Goal: Task Accomplishment & Management: Manage account settings

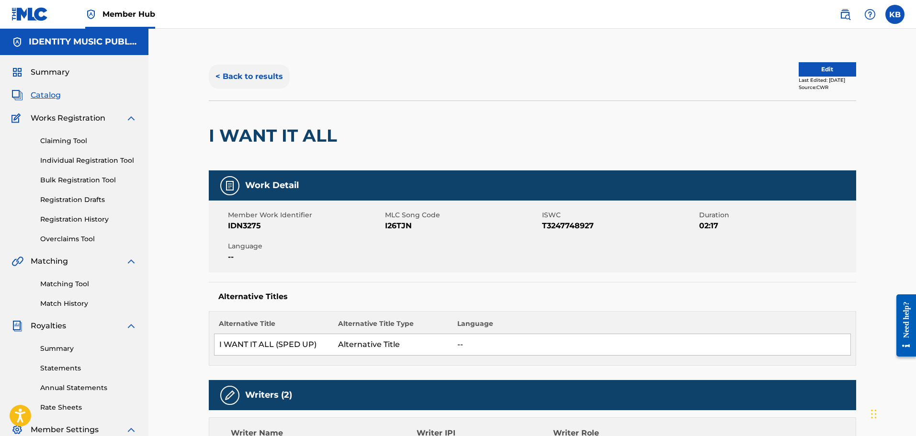
click at [241, 87] on button "< Back to results" at bounding box center [249, 77] width 81 height 24
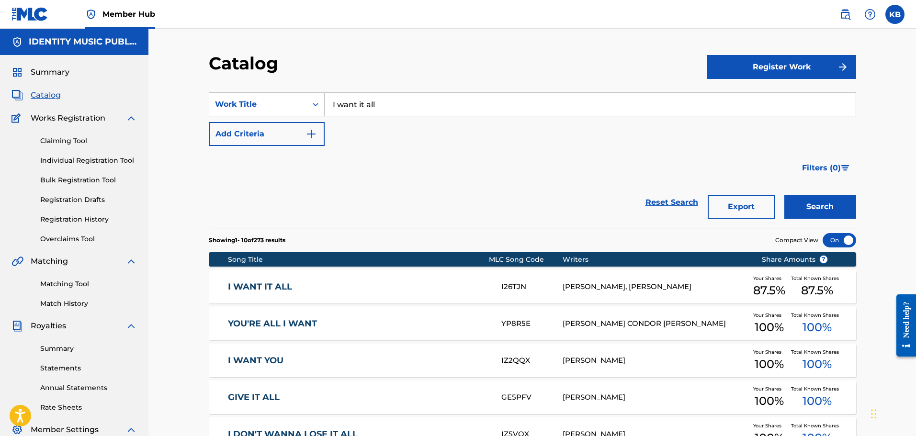
drag, startPoint x: 393, startPoint y: 107, endPoint x: 194, endPoint y: 121, distance: 199.2
click at [195, 121] on div "Catalog Register Work SearchWithCriteriae6e2fdcf-b33d-44cb-a117-8aae7acebc1b Wo…" at bounding box center [532, 357] width 768 height 656
paste input "when he holds u close"
type input "when he holds u close"
click at [784, 195] on button "Search" at bounding box center [820, 207] width 72 height 24
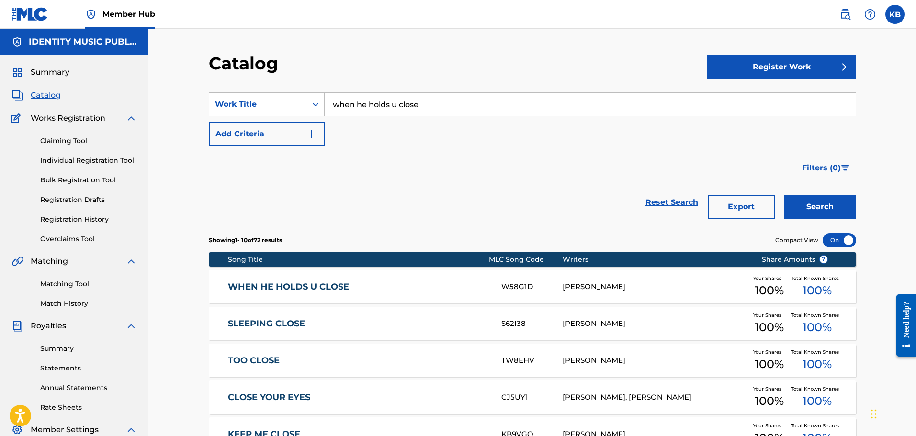
click at [445, 274] on div "WHEN HE HOLDS U CLOSE W58G1D [PERSON_NAME] Your Shares 100 % Total Known Shares…" at bounding box center [532, 287] width 647 height 34
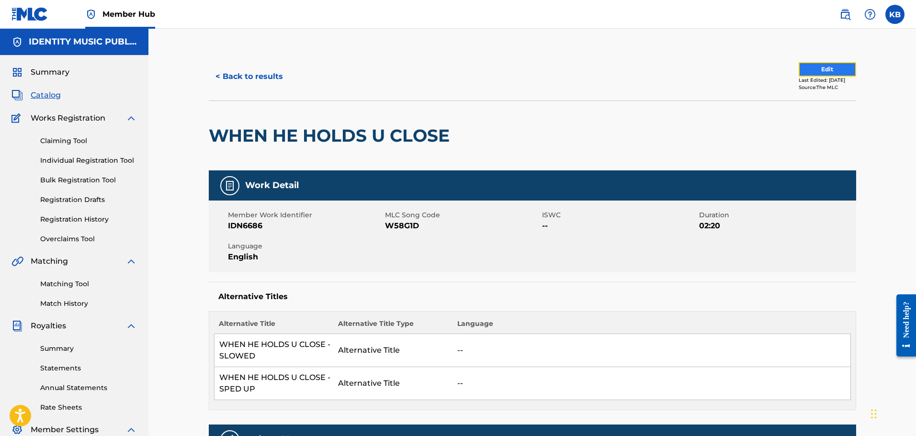
click at [808, 71] on button "Edit" at bounding box center [827, 69] width 57 height 14
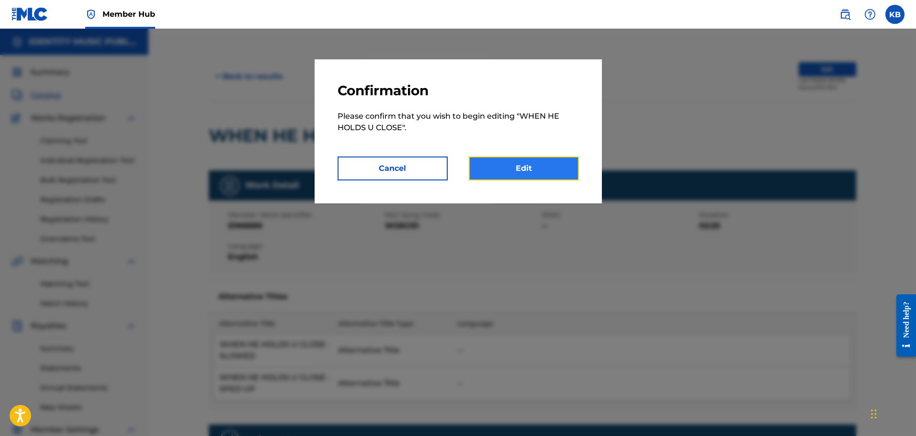
click at [528, 161] on link "Edit" at bounding box center [524, 169] width 110 height 24
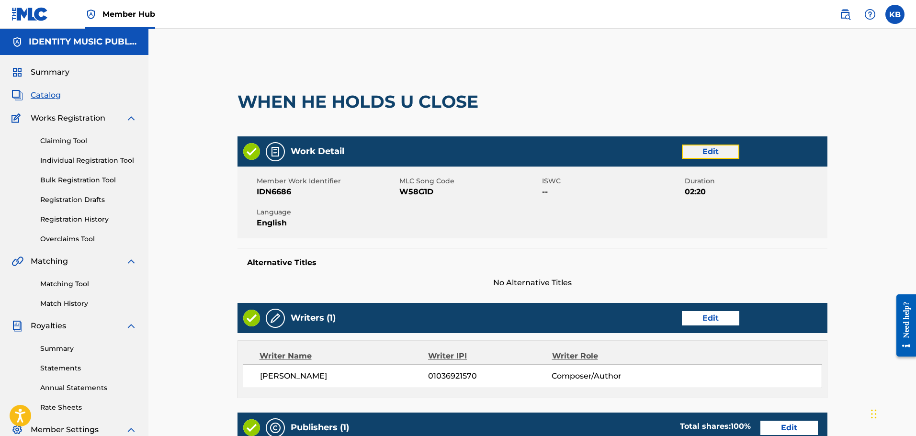
click at [711, 153] on link "Edit" at bounding box center [710, 152] width 57 height 14
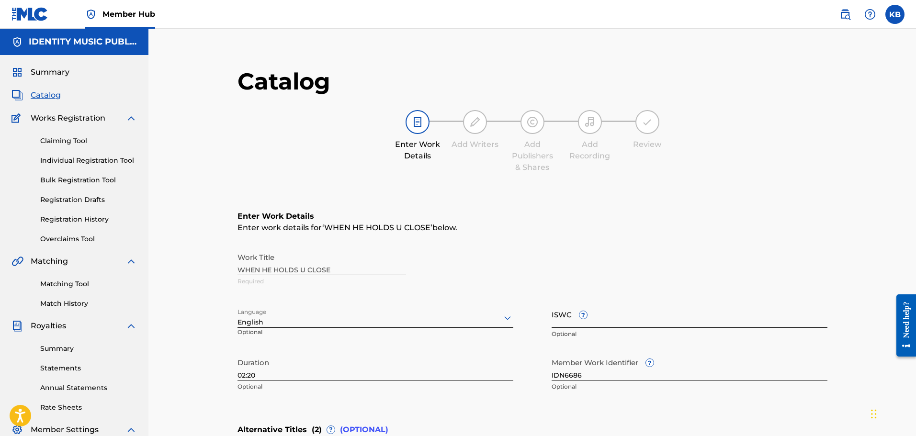
click at [565, 313] on input "ISWC ?" at bounding box center [690, 314] width 276 height 27
paste input "T-330.785.925-8"
click at [597, 320] on input "T-330.785.925-8" at bounding box center [690, 314] width 276 height 27
type input "T3307859258"
click at [655, 239] on div "Enter Work Details Enter work details for ‘ WHEN HE HOLDS U CLOSE ’ below. Work…" at bounding box center [533, 304] width 590 height 232
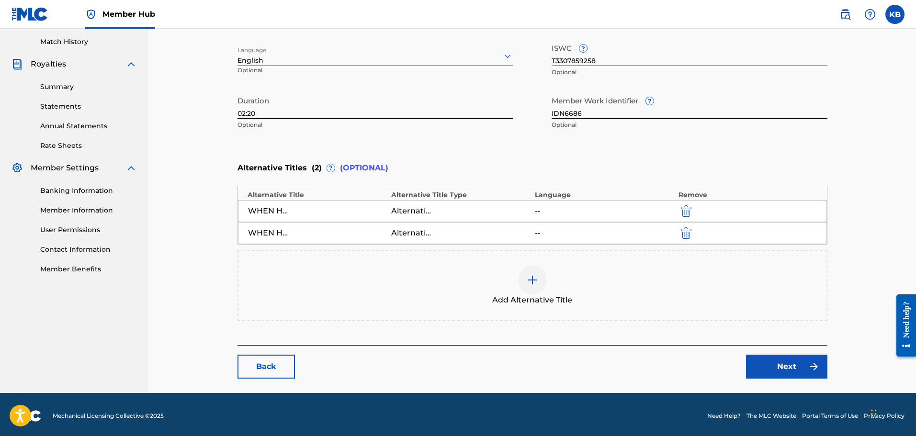
scroll to position [265, 0]
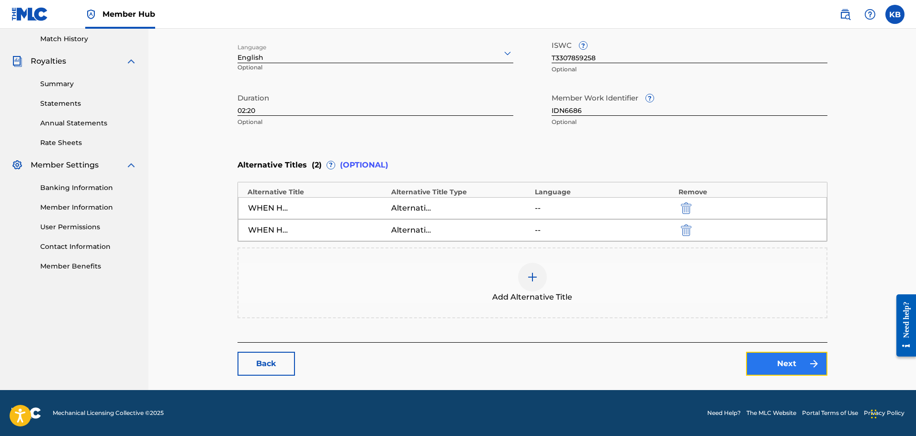
click at [757, 360] on link "Next" at bounding box center [786, 364] width 81 height 24
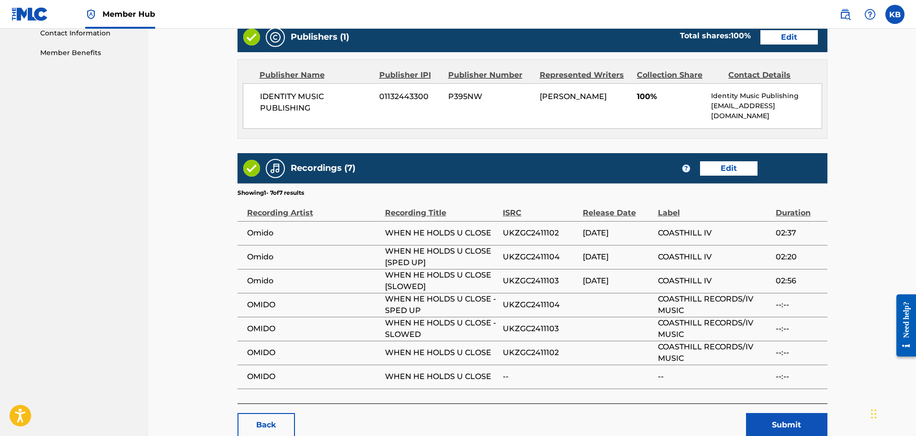
scroll to position [533, 0]
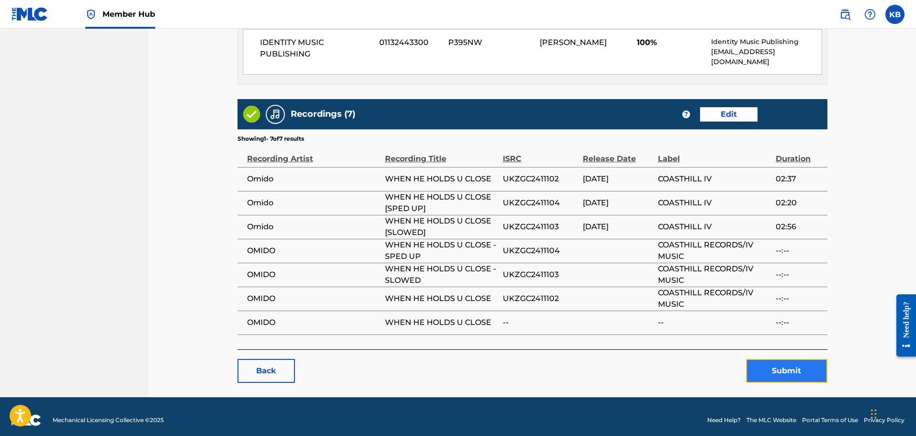
click at [777, 359] on button "Submit" at bounding box center [786, 371] width 81 height 24
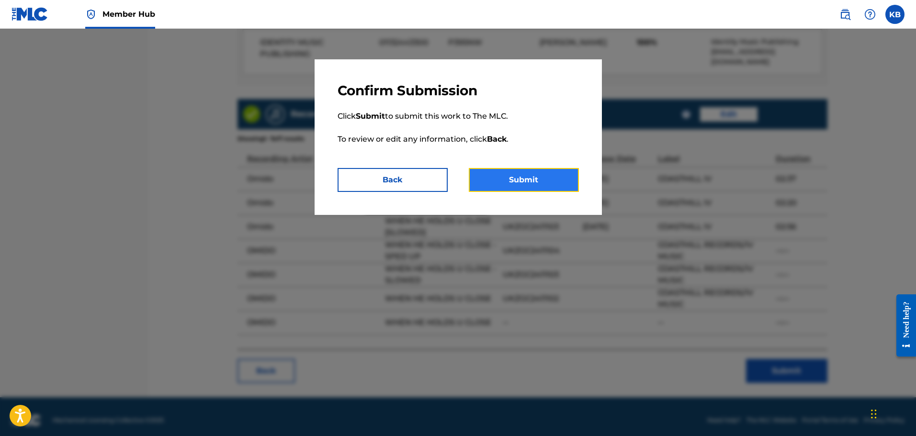
click at [542, 190] on button "Submit" at bounding box center [524, 180] width 110 height 24
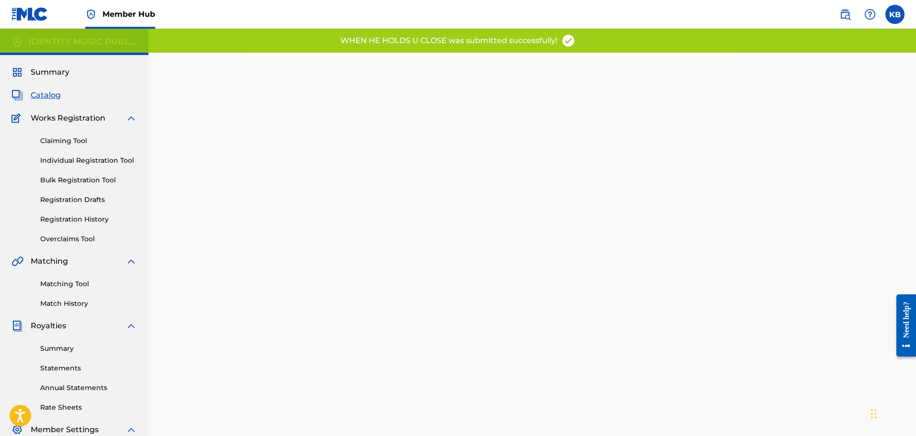
click at [50, 96] on span "Catalog" at bounding box center [46, 95] width 30 height 11
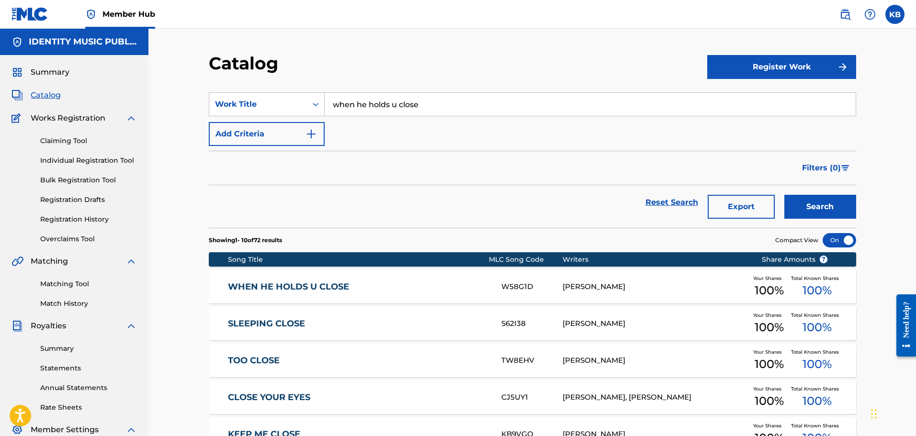
drag, startPoint x: 429, startPoint y: 107, endPoint x: 181, endPoint y: 125, distance: 248.7
click at [180, 125] on div "Catalog Register Work SearchWithCriteriae6e2fdcf-b33d-44cb-a117-8aae7acebc1b Wo…" at bounding box center [532, 357] width 768 height 656
paste input "The Rid"
type input "The Ride"
click at [784, 195] on button "Search" at bounding box center [820, 207] width 72 height 24
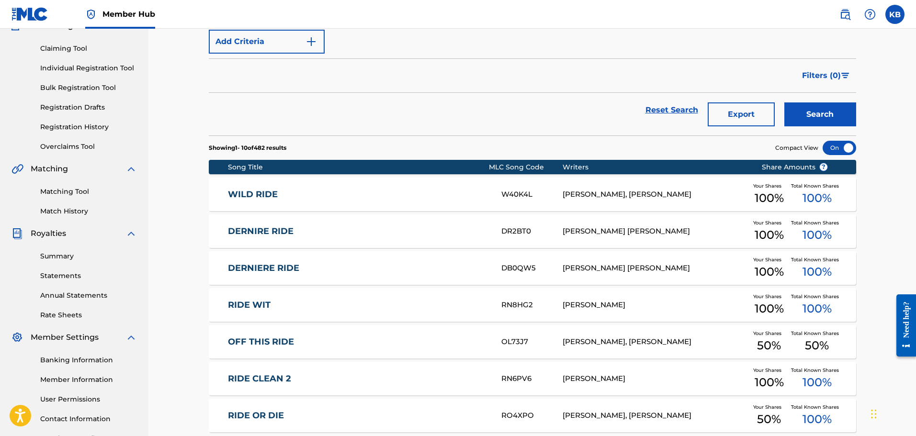
scroll to position [7, 0]
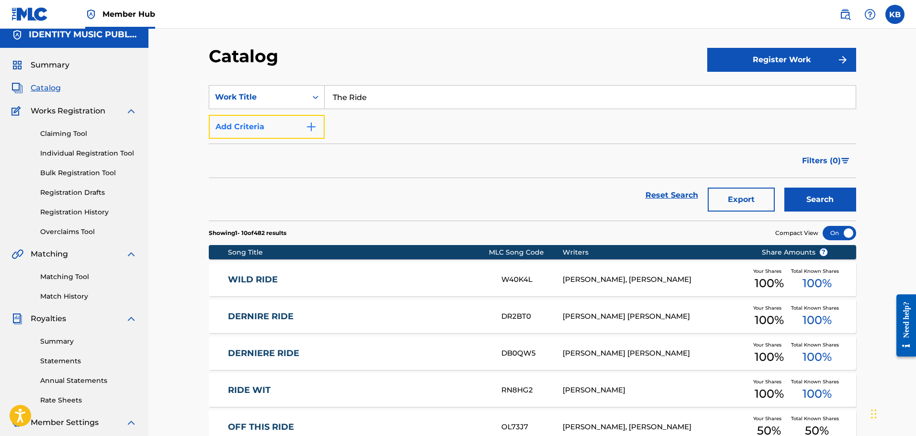
click at [304, 121] on button "Add Criteria" at bounding box center [267, 127] width 116 height 24
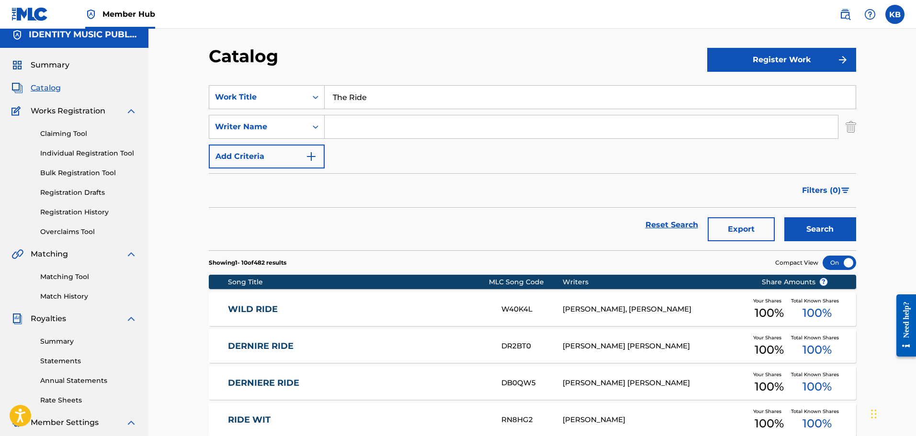
click at [355, 127] on input "Search Form" at bounding box center [581, 126] width 513 height 23
type input "jan"
click at [784, 217] on button "Search" at bounding box center [820, 229] width 72 height 24
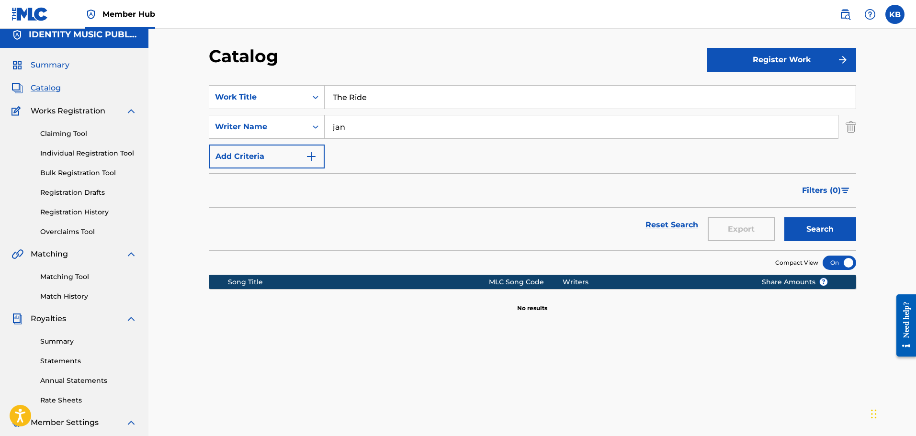
click at [54, 61] on span "Summary" at bounding box center [50, 64] width 39 height 11
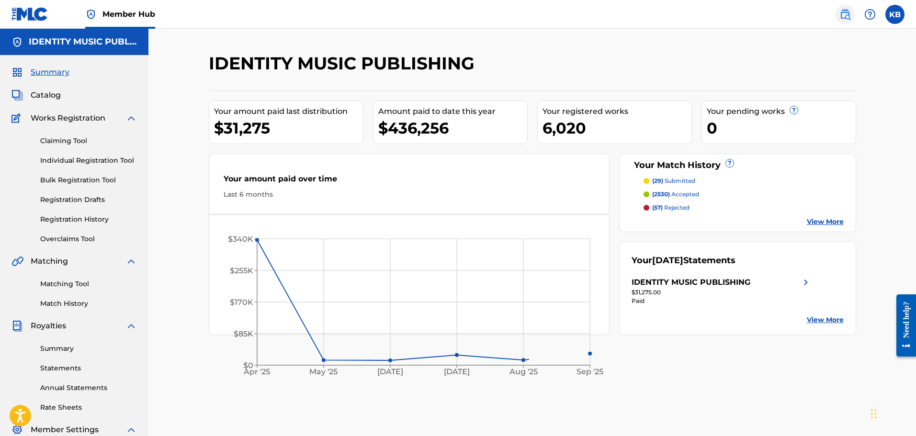
click at [843, 13] on img at bounding box center [845, 14] width 11 height 11
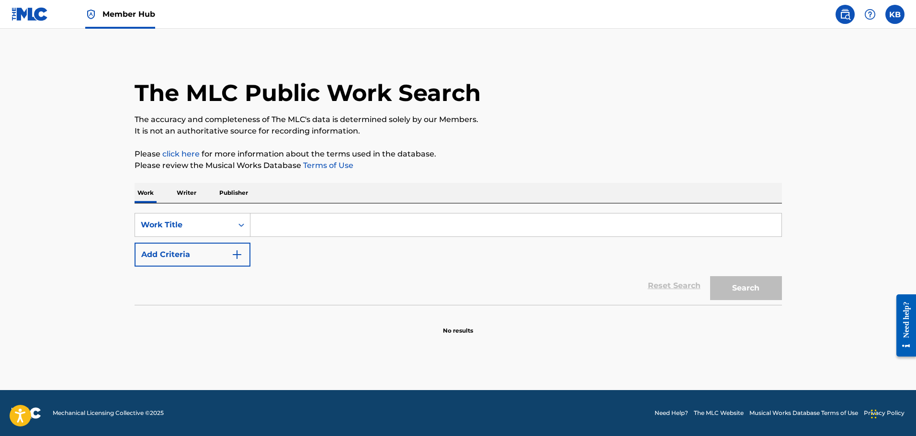
click at [304, 229] on input "Search Form" at bounding box center [515, 225] width 531 height 23
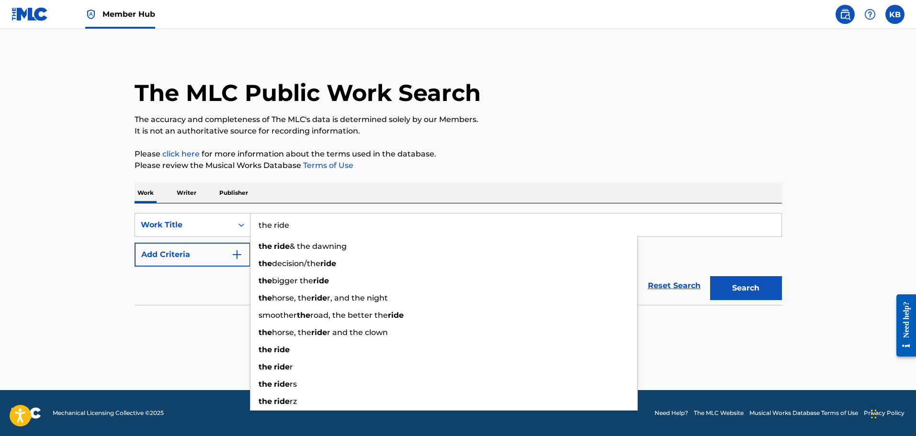
type input "the ride"
click at [710, 276] on button "Search" at bounding box center [746, 288] width 72 height 24
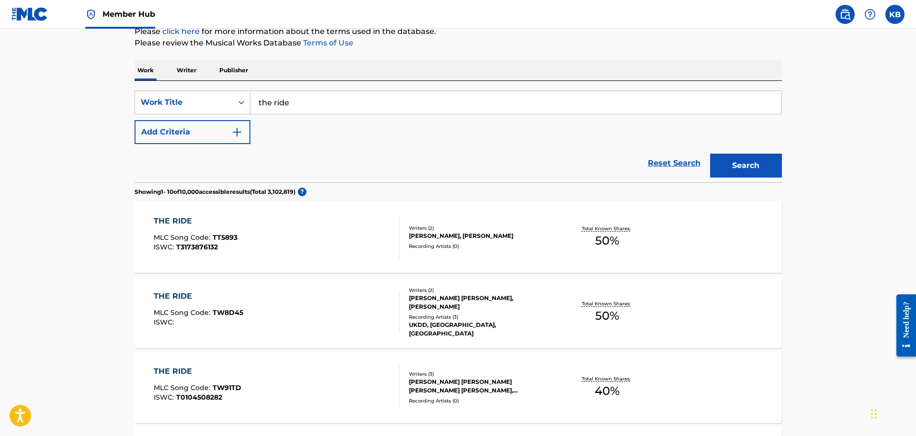
scroll to position [144, 0]
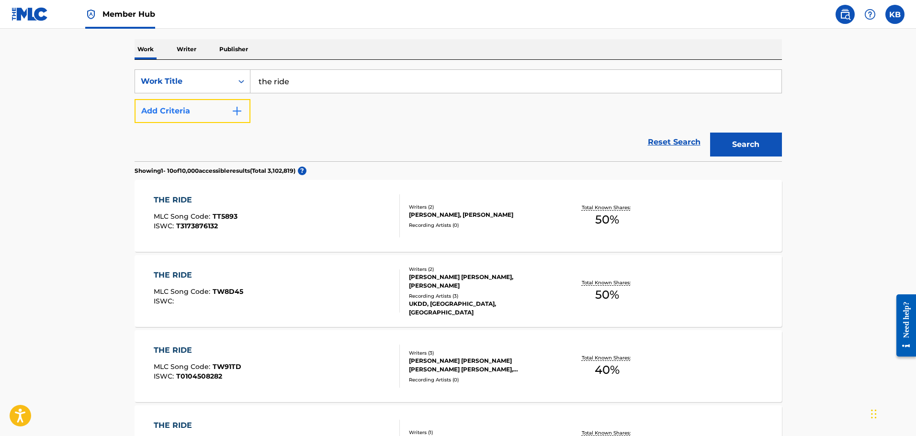
click at [213, 107] on button "Add Criteria" at bounding box center [193, 111] width 116 height 24
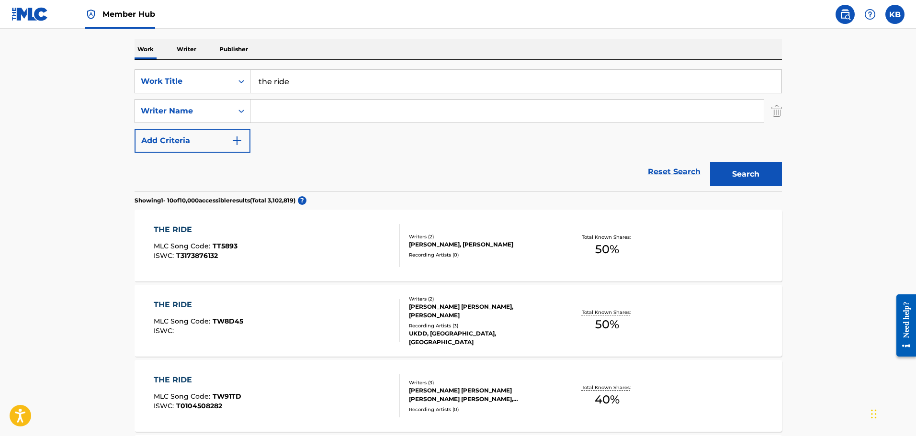
click at [367, 107] on input "Search Form" at bounding box center [506, 111] width 513 height 23
paste input "[PERSON_NAME]"
type input "[PERSON_NAME]"
click at [727, 170] on button "Search" at bounding box center [746, 174] width 72 height 24
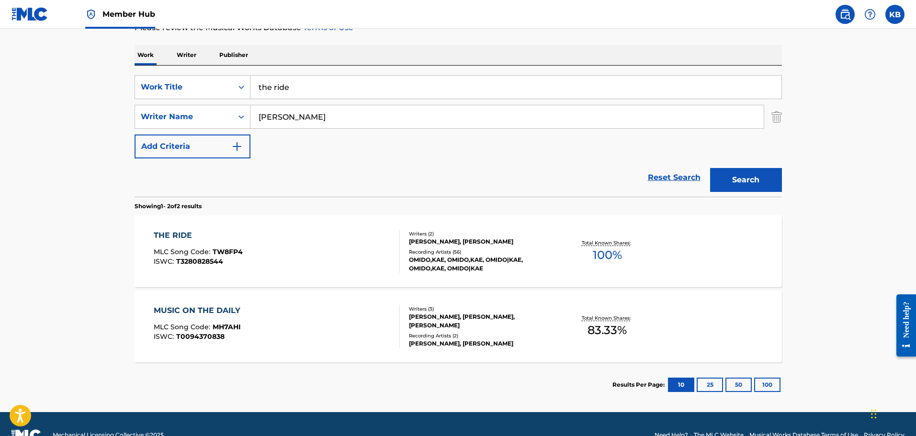
scroll to position [160, 0]
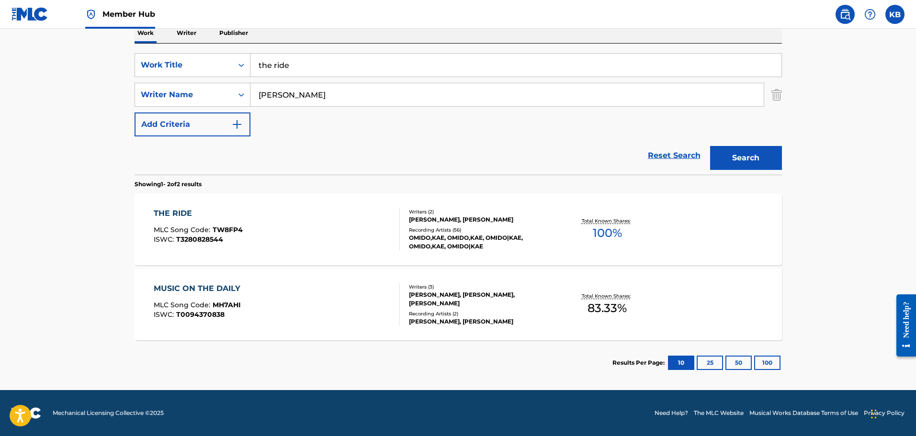
click at [340, 229] on div "THE RIDE MLC Song Code : TW8FP4 ISWC : T3280828544" at bounding box center [277, 229] width 246 height 43
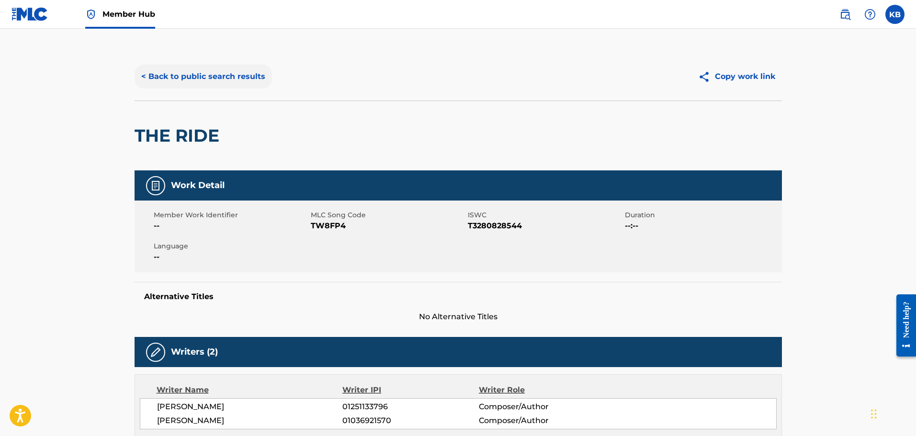
click at [231, 74] on button "< Back to public search results" at bounding box center [203, 77] width 137 height 24
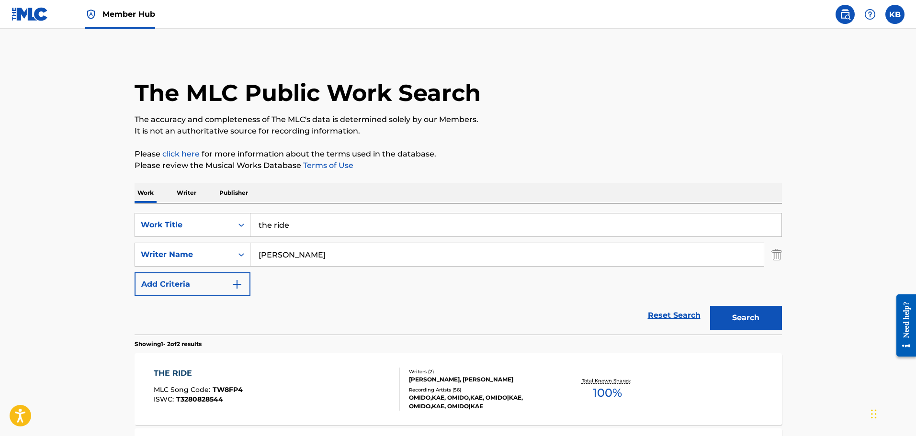
click at [328, 360] on div "THE RIDE MLC Song Code : TW8FP4 ISWC : T3280828544 Writers ( 2 ) [PERSON_NAME],…" at bounding box center [458, 389] width 647 height 72
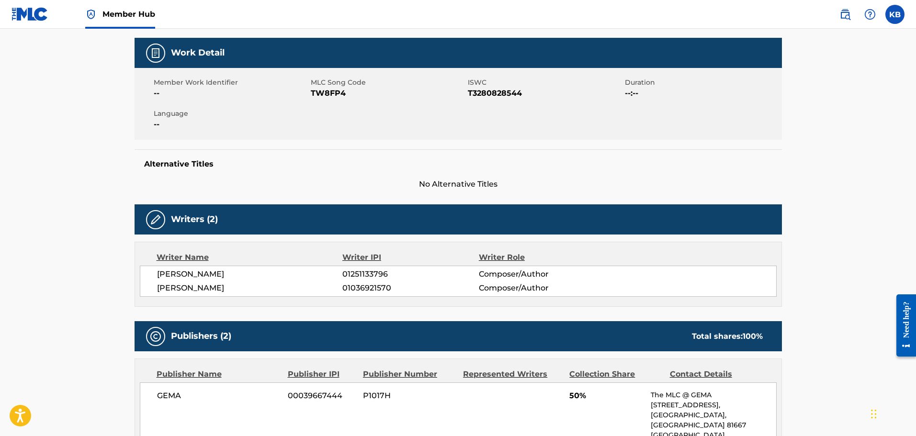
scroll to position [144, 0]
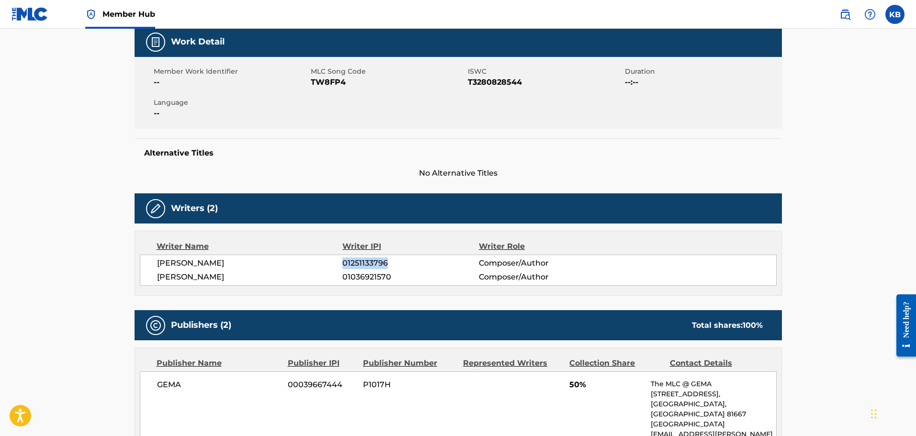
drag, startPoint x: 374, startPoint y: 265, endPoint x: 344, endPoint y: 266, distance: 30.2
click at [344, 266] on span "01251133796" at bounding box center [410, 263] width 136 height 11
copy span "01251133796"
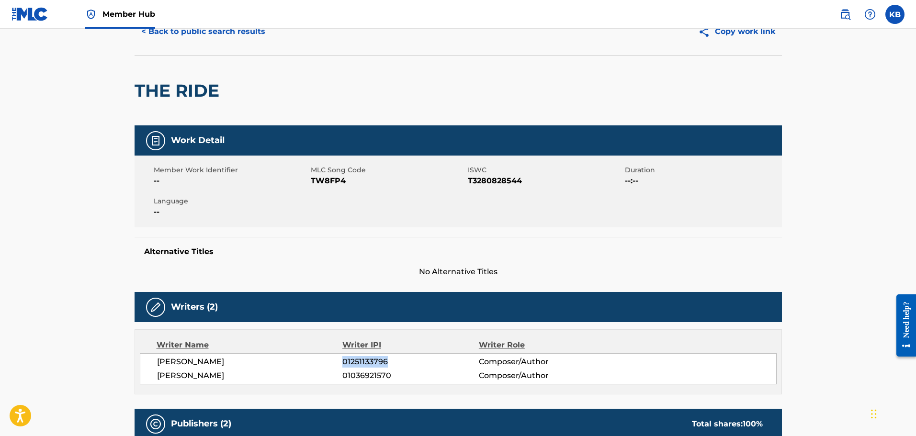
scroll to position [0, 0]
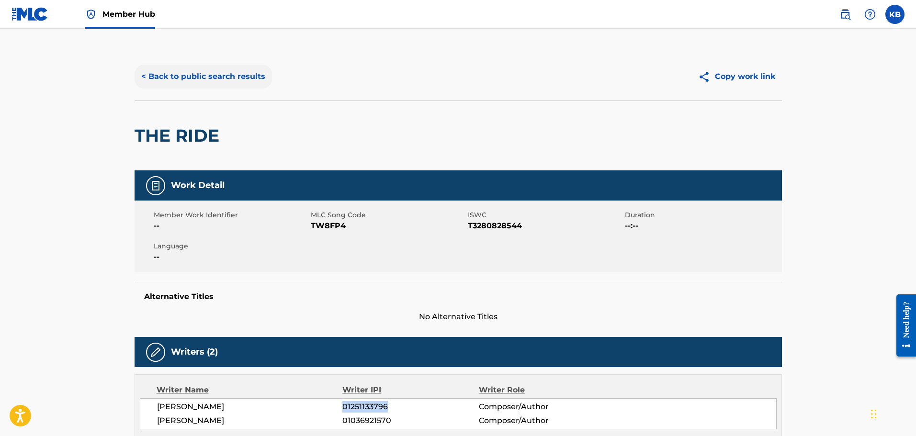
click at [206, 76] on button "< Back to public search results" at bounding box center [203, 77] width 137 height 24
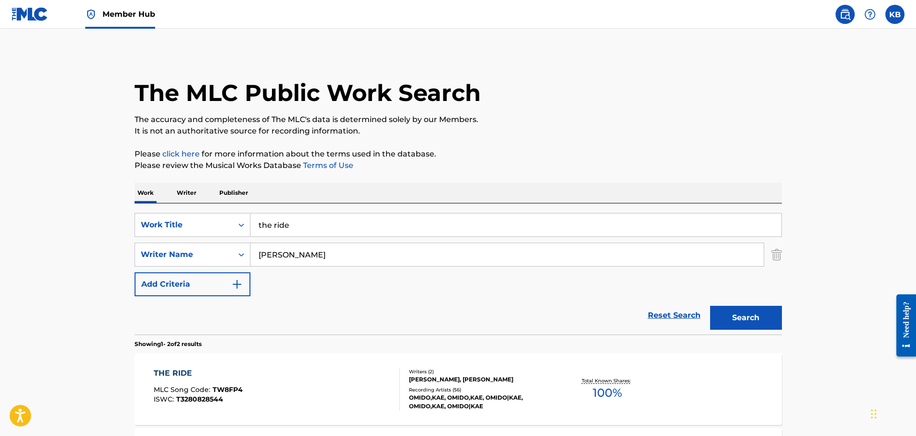
click at [43, 13] on img at bounding box center [29, 14] width 37 height 14
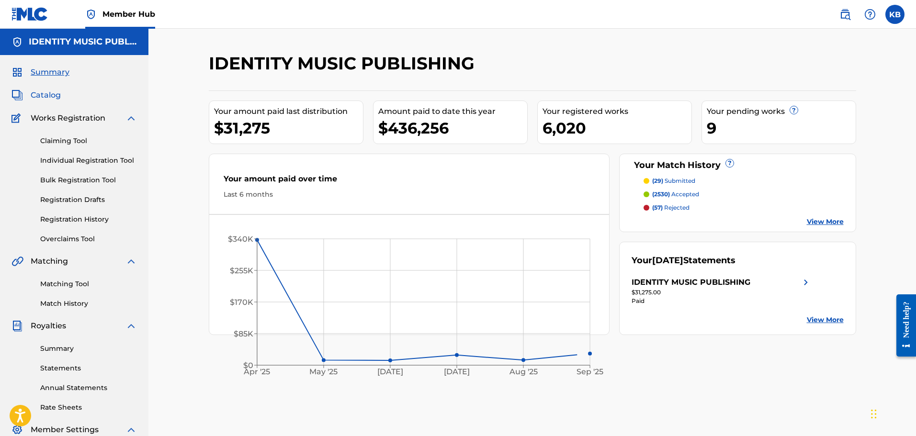
click at [44, 93] on span "Catalog" at bounding box center [46, 95] width 30 height 11
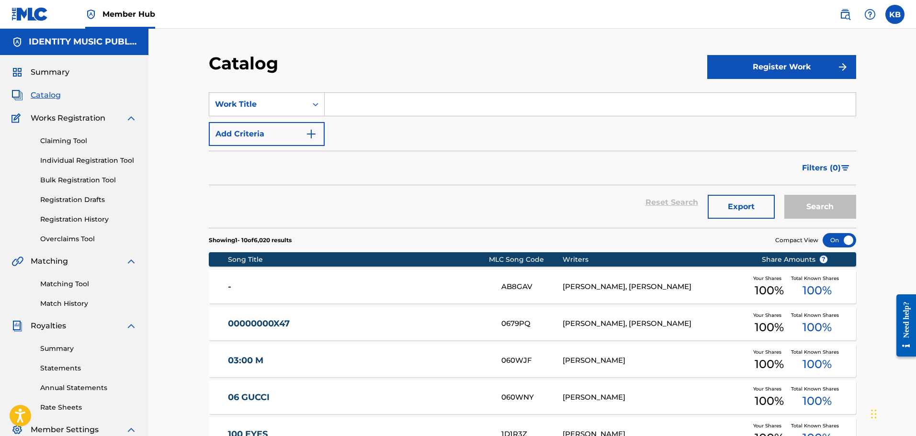
click at [824, 82] on section "SearchWithCriteriae6e2fdcf-b33d-44cb-a117-8aae7acebc1b Work Title Add Criteria …" at bounding box center [532, 154] width 647 height 147
click at [826, 70] on button "Register Work" at bounding box center [781, 67] width 149 height 24
click at [747, 96] on link "Individual" at bounding box center [781, 98] width 149 height 23
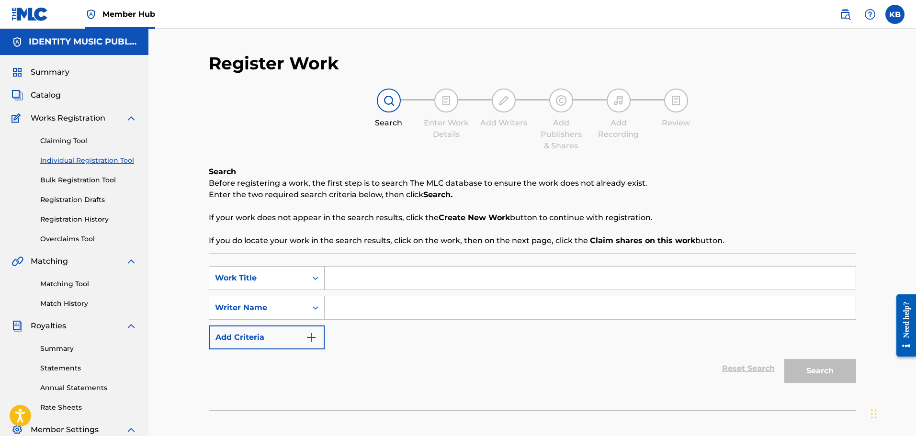
click at [290, 280] on div "Work Title" at bounding box center [258, 278] width 86 height 11
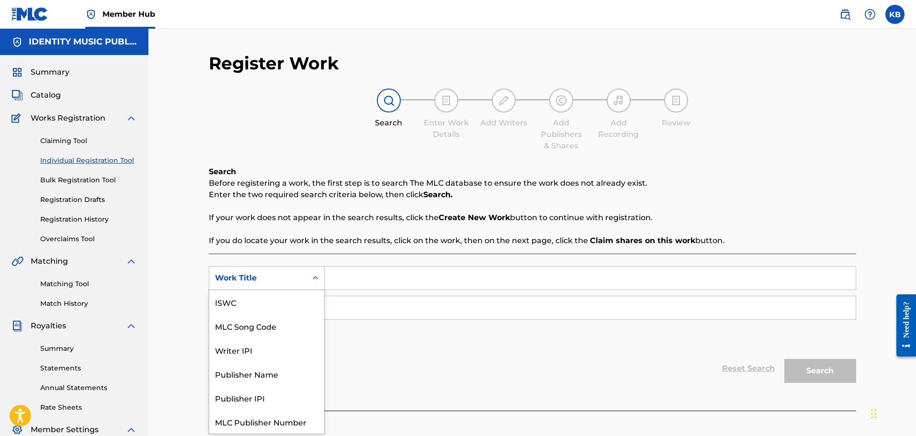
scroll to position [24, 0]
click at [380, 277] on input "Search Form" at bounding box center [590, 278] width 531 height 23
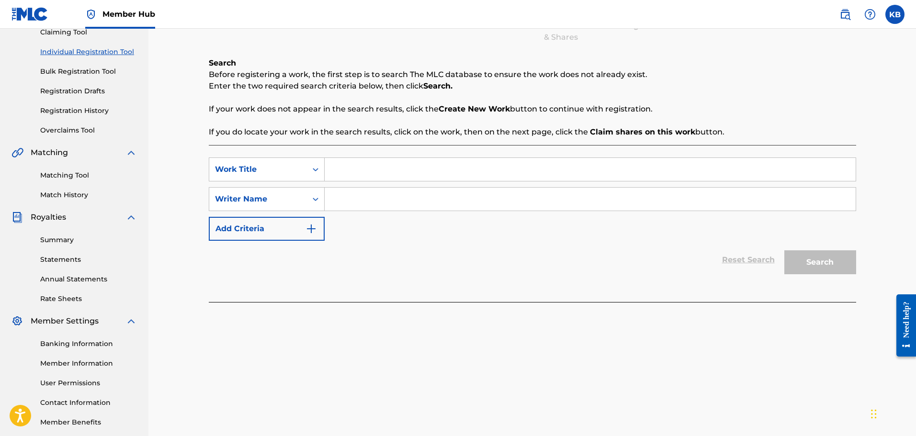
scroll to position [0, 0]
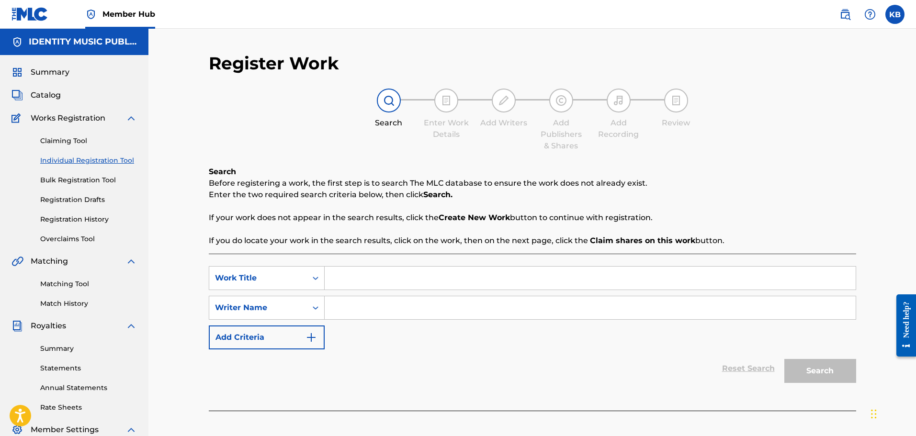
click at [413, 279] on input "Search Form" at bounding box center [590, 278] width 531 height 23
paste input "The Ride"
type input "The Ride"
click at [408, 355] on div "Reset Search Search" at bounding box center [532, 369] width 647 height 38
click at [385, 308] on input "Search Form" at bounding box center [590, 307] width 531 height 23
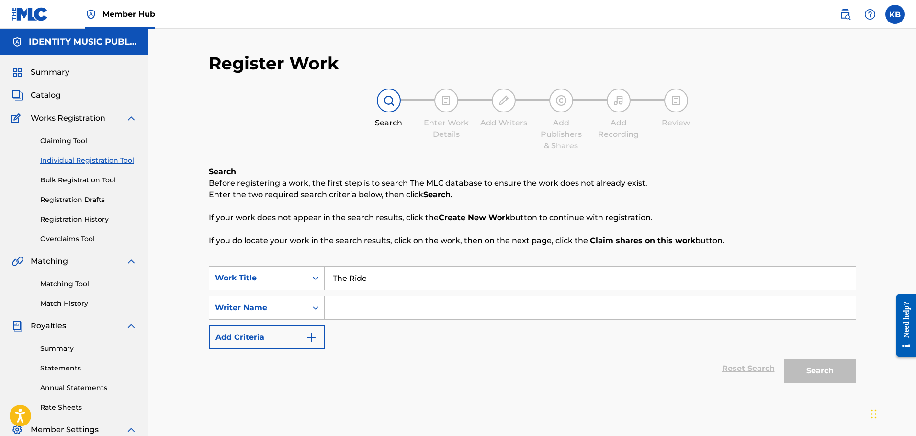
paste input "[PERSON_NAME]"
type input "[PERSON_NAME]"
click at [784, 359] on button "Search" at bounding box center [820, 371] width 72 height 24
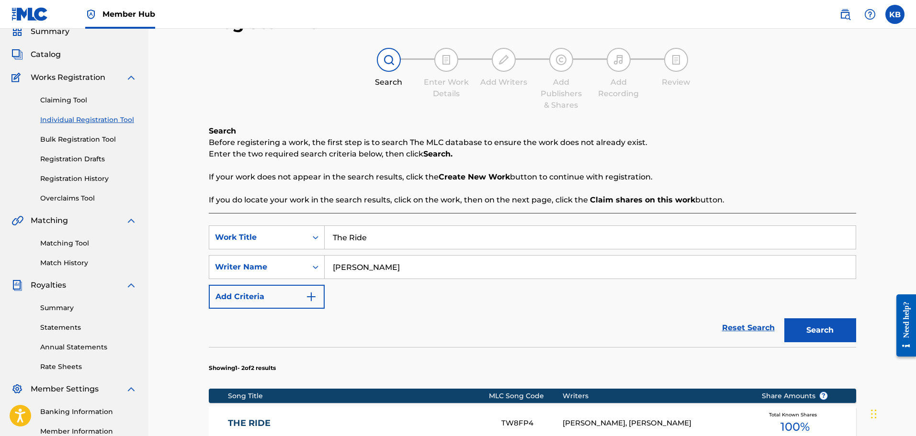
scroll to position [192, 0]
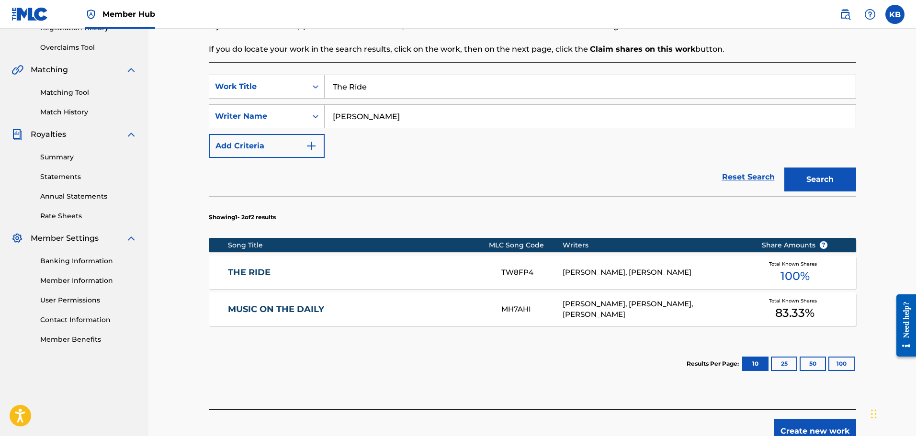
click at [700, 278] on div "[PERSON_NAME], [PERSON_NAME]" at bounding box center [655, 272] width 184 height 11
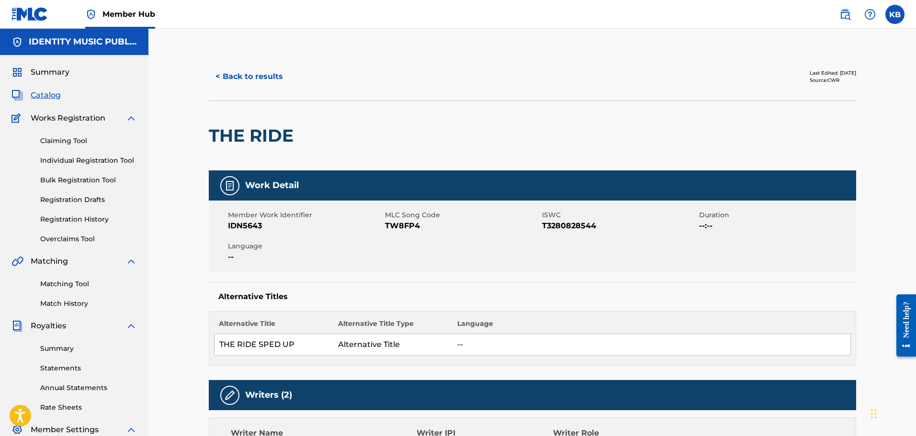
scroll to position [335, 0]
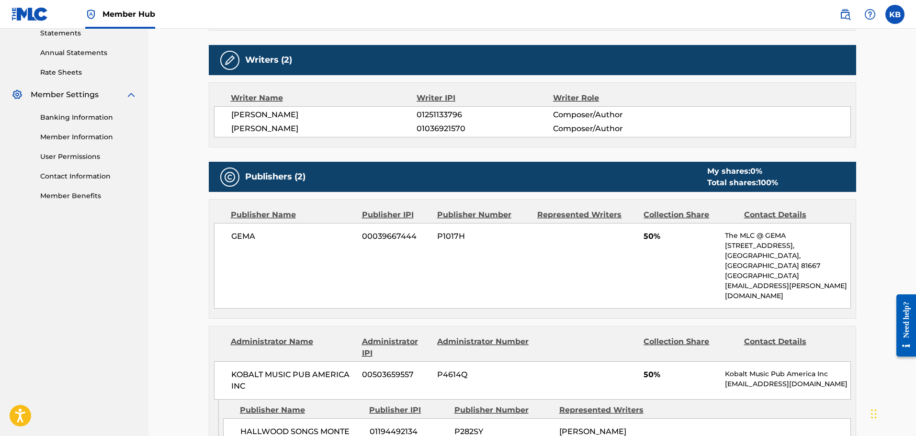
click at [519, 287] on div "[PERSON_NAME] 00039667444 P1017H 50% The MLC @ GEMA [STREET_ADDRESS] [EMAIL_ADD…" at bounding box center [532, 266] width 637 height 86
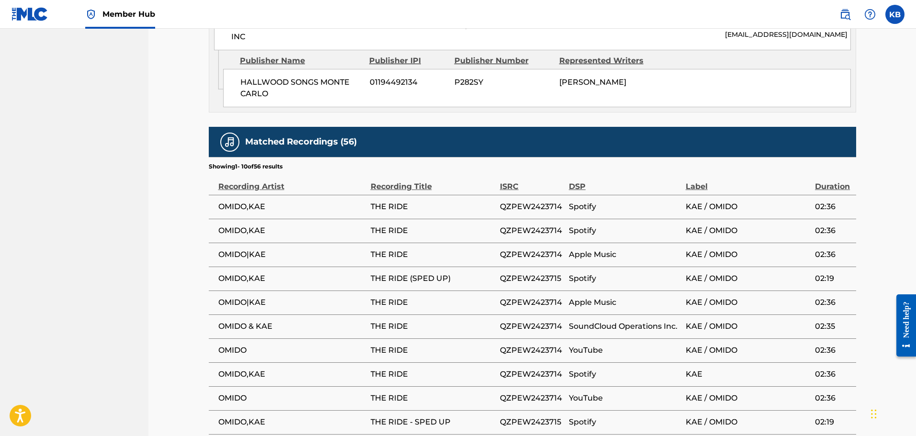
scroll to position [783, 0]
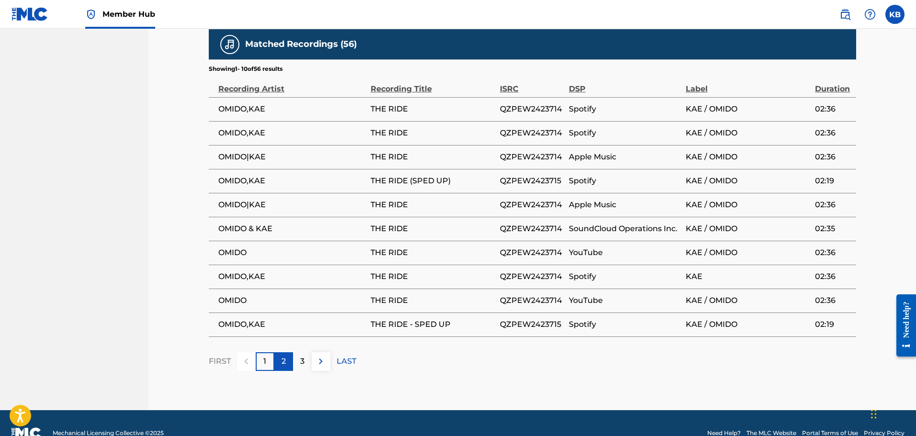
click at [284, 356] on p "2" at bounding box center [284, 361] width 4 height 11
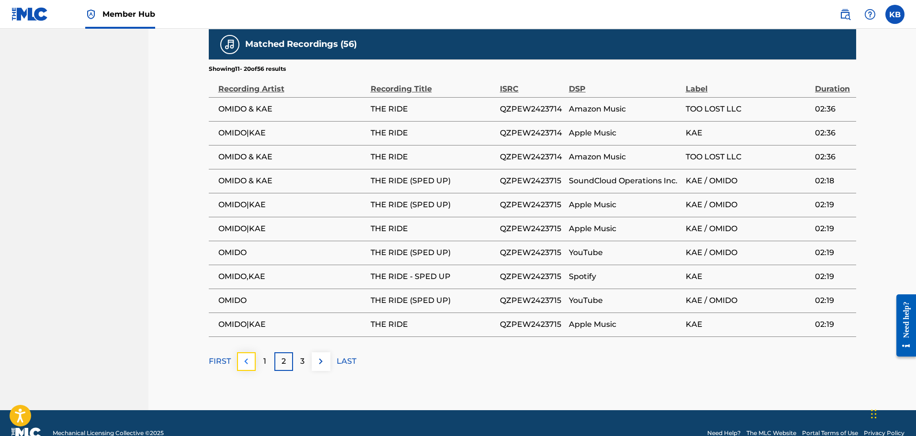
click at [251, 356] on img at bounding box center [245, 361] width 11 height 11
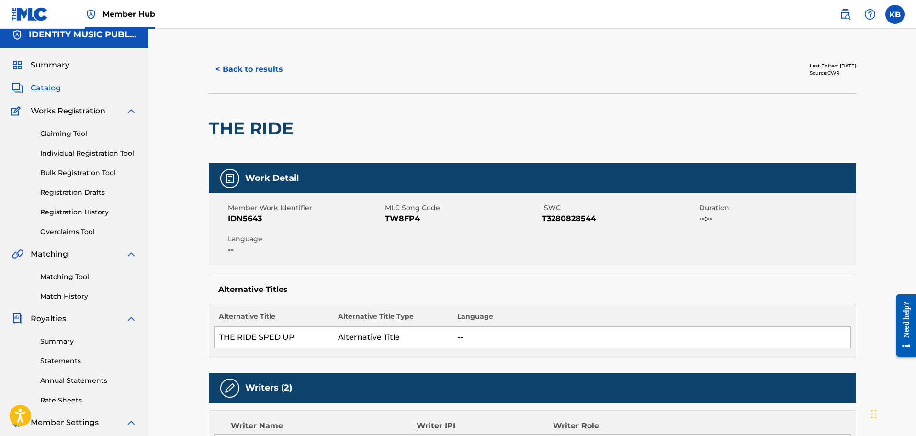
scroll to position [0, 0]
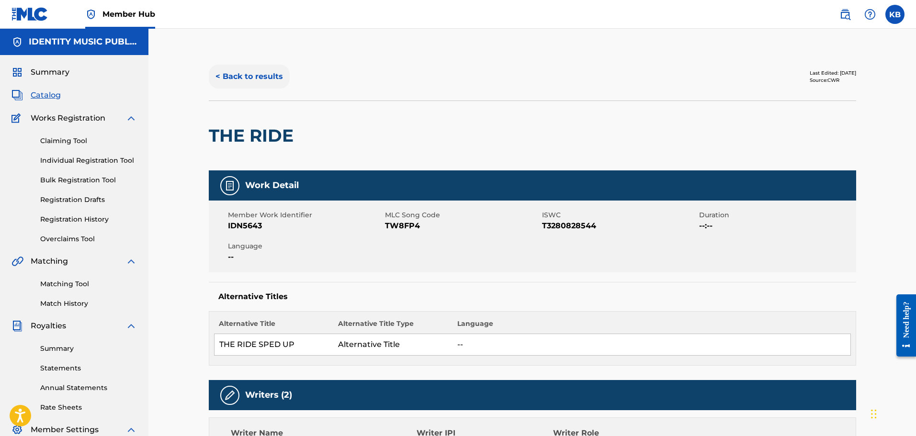
click at [249, 80] on button "< Back to results" at bounding box center [249, 77] width 81 height 24
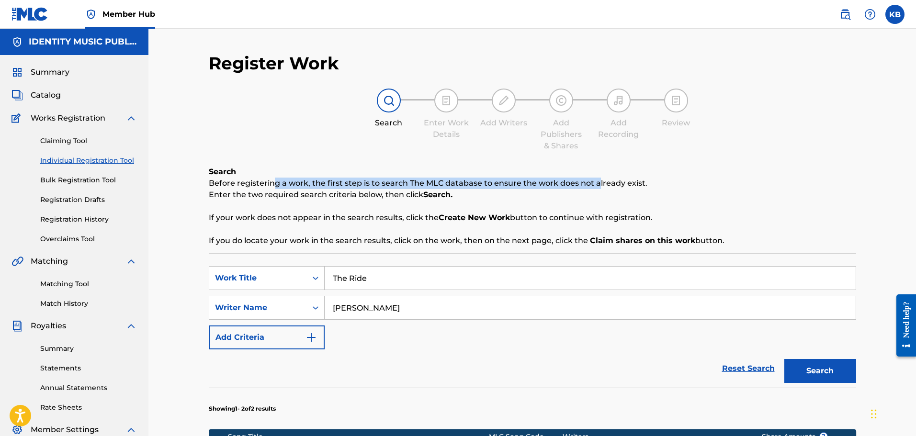
drag, startPoint x: 275, startPoint y: 181, endPoint x: 597, endPoint y: 182, distance: 322.3
click at [597, 182] on p "Before registering a work, the first step is to search The MLC database to ensu…" at bounding box center [532, 183] width 647 height 11
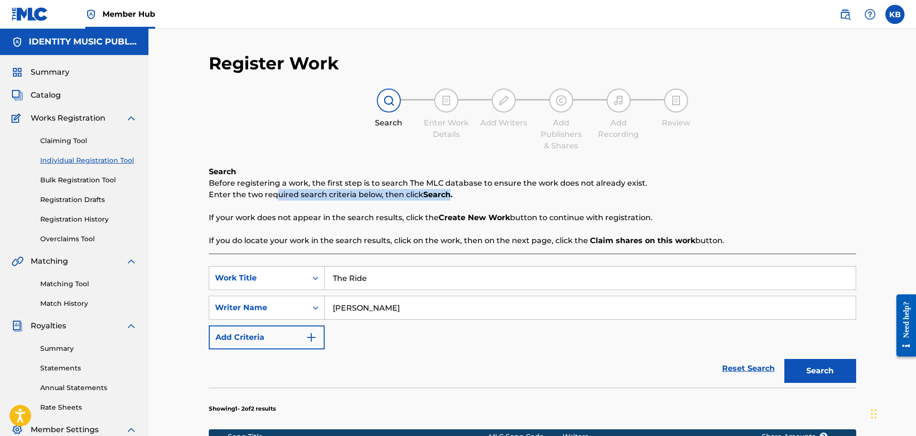
drag, startPoint x: 278, startPoint y: 198, endPoint x: 446, endPoint y: 193, distance: 168.2
click at [446, 193] on p "Enter the two required search criteria below, then click Search." at bounding box center [532, 194] width 647 height 11
click at [484, 193] on p "Enter the two required search criteria below, then click Search." at bounding box center [532, 194] width 647 height 11
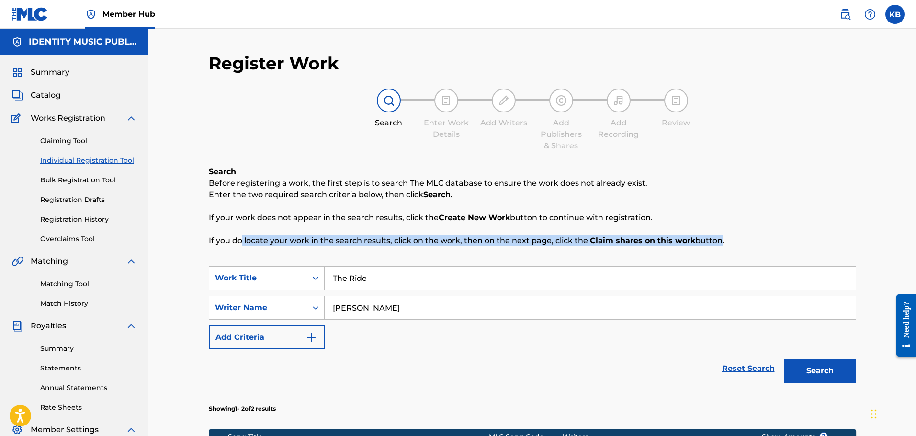
drag, startPoint x: 243, startPoint y: 241, endPoint x: 716, endPoint y: 240, distance: 473.6
click at [716, 240] on p "If you do locate your work in the search results, click on the work, then on th…" at bounding box center [532, 240] width 647 height 11
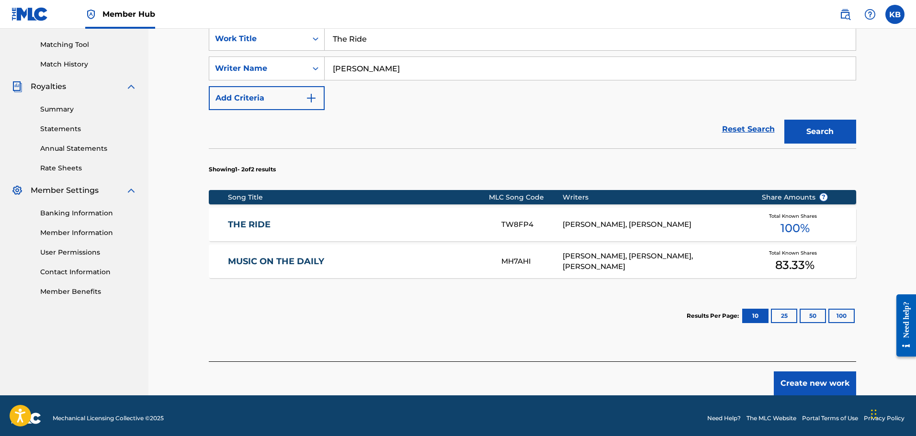
scroll to position [245, 0]
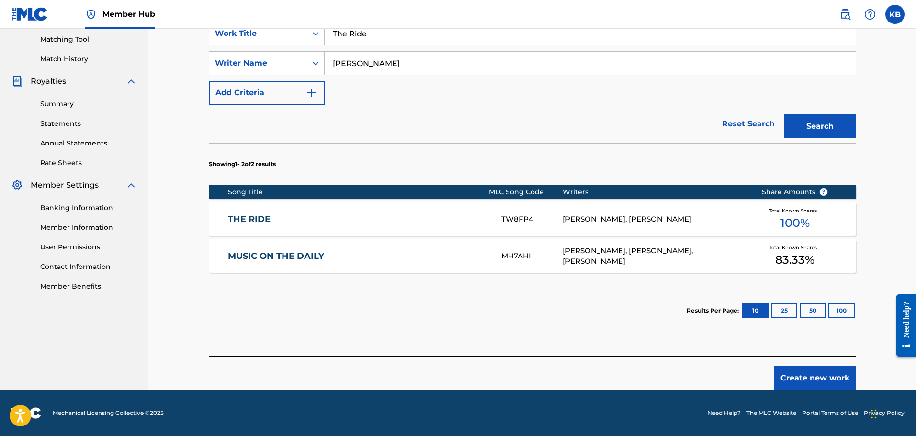
click at [526, 226] on div "THE RIDE TW8FP4 [PERSON_NAME], [PERSON_NAME] Total Known Shares 100 %" at bounding box center [532, 220] width 647 height 34
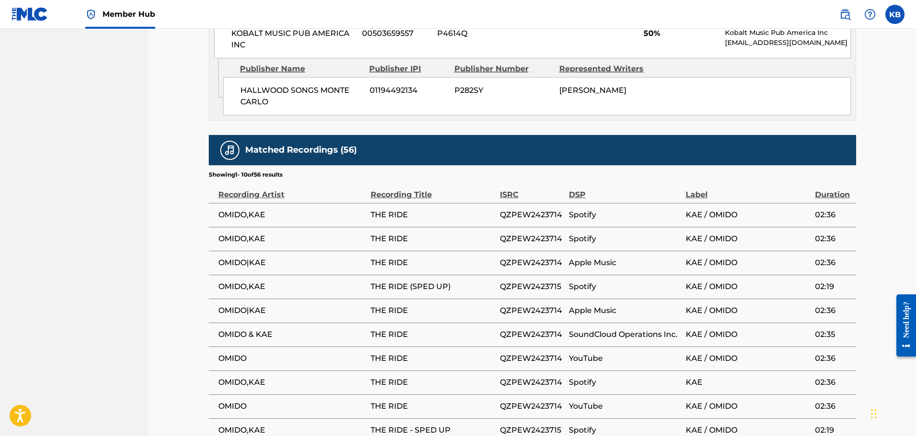
scroll to position [766, 0]
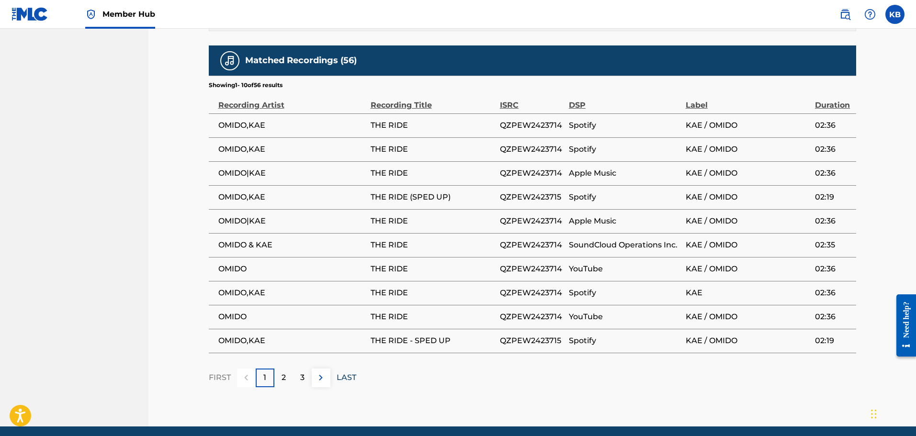
click at [353, 372] on p "LAST" at bounding box center [347, 377] width 20 height 11
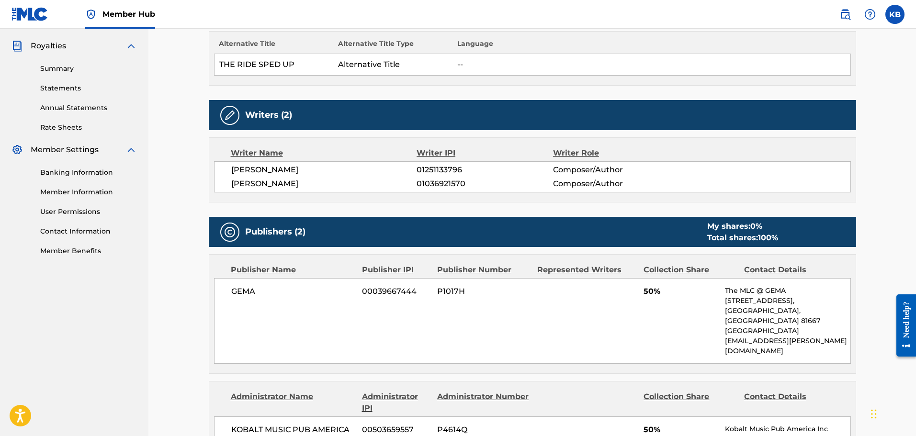
scroll to position [208, 0]
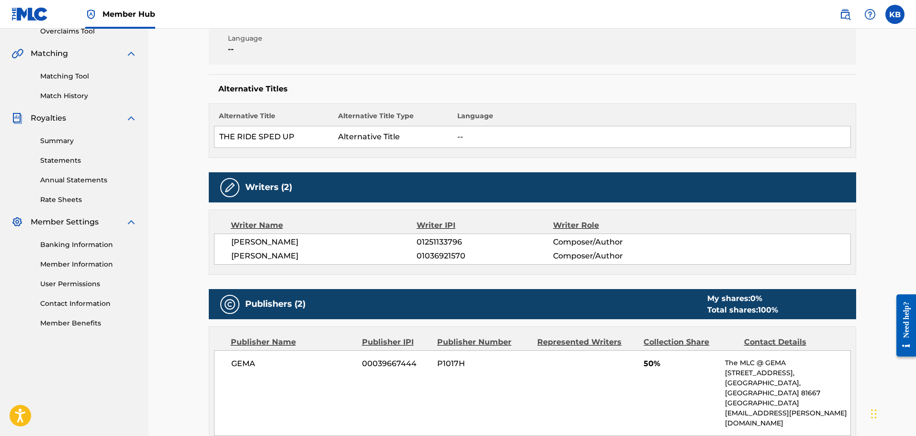
click at [745, 303] on div "My shares: 0 %" at bounding box center [742, 298] width 71 height 11
click at [744, 316] on div "Publishers (2) My shares: 0 % Total shares: 100 %" at bounding box center [532, 304] width 647 height 30
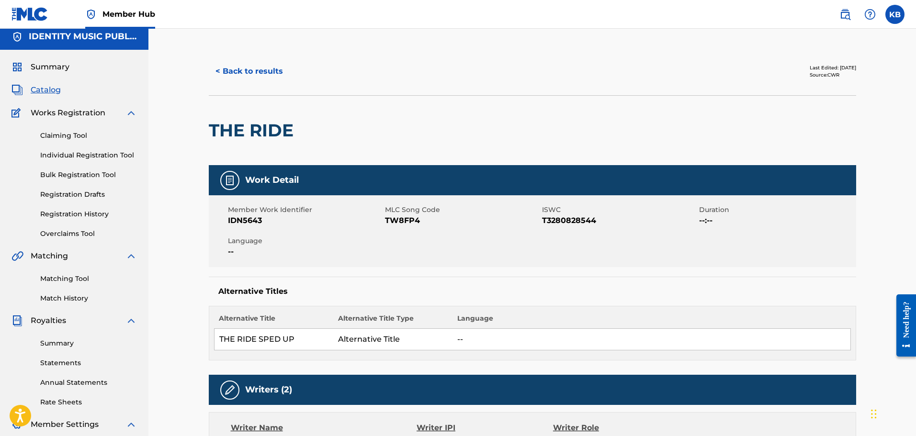
scroll to position [0, 0]
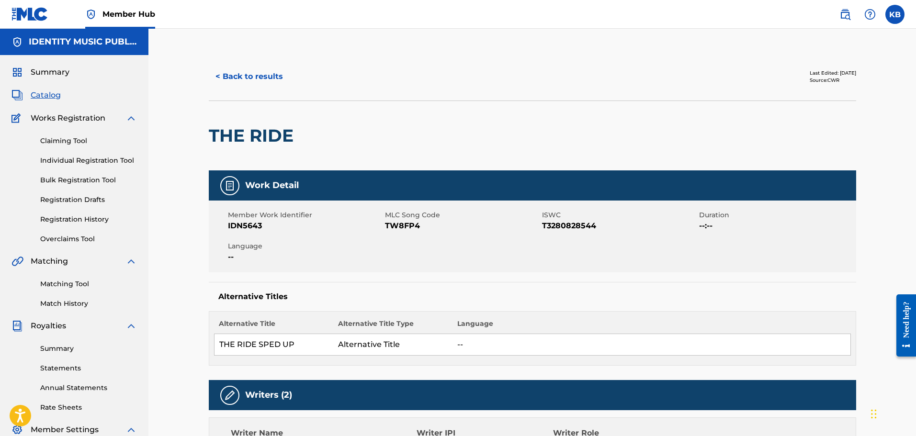
click at [404, 224] on span "TW8FP4" at bounding box center [462, 225] width 155 height 11
copy span "TW8FP4"
click at [69, 138] on link "Claiming Tool" at bounding box center [88, 141] width 97 height 10
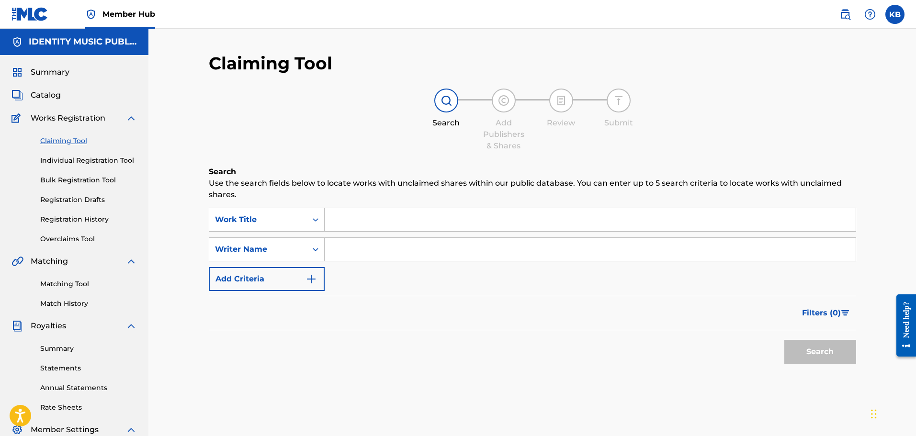
click at [271, 207] on div "Search Use the search fields below to locate works with unclaimed shares within…" at bounding box center [532, 291] width 647 height 250
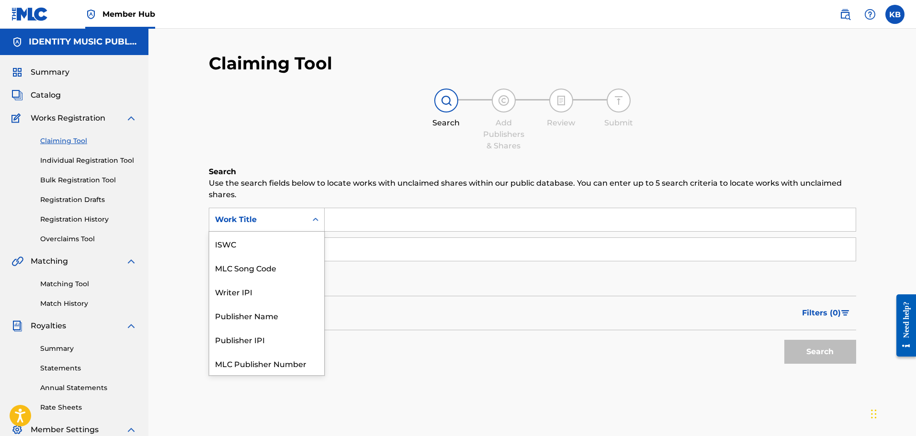
click at [270, 222] on div "Work Title" at bounding box center [258, 219] width 86 height 11
click at [269, 245] on div "MLC Song Code" at bounding box center [266, 244] width 115 height 24
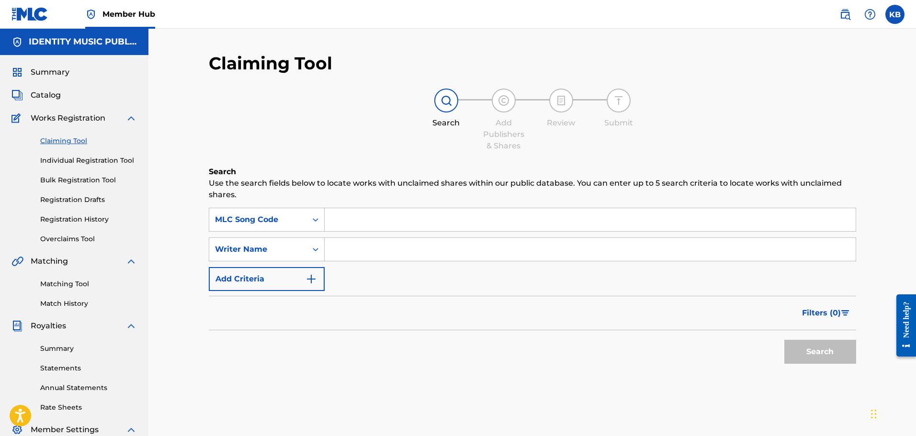
click at [353, 223] on input "Search Form" at bounding box center [590, 219] width 531 height 23
paste input "TW8FP4"
type input "TW8FP4"
click at [784, 340] on button "Search" at bounding box center [820, 352] width 72 height 24
drag, startPoint x: 370, startPoint y: 217, endPoint x: 382, endPoint y: 218, distance: 12.0
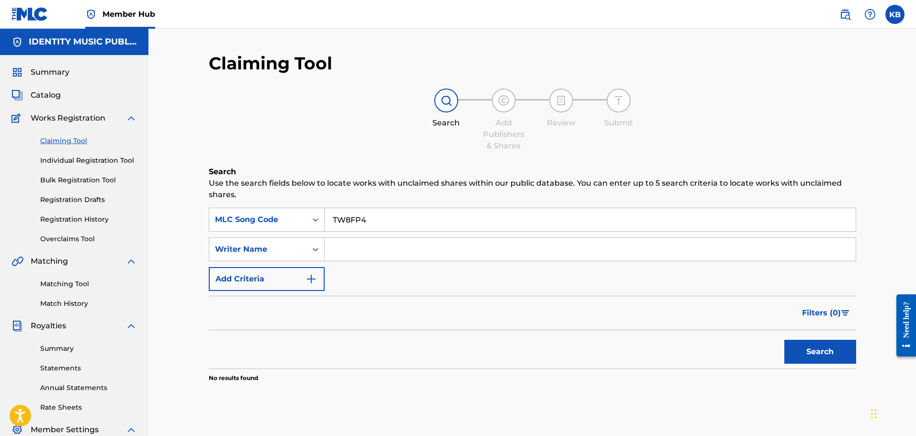
click at [375, 217] on input "TW8FP4" at bounding box center [590, 219] width 531 height 23
click at [287, 228] on div "MLC Song Code" at bounding box center [258, 220] width 98 height 18
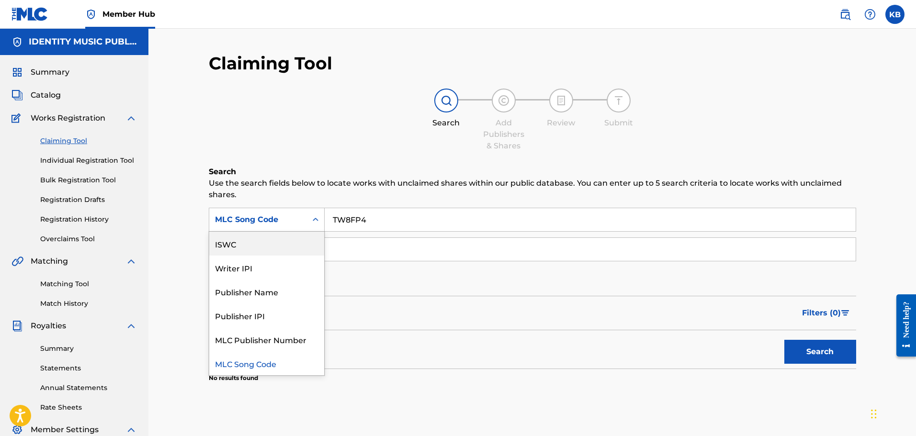
click at [276, 246] on div "ISWC" at bounding box center [266, 244] width 115 height 24
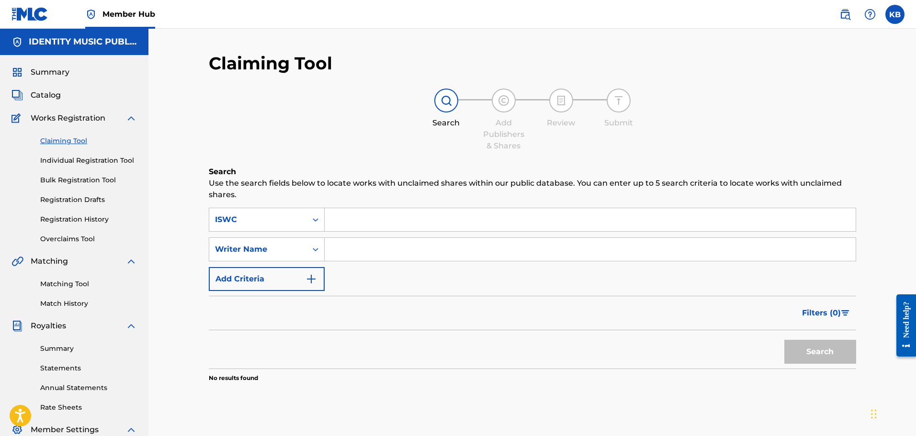
drag, startPoint x: 358, startPoint y: 213, endPoint x: 358, endPoint y: 219, distance: 5.8
click at [358, 218] on input "Search Form" at bounding box center [590, 219] width 531 height 23
paste input "T-328.082.854-4"
click at [386, 223] on input "T-328.082.854-4" at bounding box center [590, 219] width 531 height 23
type input "T3280828544"
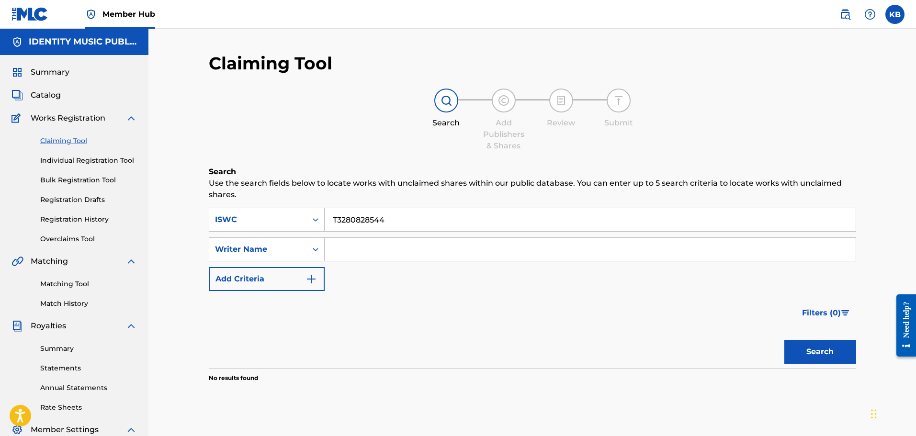
click at [784, 340] on button "Search" at bounding box center [820, 352] width 72 height 24
click at [366, 243] on input "Search Form" at bounding box center [590, 249] width 531 height 23
drag, startPoint x: 362, startPoint y: 219, endPoint x: 216, endPoint y: 213, distance: 146.7
click at [216, 213] on div "SearchWithCriteria13813bff-eea9-4905-ae9f-e5e842374ee8 ISWC T3280828544" at bounding box center [532, 220] width 647 height 24
click at [409, 216] on input "T3280828544" at bounding box center [590, 219] width 531 height 23
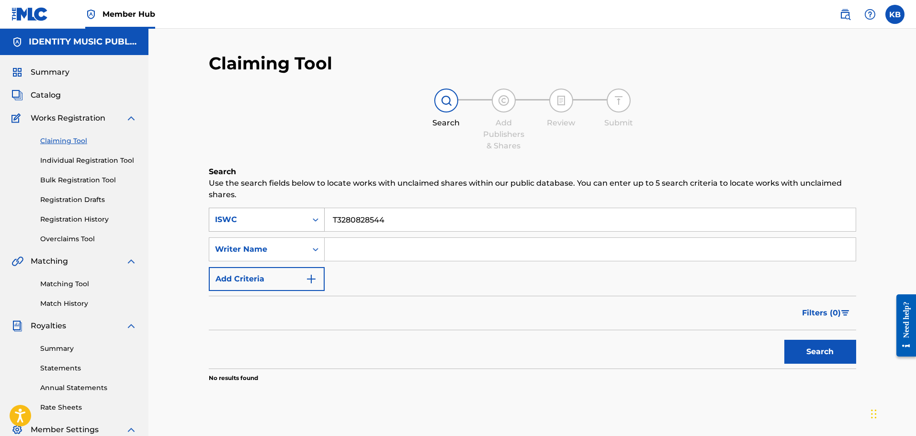
click at [277, 219] on div "ISWC" at bounding box center [258, 219] width 86 height 11
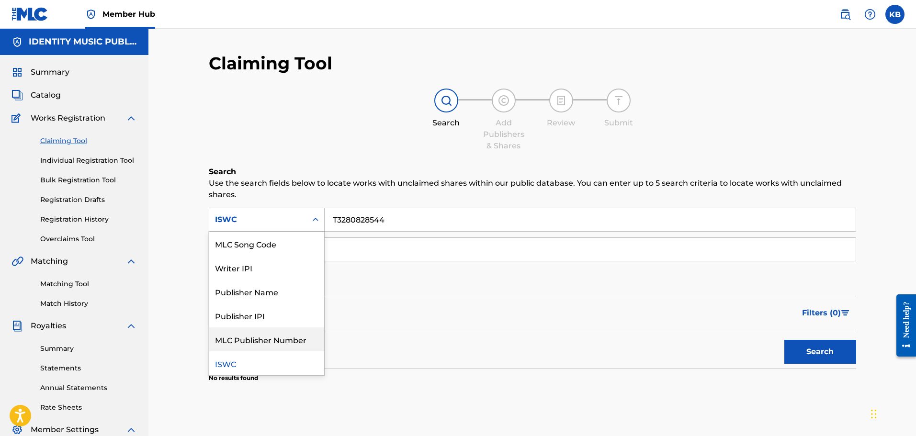
scroll to position [0, 0]
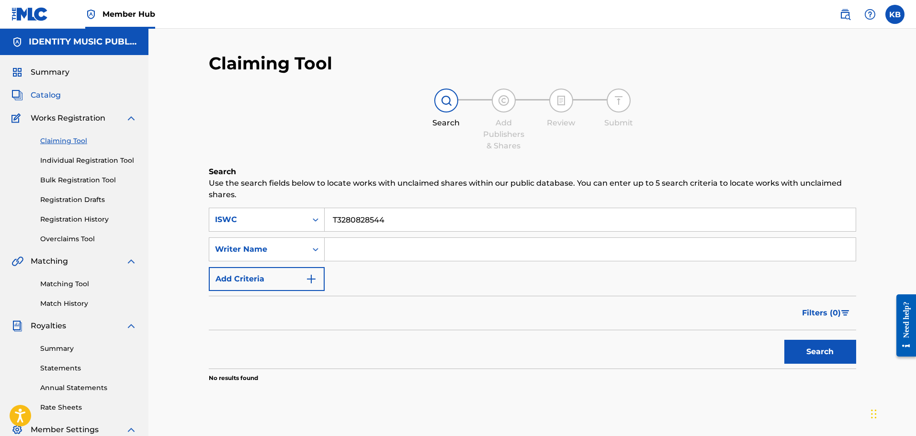
click at [44, 98] on span "Catalog" at bounding box center [46, 95] width 30 height 11
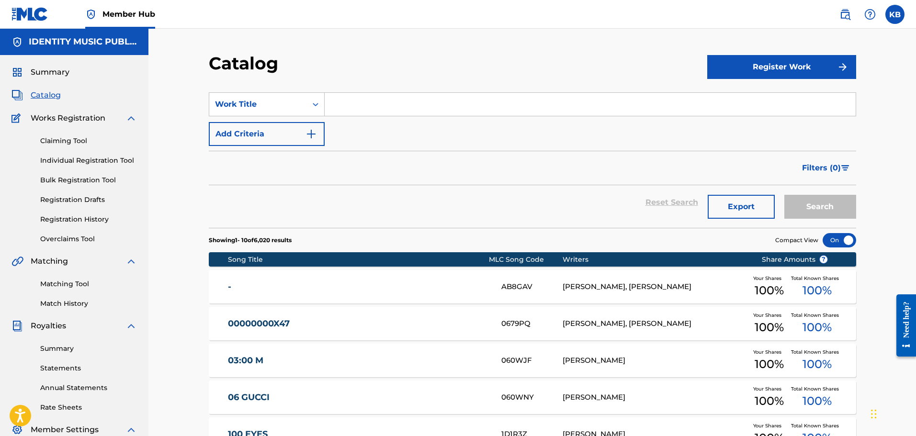
click at [365, 104] on input "Search Form" at bounding box center [590, 104] width 531 height 23
paste input "The Ride"
type input "The Ride"
click at [784, 195] on button "Search" at bounding box center [820, 207] width 72 height 24
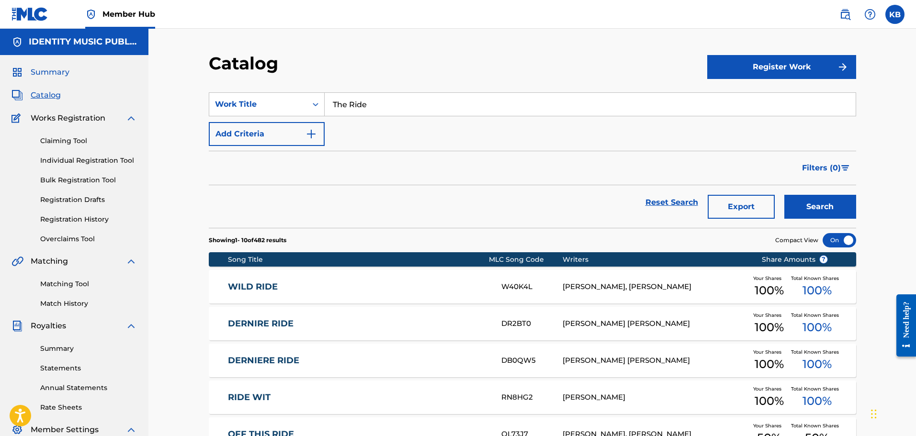
click at [49, 68] on span "Summary" at bounding box center [50, 72] width 39 height 11
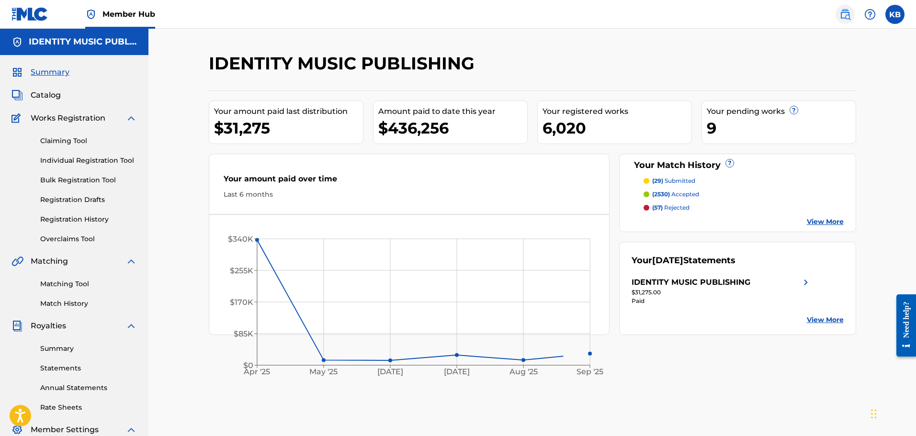
click at [844, 12] on img at bounding box center [845, 14] width 11 height 11
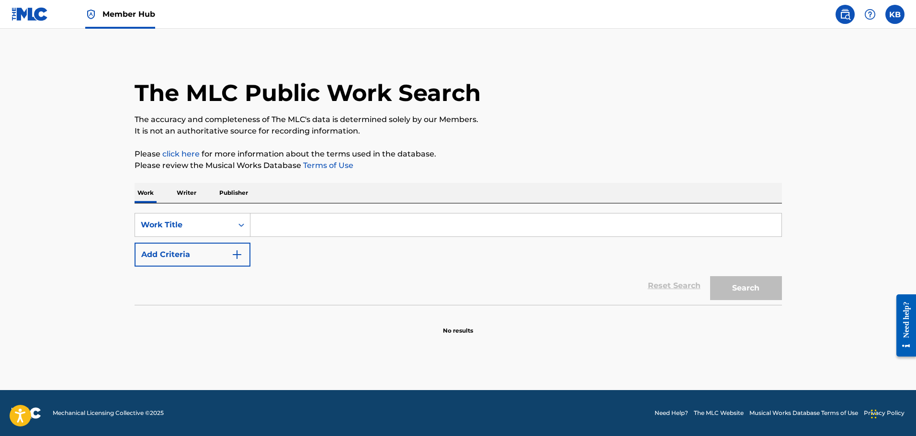
click at [290, 231] on input "Search Form" at bounding box center [515, 225] width 531 height 23
paste input "The Ride"
type input "The Ride"
click at [710, 276] on button "Search" at bounding box center [746, 288] width 72 height 24
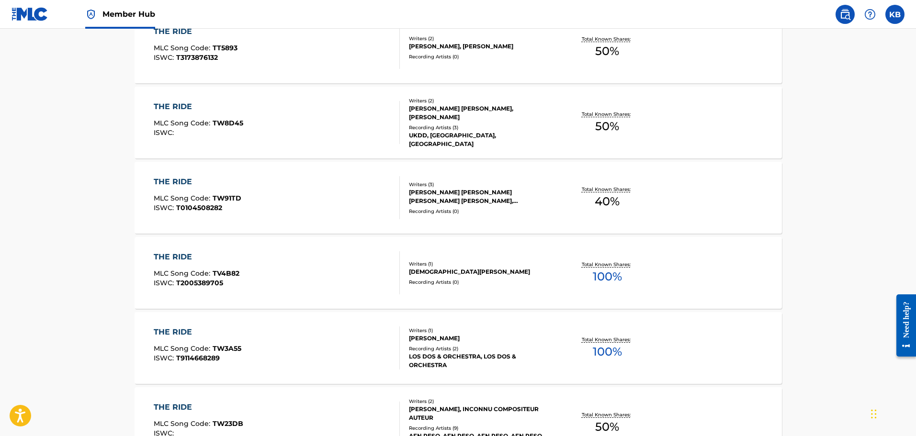
scroll to position [144, 0]
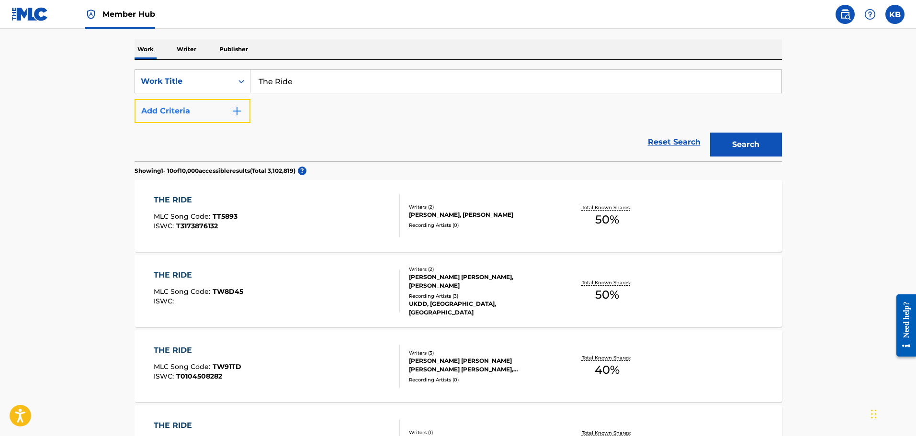
click at [199, 106] on button "Add Criteria" at bounding box center [193, 111] width 116 height 24
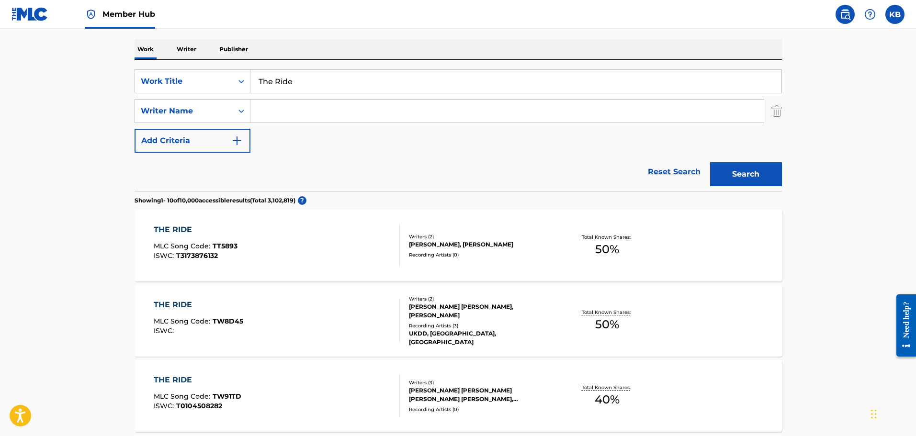
click at [293, 125] on div "SearchWithCriteriac4d593ef-f3b8-4a77-8692-44d418f73e44 Work Title The Ride Sear…" at bounding box center [458, 110] width 647 height 83
click at [298, 112] on input "Search Form" at bounding box center [506, 111] width 513 height 23
type input "jan"
click at [710, 162] on button "Search" at bounding box center [746, 174] width 72 height 24
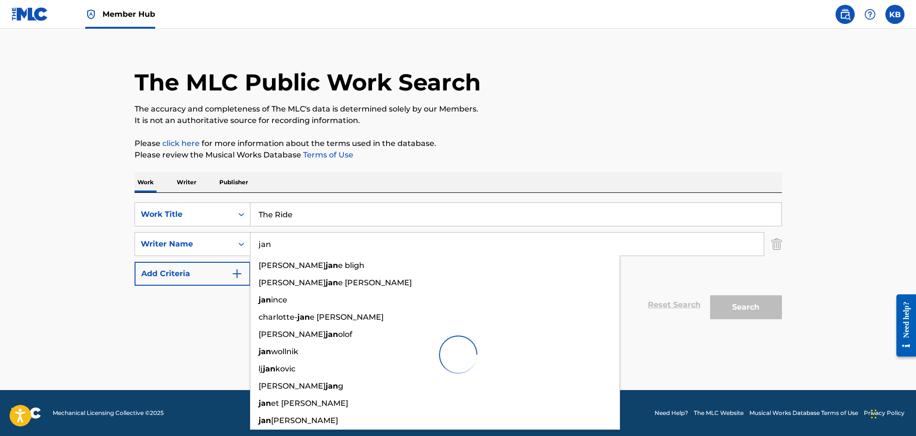
scroll to position [11, 0]
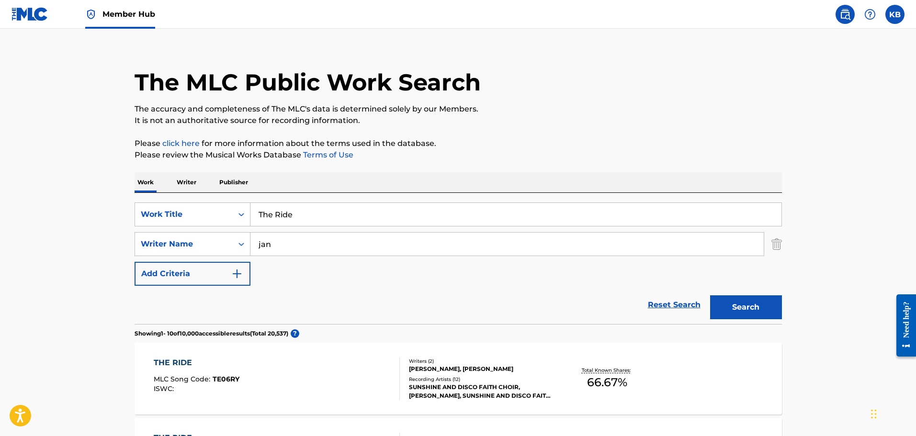
click at [664, 110] on p "The accuracy and completeness of The MLC's data is determined solely by our Mem…" at bounding box center [458, 108] width 647 height 11
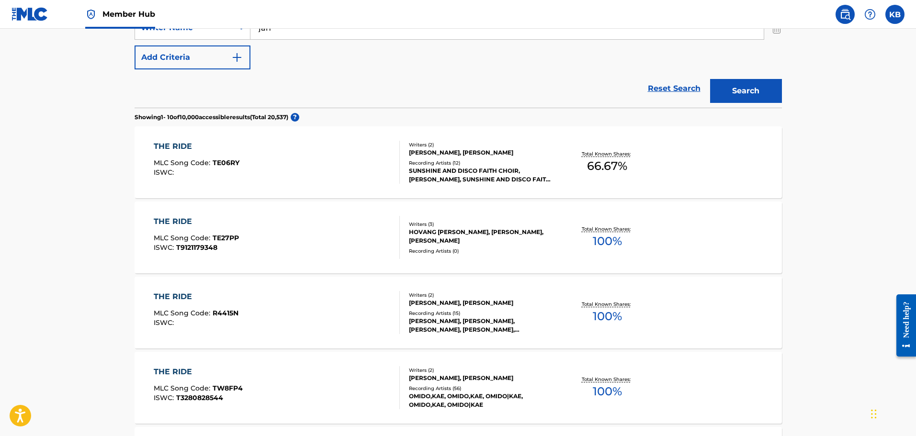
scroll to position [250, 0]
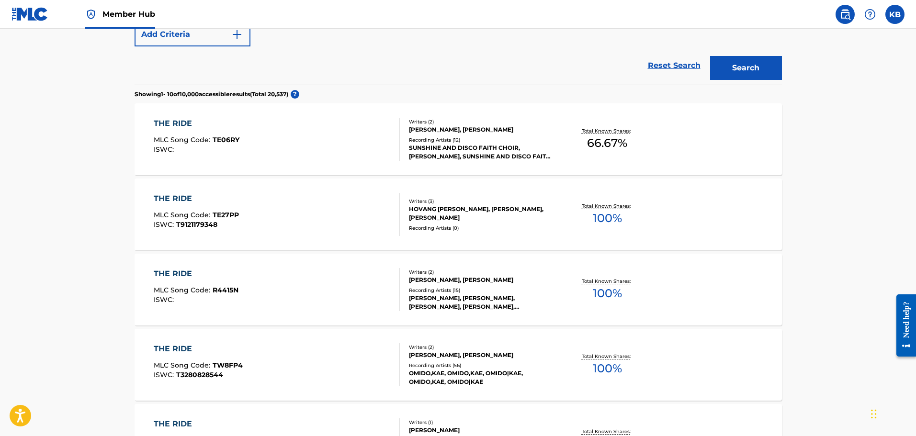
click at [190, 364] on span "MLC Song Code :" at bounding box center [183, 365] width 59 height 9
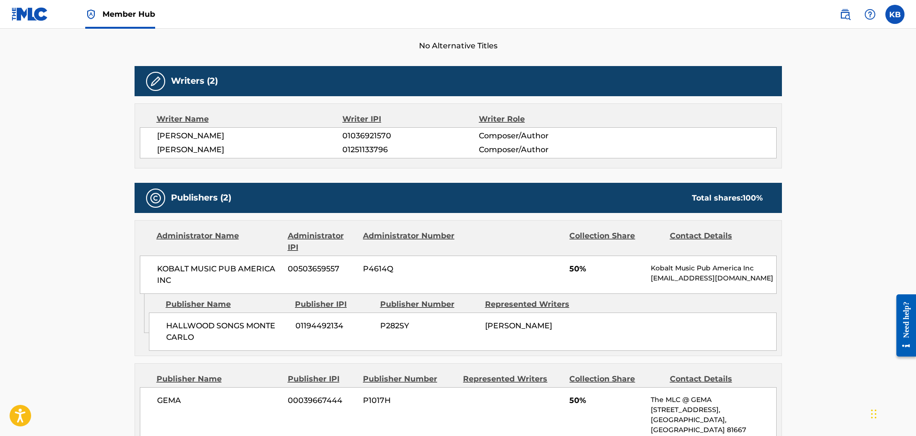
scroll to position [287, 0]
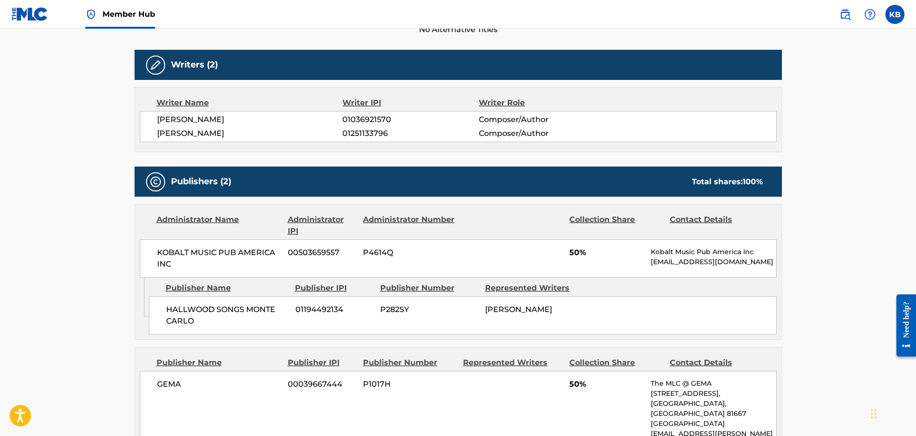
click at [172, 317] on span "HALLWOOD SONGS MONTE CARLO" at bounding box center [227, 315] width 122 height 23
click at [298, 260] on div "KOBALT MUSIC PUB AMERICA INC 00503659557 P4614Q 50% Kobalt Music Pub America In…" at bounding box center [458, 258] width 637 height 38
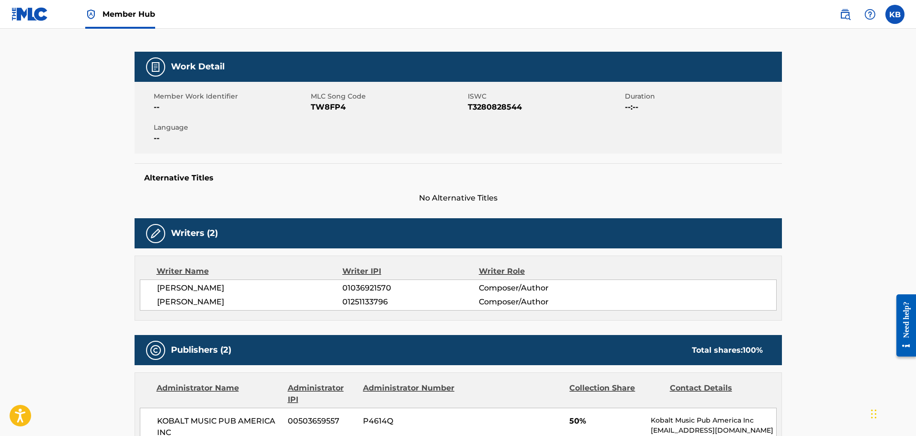
scroll to position [0, 0]
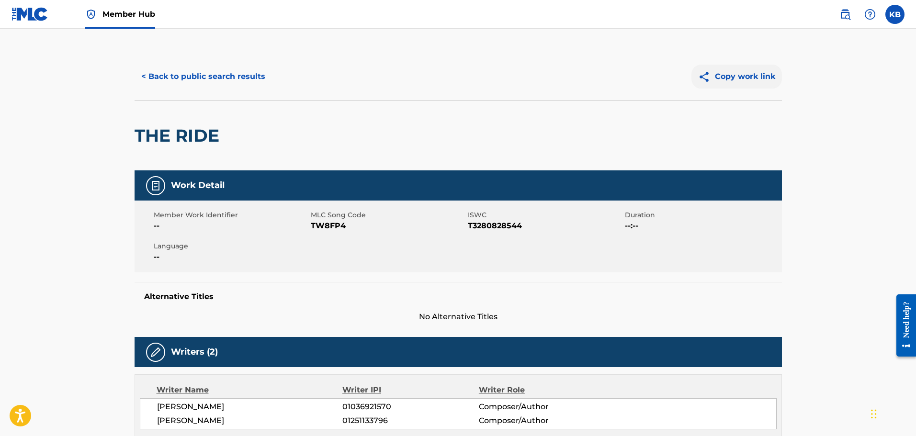
click at [752, 80] on button "Copy work link" at bounding box center [737, 77] width 91 height 24
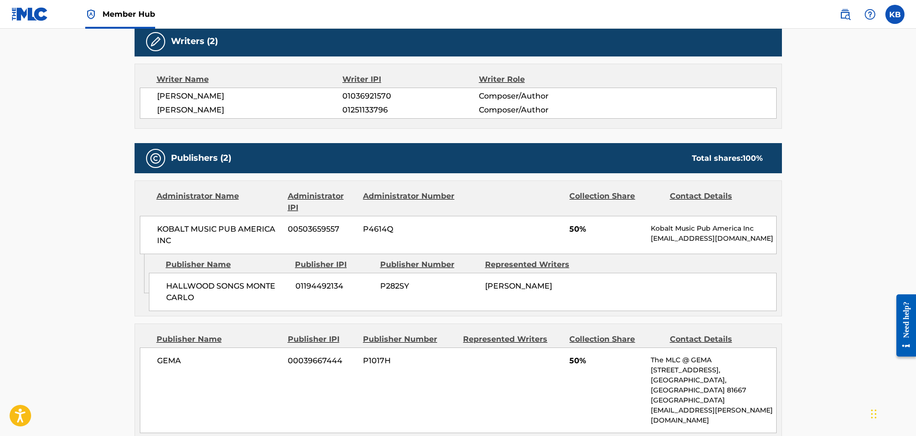
scroll to position [383, 0]
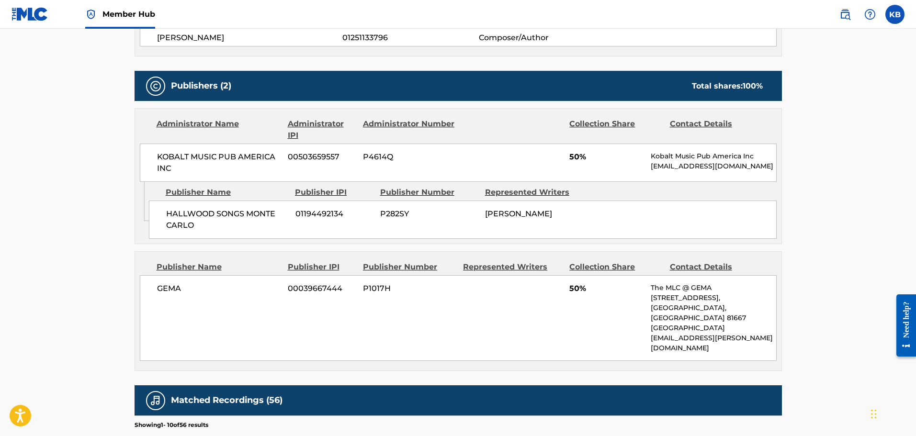
click at [532, 286] on div "[PERSON_NAME] 00039667444 P1017H 50% The MLC @ GEMA [STREET_ADDRESS] [EMAIL_ADD…" at bounding box center [458, 318] width 637 height 86
click at [573, 288] on span "50%" at bounding box center [606, 288] width 74 height 11
click at [477, 287] on div "[PERSON_NAME] 00039667444 P1017H 50% The MLC @ GEMA [STREET_ADDRESS] [EMAIL_ADD…" at bounding box center [458, 318] width 637 height 86
click at [560, 291] on div "[PERSON_NAME] 00039667444 P1017H 50% The MLC @ GEMA [STREET_ADDRESS] [EMAIL_ADD…" at bounding box center [458, 318] width 637 height 86
click at [482, 295] on div "[PERSON_NAME] 00039667444 P1017H 50% The MLC @ GEMA [STREET_ADDRESS] [EMAIL_ADD…" at bounding box center [458, 318] width 637 height 86
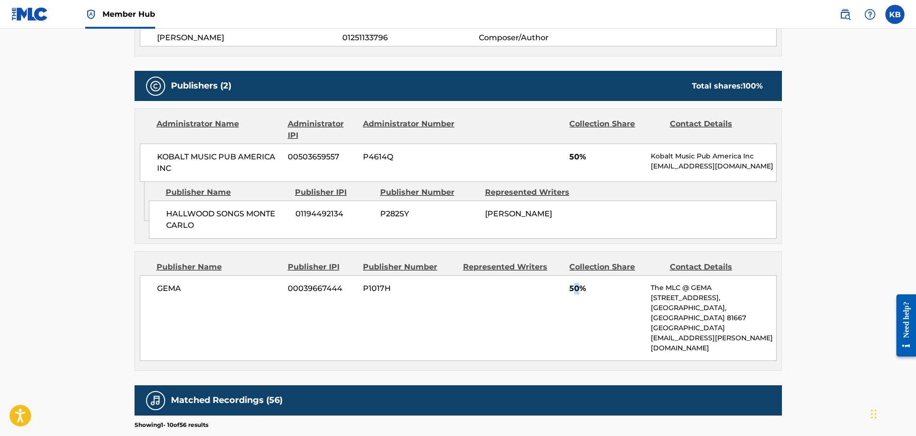
click at [578, 291] on span "50%" at bounding box center [606, 288] width 74 height 11
click at [585, 295] on div "[PERSON_NAME] 00039667444 P1017H 50% The MLC @ GEMA [STREET_ADDRESS] [EMAIL_ADD…" at bounding box center [458, 318] width 637 height 86
click at [679, 295] on p "[STREET_ADDRESS]," at bounding box center [713, 298] width 125 height 10
drag, startPoint x: 686, startPoint y: 311, endPoint x: 753, endPoint y: 306, distance: 67.7
click at [688, 311] on p "[GEOGRAPHIC_DATA], [GEOGRAPHIC_DATA] 81667" at bounding box center [713, 313] width 125 height 20
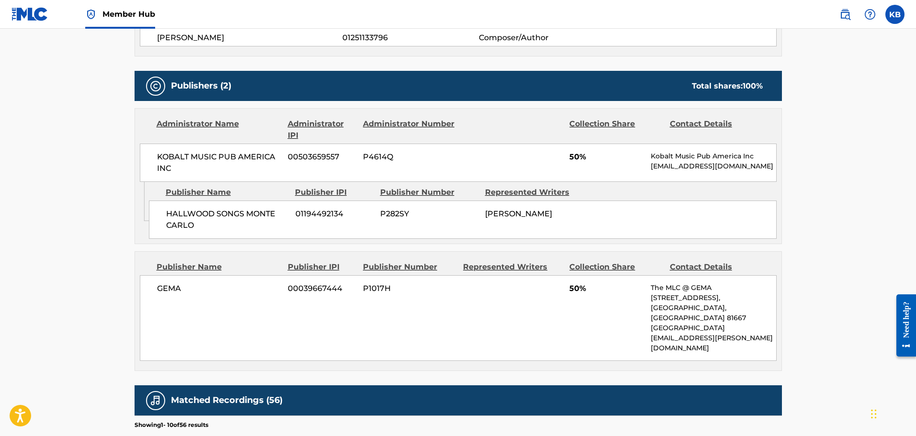
click at [764, 302] on p "[STREET_ADDRESS]," at bounding box center [713, 298] width 125 height 10
click at [833, 306] on main "< Back to public search results Copy work link THE RIDE Work Detail Member Work…" at bounding box center [458, 194] width 916 height 1097
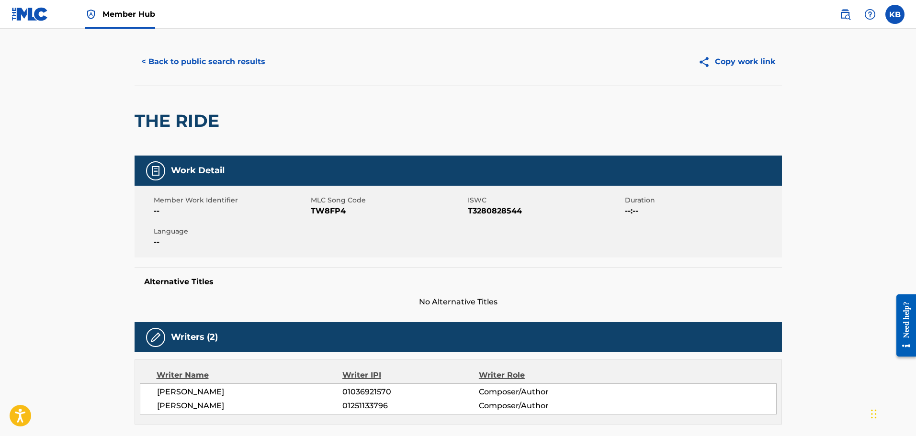
scroll to position [0, 0]
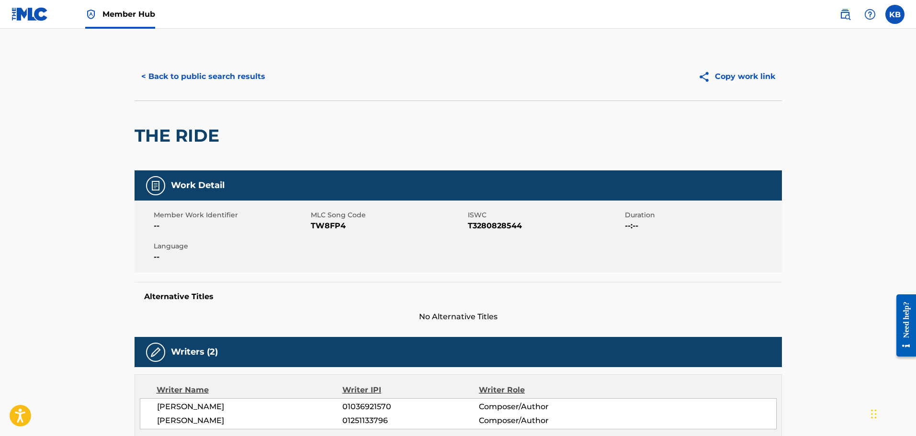
click at [180, 349] on h5 "Writers (2)" at bounding box center [194, 352] width 47 height 11
click at [199, 73] on button "< Back to public search results" at bounding box center [203, 77] width 137 height 24
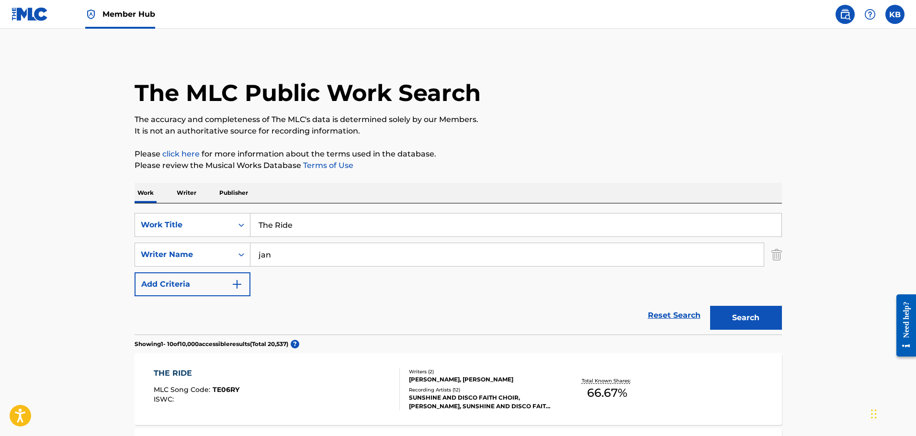
click at [34, 19] on img at bounding box center [29, 14] width 37 height 14
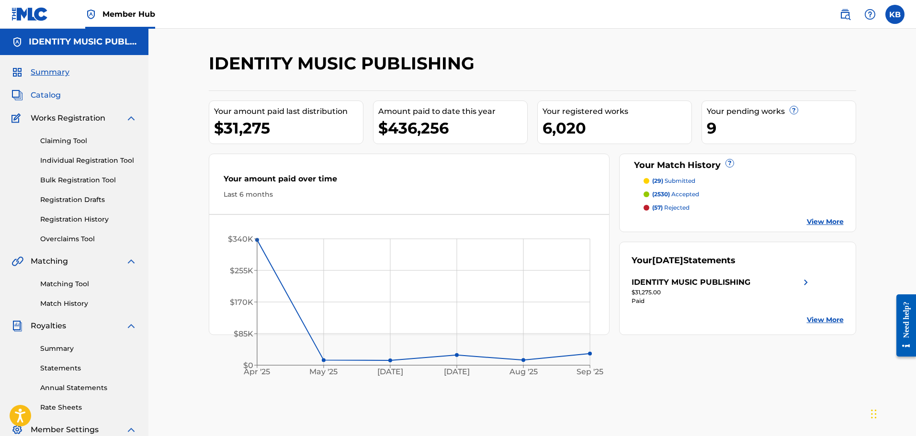
click at [56, 95] on span "Catalog" at bounding box center [46, 95] width 30 height 11
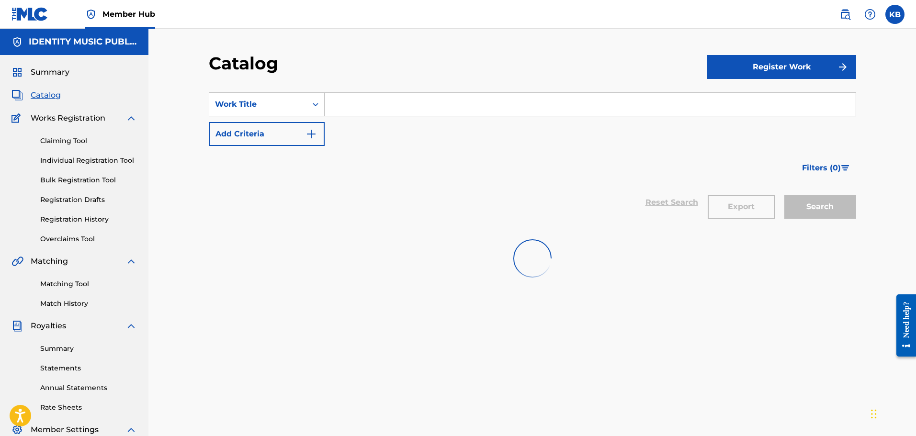
click at [433, 105] on input "Search Form" at bounding box center [590, 104] width 531 height 23
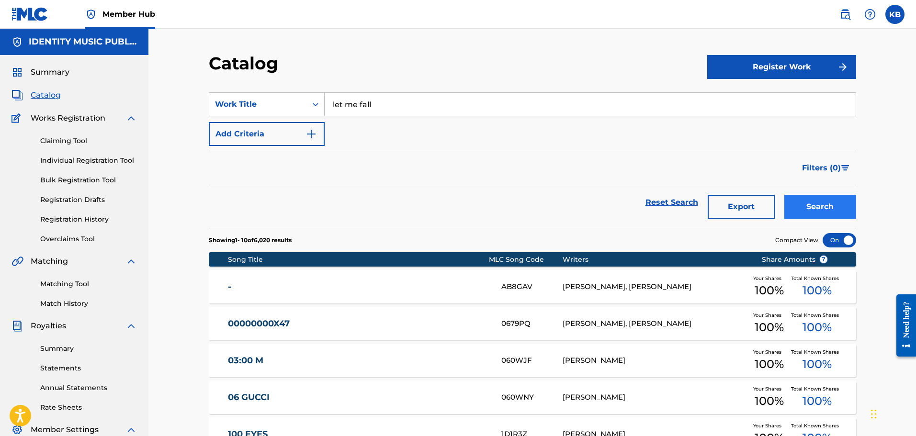
type input "let me fall"
click at [827, 204] on button "Search" at bounding box center [820, 207] width 72 height 24
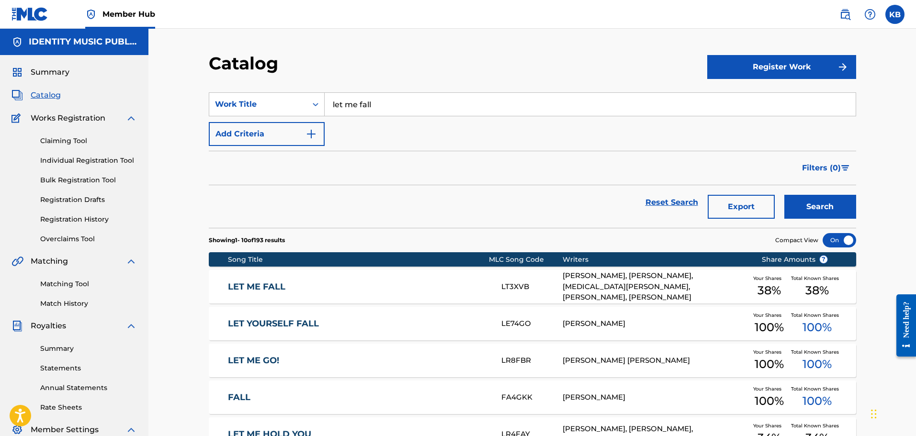
click at [376, 284] on link "LET ME FALL" at bounding box center [358, 287] width 261 height 11
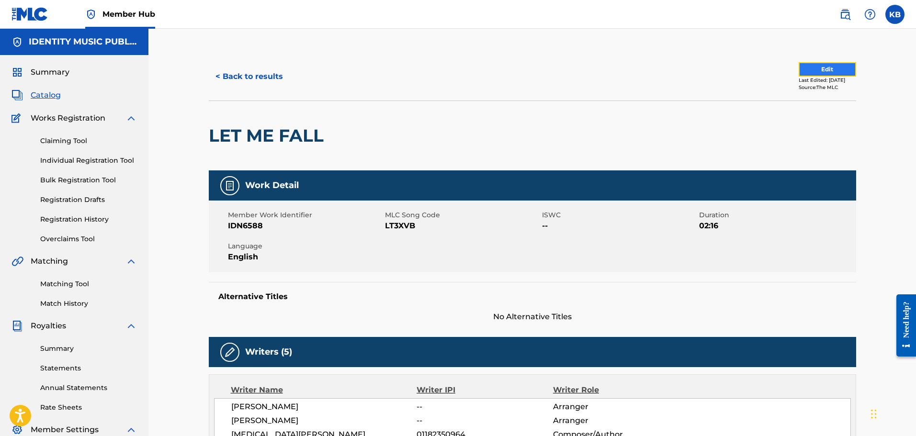
click at [824, 73] on button "Edit" at bounding box center [827, 69] width 57 height 14
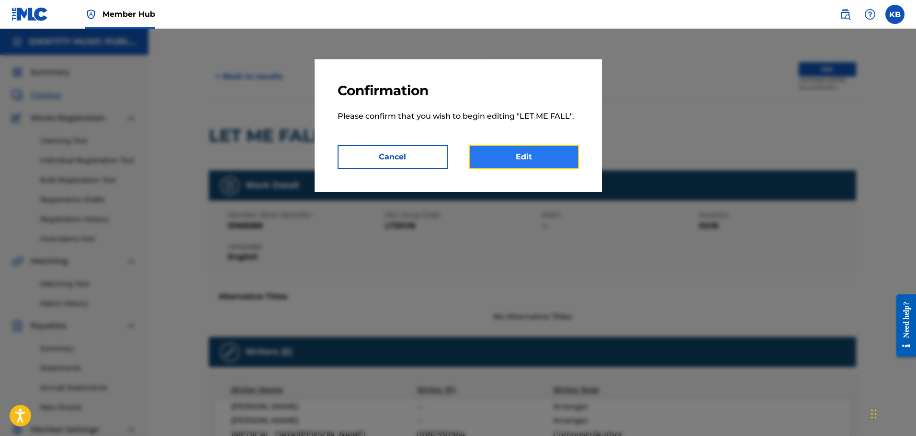
click at [494, 154] on link "Edit" at bounding box center [524, 157] width 110 height 24
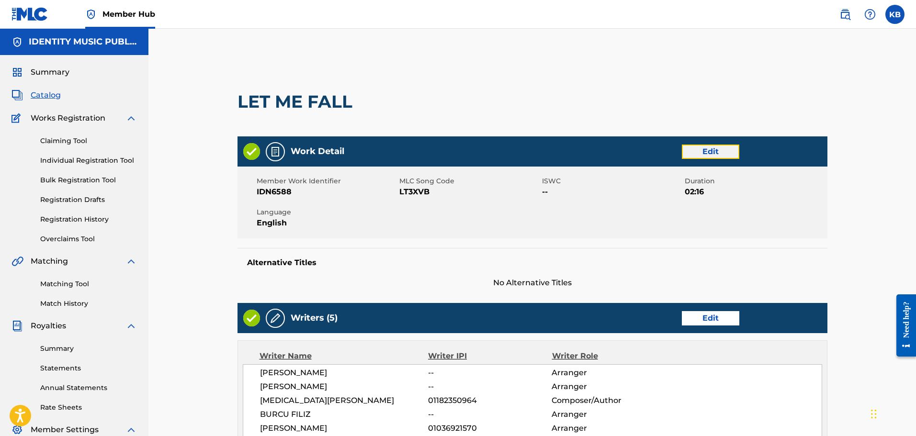
click at [729, 152] on link "Edit" at bounding box center [710, 152] width 57 height 14
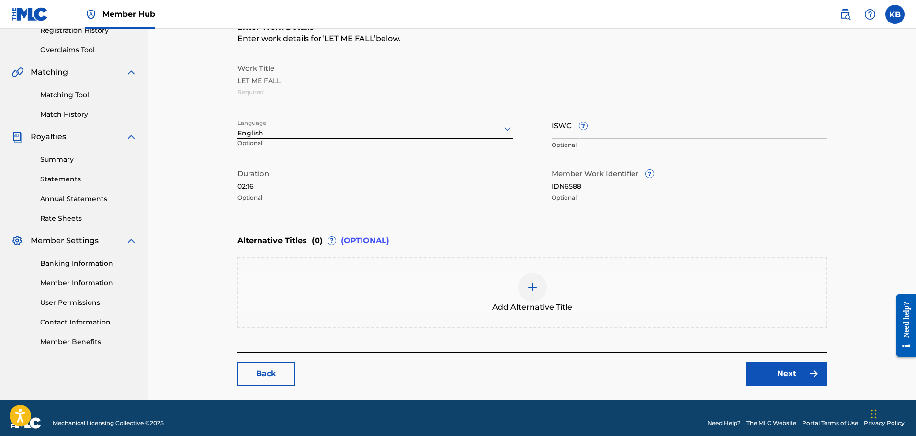
scroll to position [192, 0]
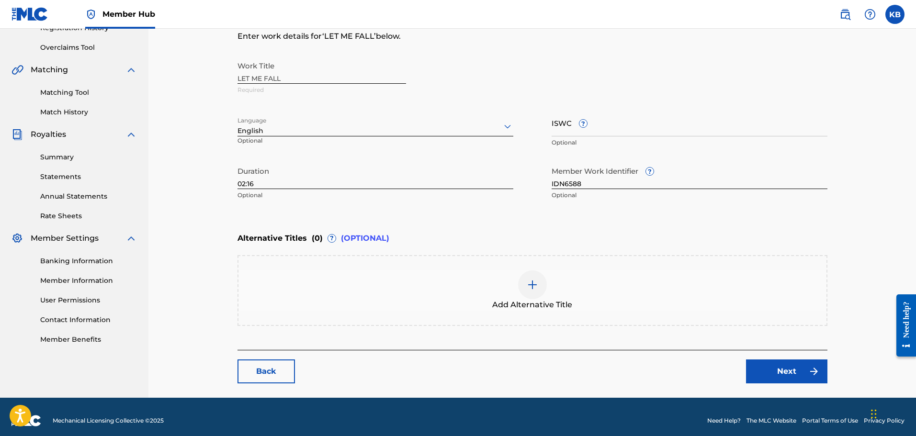
click at [413, 295] on div "Add Alternative Title" at bounding box center [532, 291] width 588 height 40
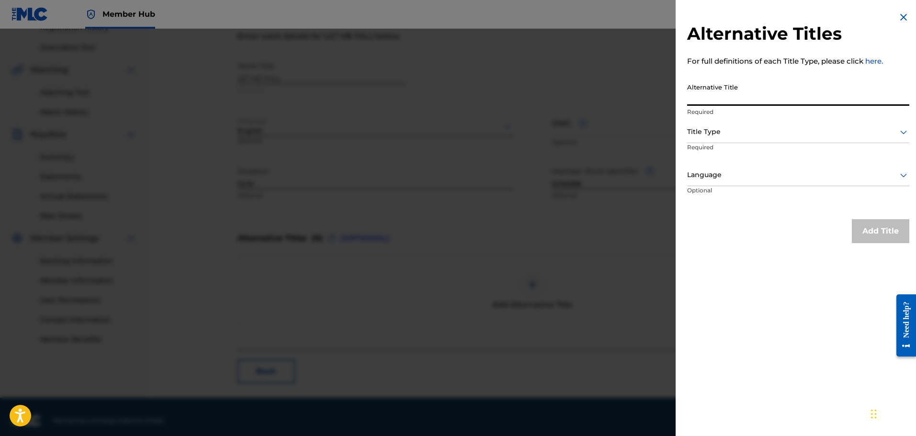
click at [753, 98] on input "Alternative Title" at bounding box center [798, 92] width 222 height 27
paste input "let me fall (slowed)"
type input "let me fall (slowed)"
click at [721, 136] on div at bounding box center [798, 132] width 222 height 12
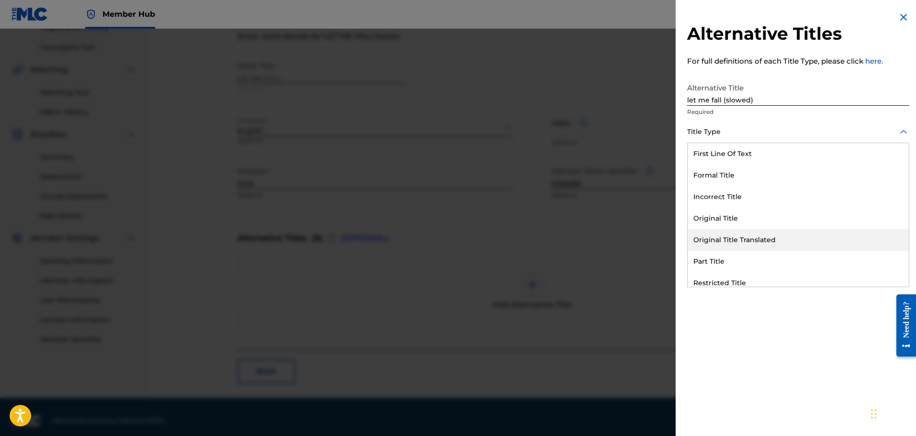
scroll to position [93, 0]
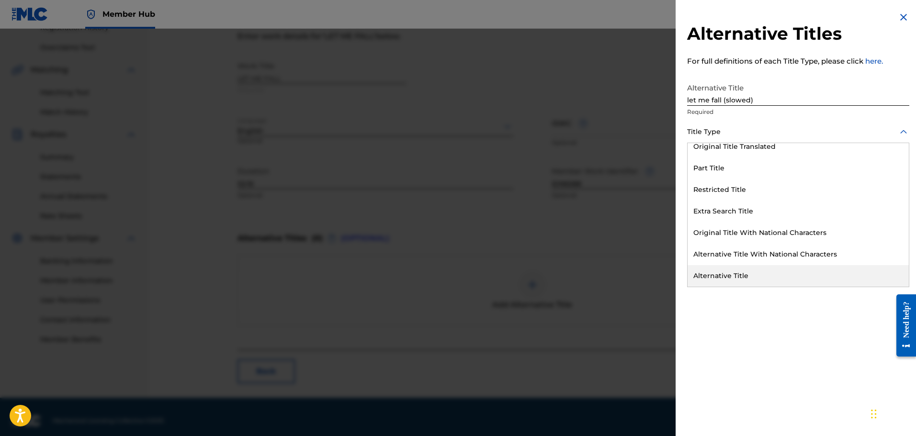
click at [748, 277] on div "Alternative Title" at bounding box center [798, 276] width 221 height 22
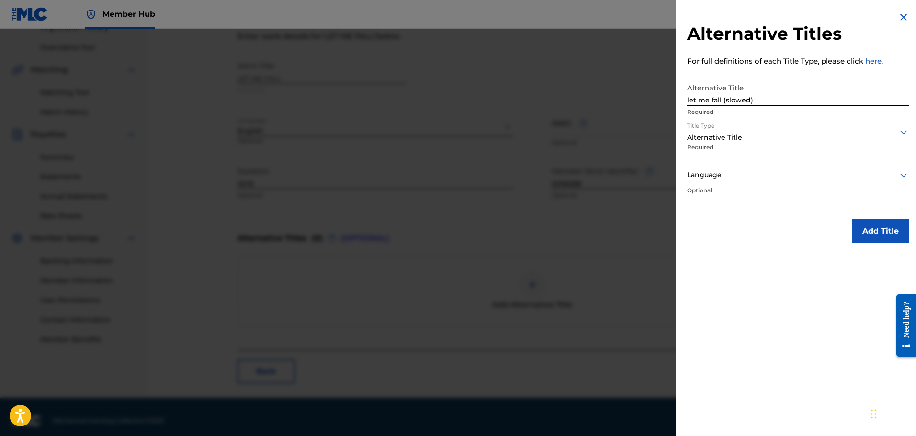
click at [750, 183] on div "Language" at bounding box center [798, 176] width 222 height 22
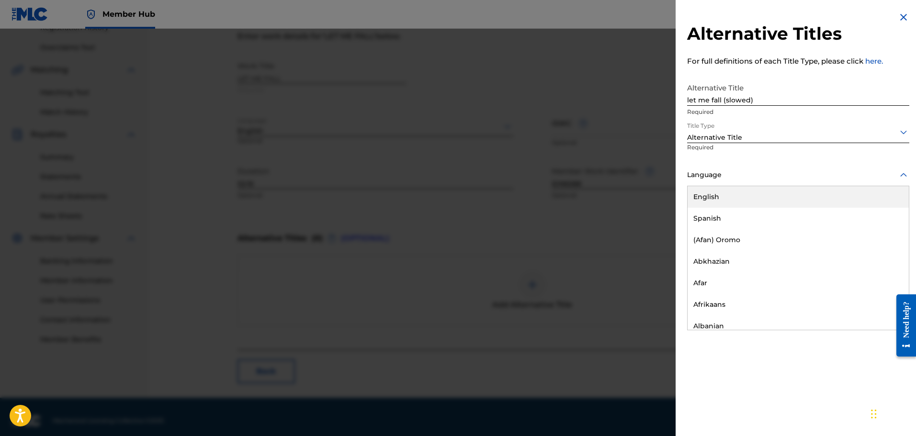
click at [742, 203] on div "English" at bounding box center [798, 197] width 221 height 22
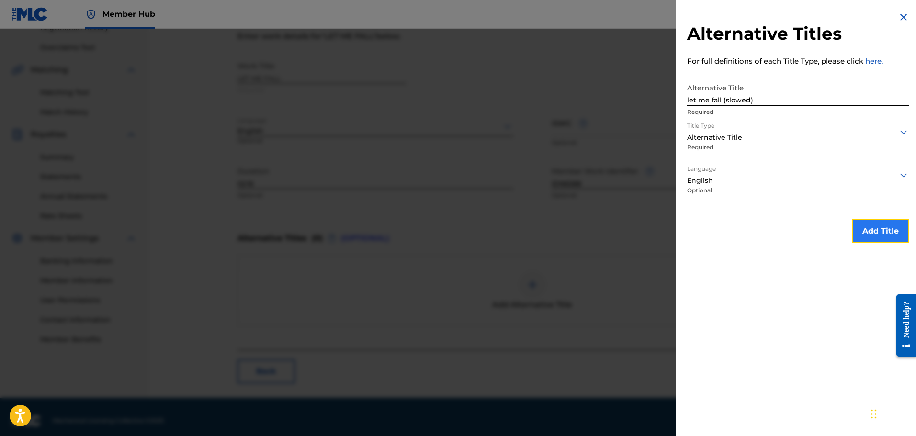
click at [892, 224] on button "Add Title" at bounding box center [880, 231] width 57 height 24
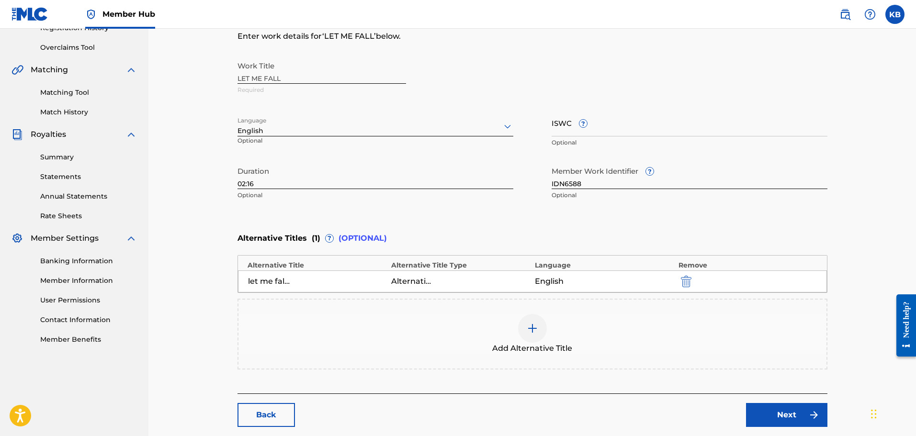
click at [524, 334] on div at bounding box center [532, 328] width 29 height 29
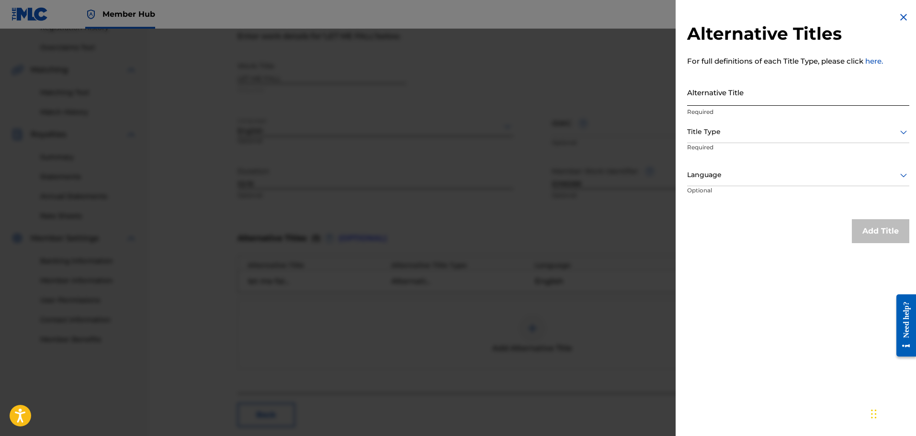
click at [755, 95] on input "Alternative Title" at bounding box center [798, 92] width 222 height 27
paste input "let me fall (sped up)"
type input "let me fall (sped up)"
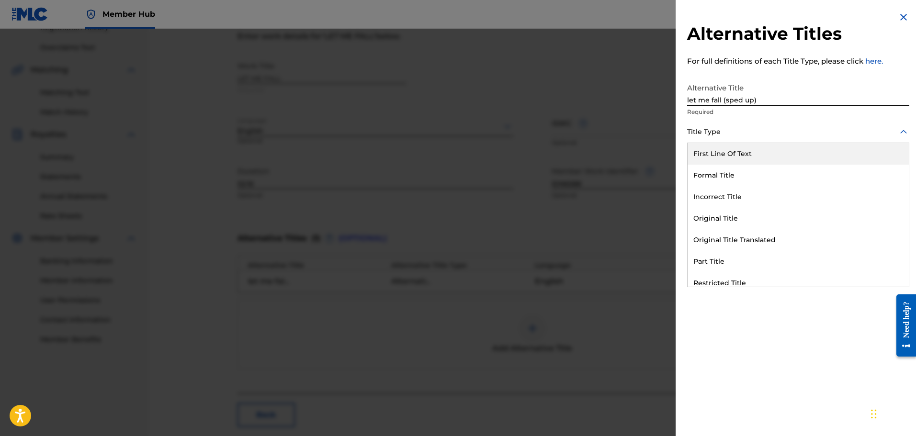
click at [753, 136] on div at bounding box center [798, 132] width 222 height 12
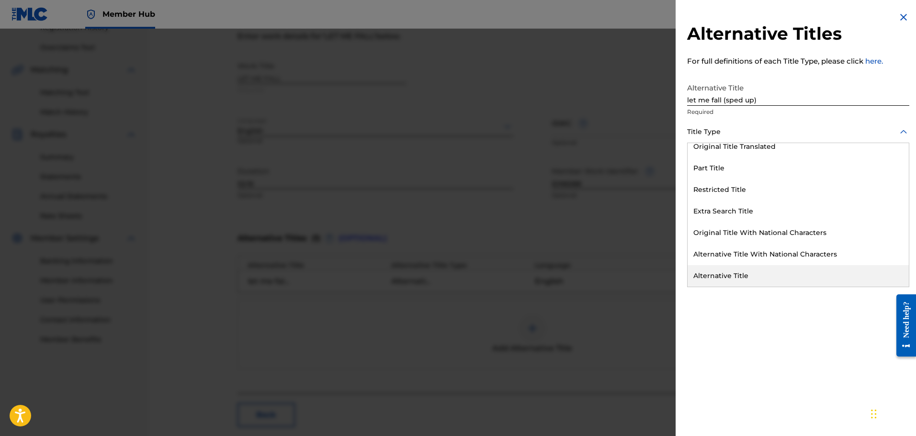
click at [756, 273] on div "Alternative Title" at bounding box center [798, 276] width 221 height 22
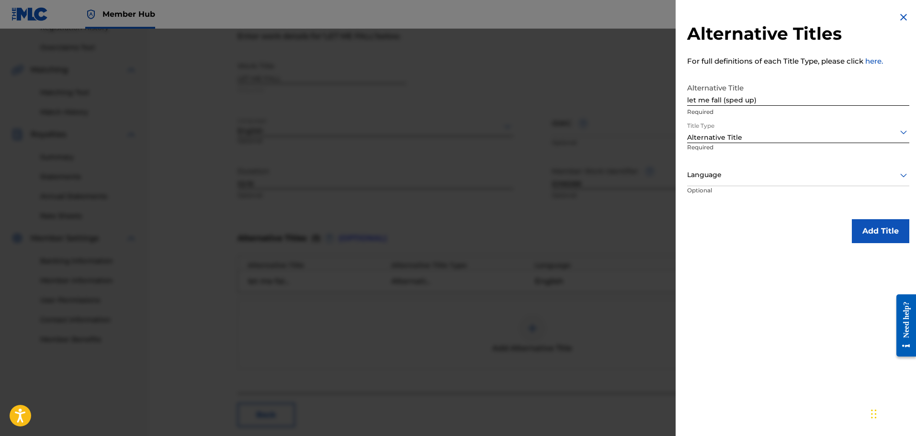
click at [773, 176] on div at bounding box center [798, 175] width 222 height 12
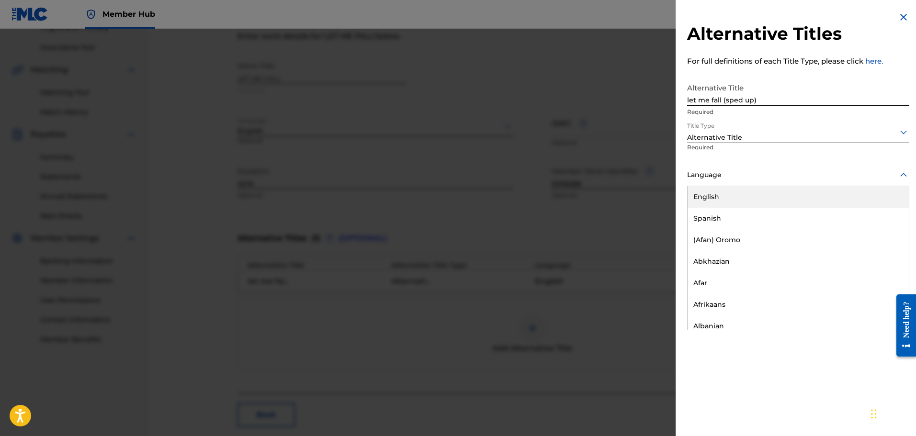
click at [771, 199] on div "English" at bounding box center [798, 197] width 221 height 22
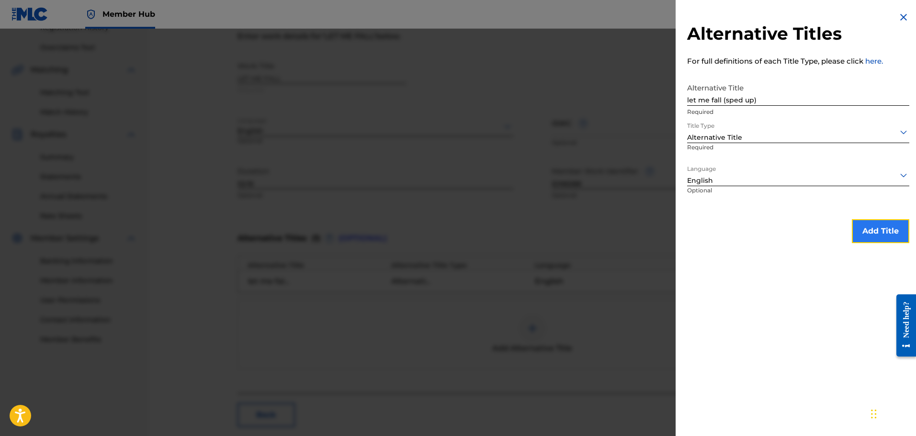
click at [881, 227] on button "Add Title" at bounding box center [880, 231] width 57 height 24
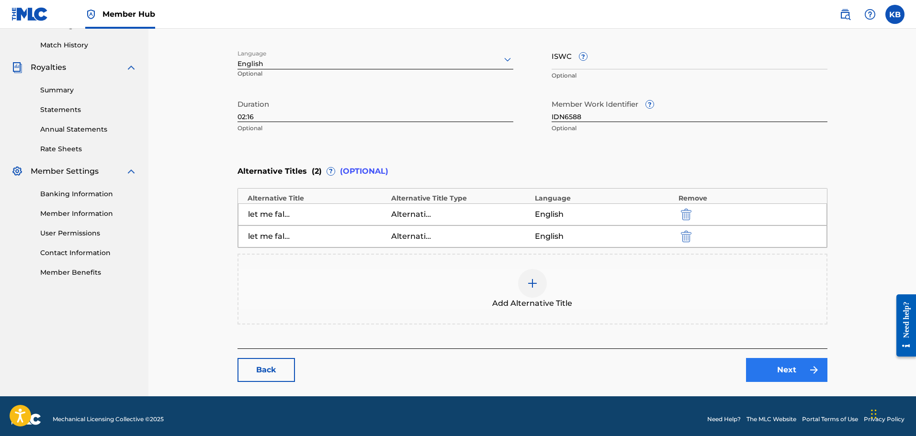
scroll to position [265, 0]
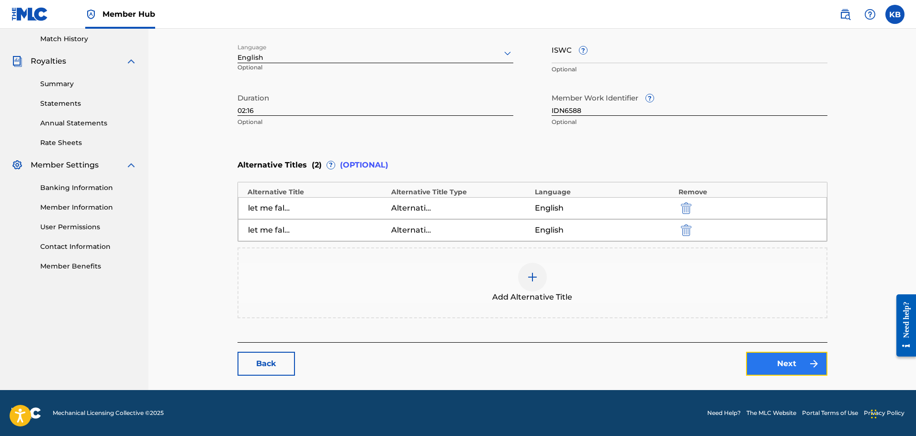
click at [790, 367] on link "Next" at bounding box center [786, 364] width 81 height 24
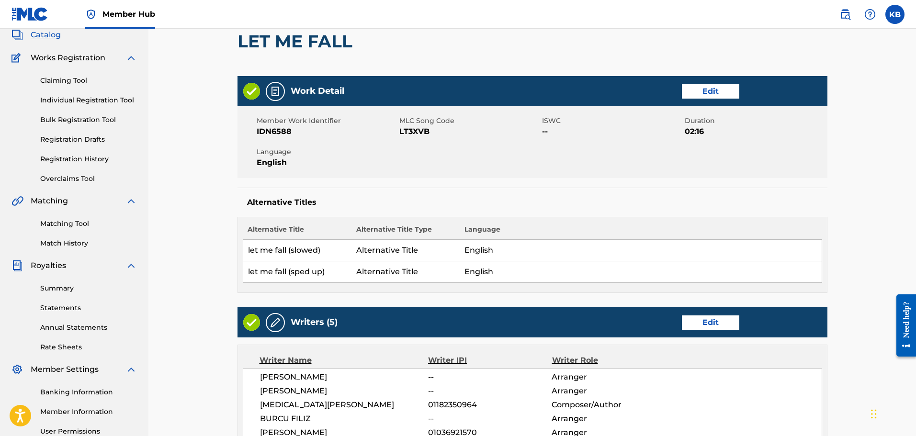
scroll to position [192, 0]
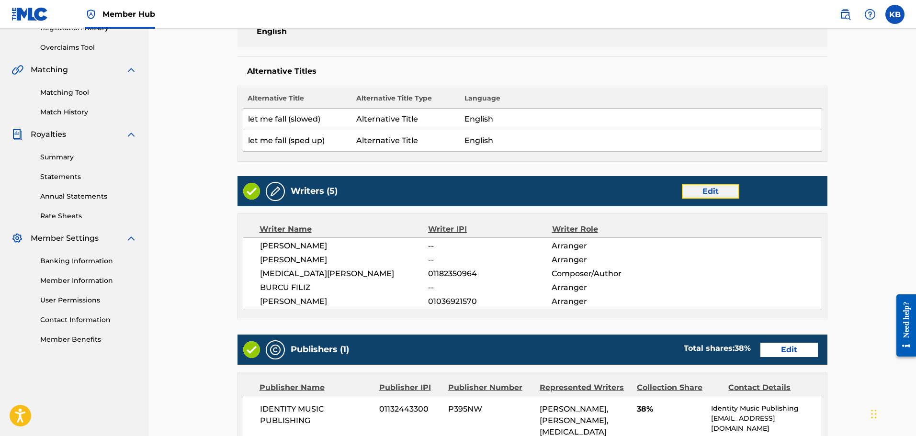
click at [714, 193] on link "Edit" at bounding box center [710, 191] width 57 height 14
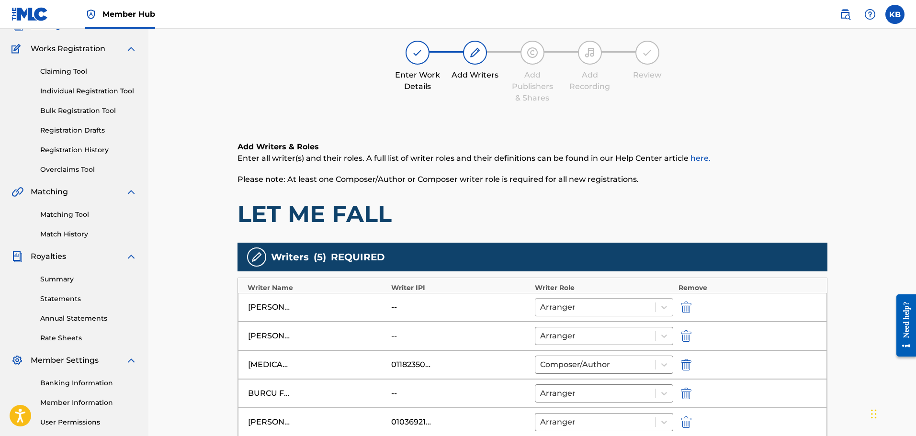
scroll to position [192, 0]
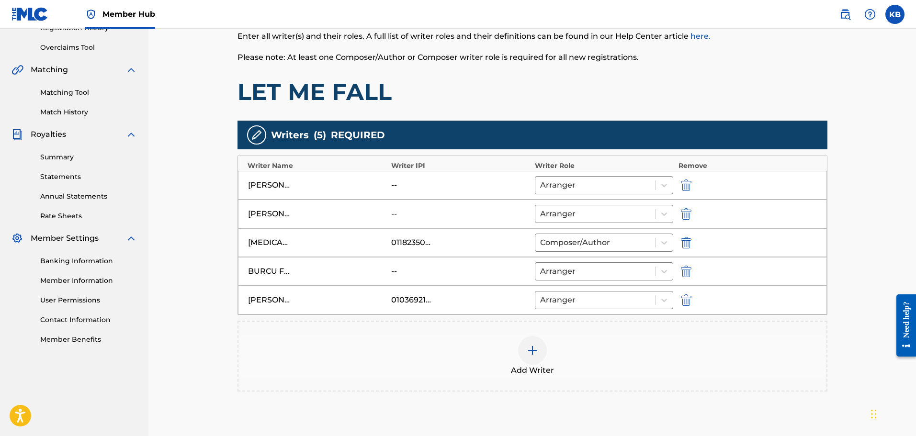
click at [527, 344] on div at bounding box center [532, 350] width 29 height 29
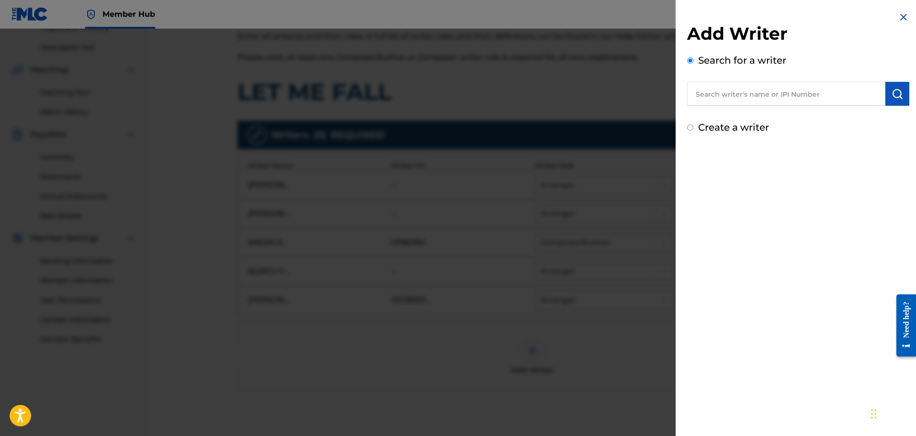
click at [726, 96] on input "text" at bounding box center [786, 94] width 198 height 24
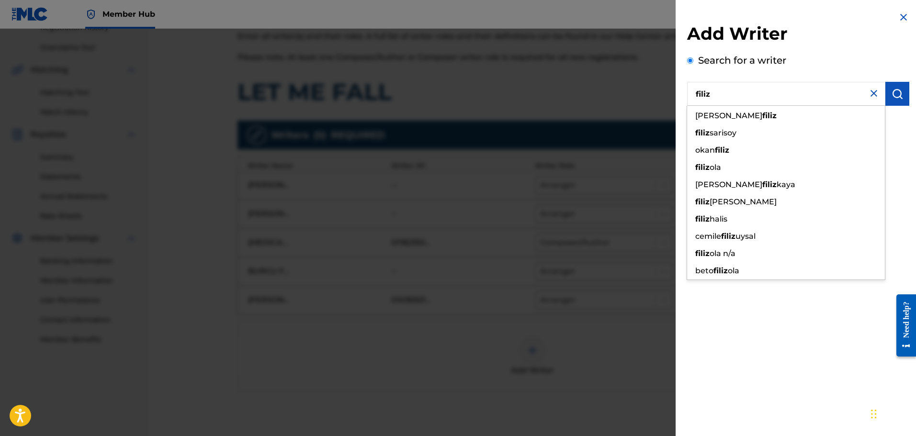
type input "filiz"
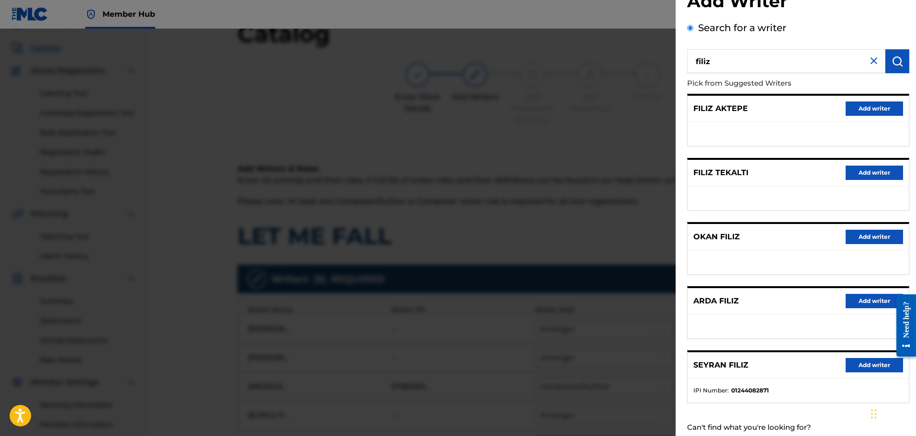
scroll to position [12, 0]
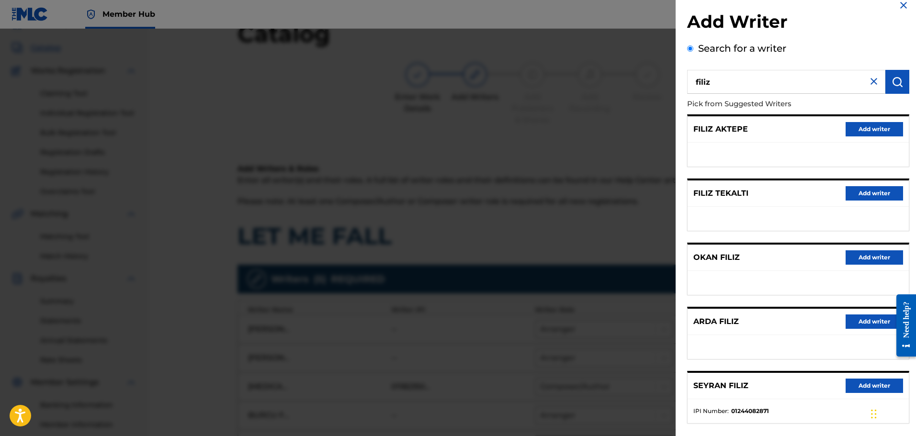
click at [871, 82] on img at bounding box center [873, 81] width 11 height 11
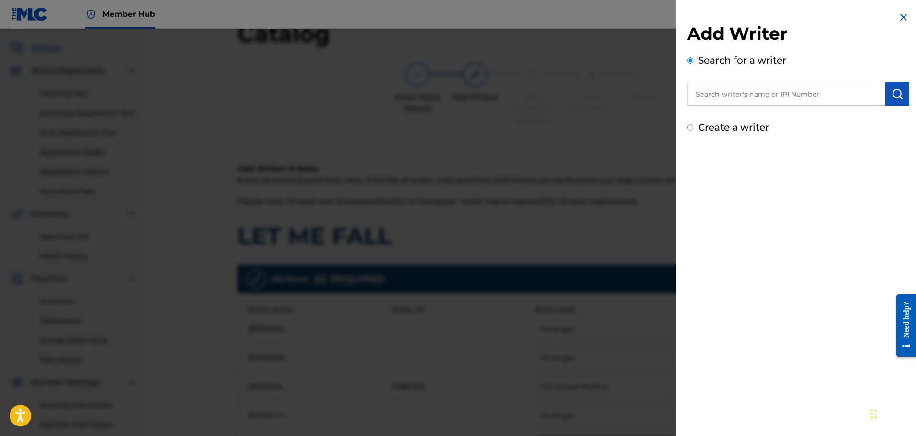
click at [772, 90] on input "text" at bounding box center [786, 94] width 198 height 24
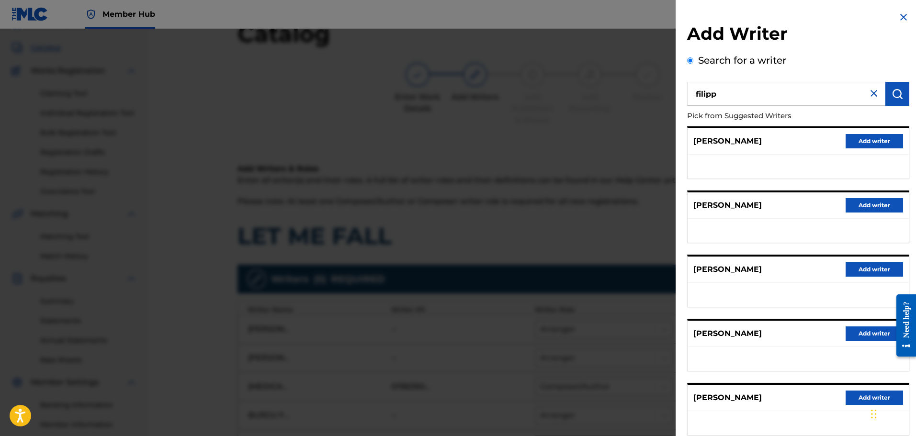
click at [766, 97] on input "filipp" at bounding box center [786, 94] width 198 height 24
drag, startPoint x: 818, startPoint y: 117, endPoint x: 879, endPoint y: 98, distance: 63.5
click at [819, 117] on div "[PERSON_NAME] atov" at bounding box center [786, 115] width 198 height 17
type input "[PERSON_NAME]"
click at [892, 93] on img "submit" at bounding box center [897, 93] width 11 height 11
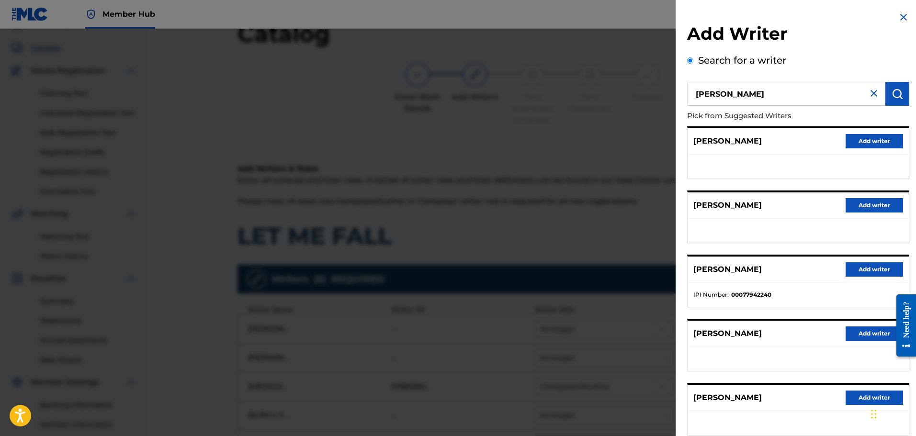
click at [903, 22] on img at bounding box center [903, 16] width 11 height 11
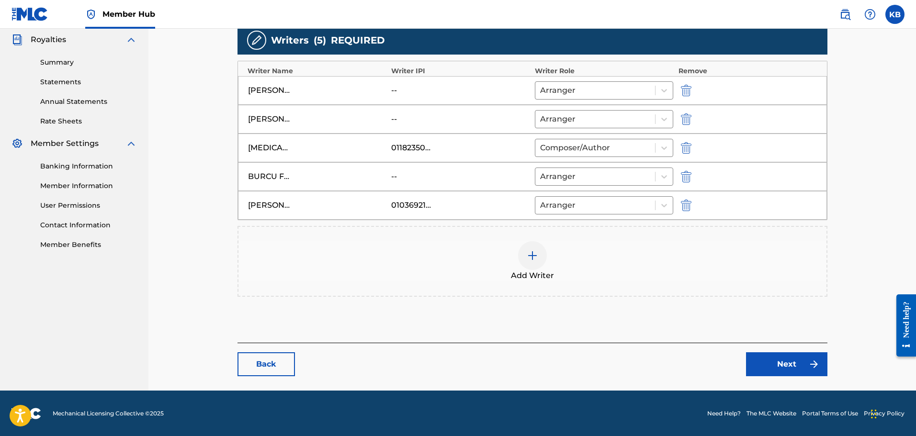
scroll to position [287, 0]
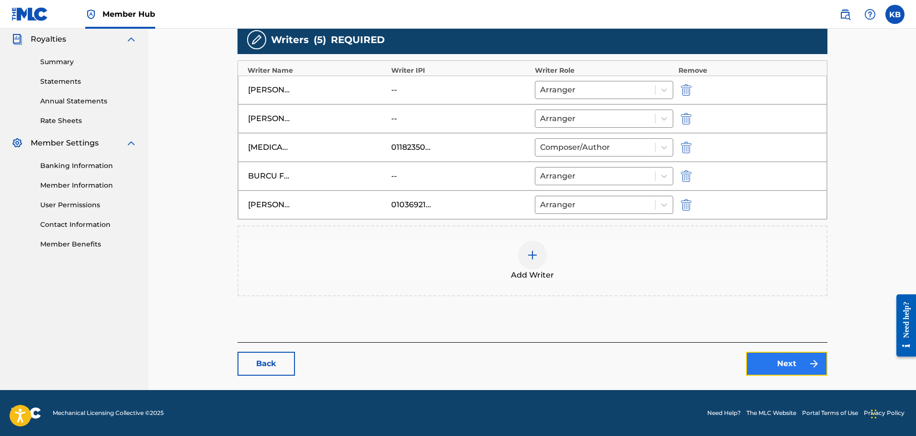
click at [764, 360] on link "Next" at bounding box center [786, 364] width 81 height 24
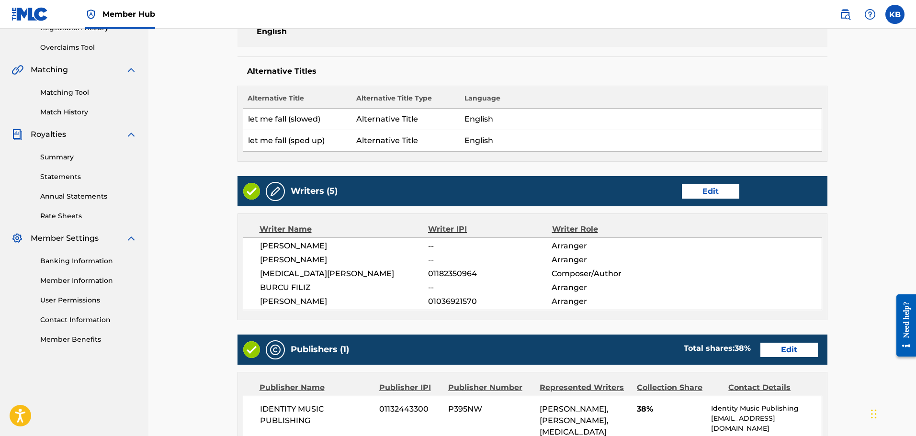
scroll to position [383, 0]
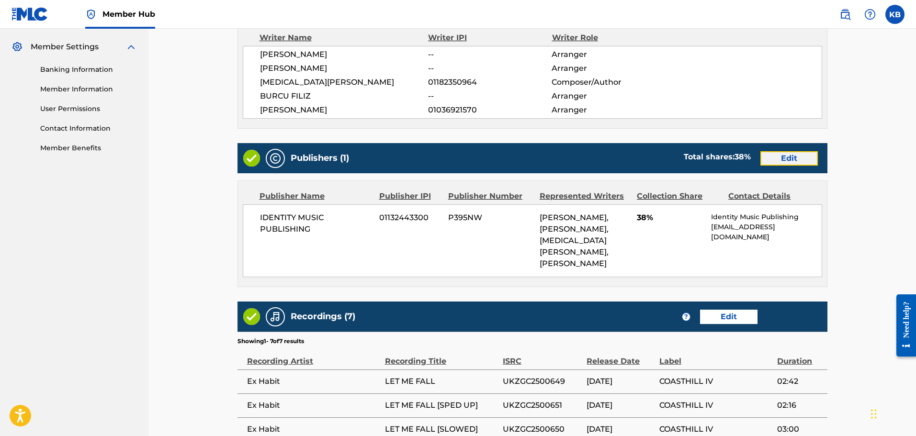
click at [789, 162] on link "Edit" at bounding box center [789, 158] width 57 height 14
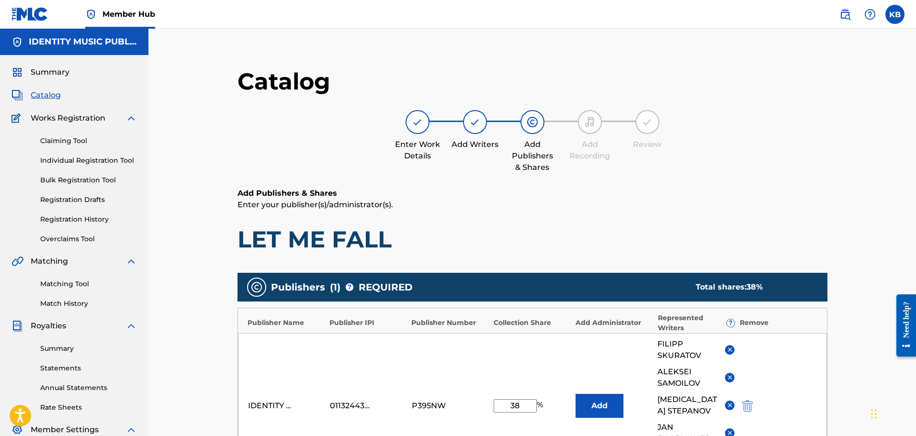
scroll to position [192, 0]
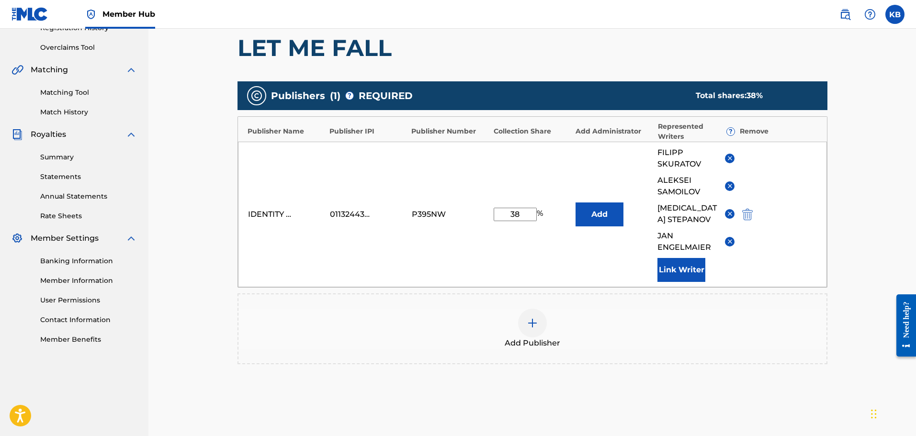
click at [730, 188] on img at bounding box center [730, 185] width 7 height 7
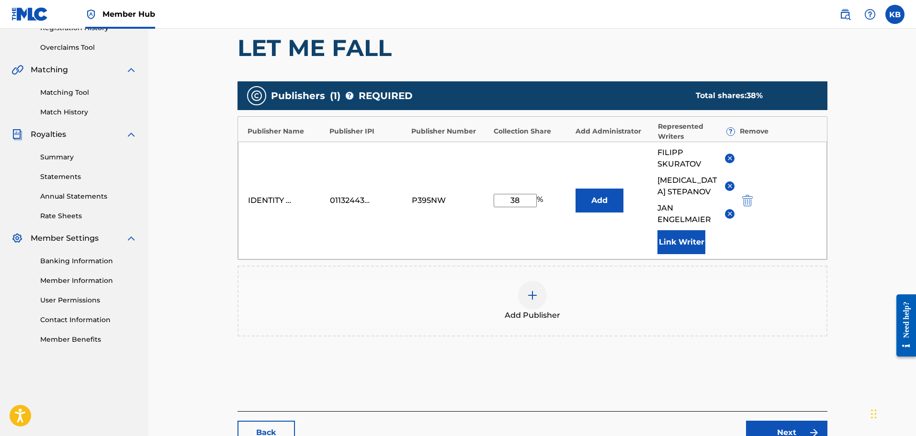
click at [732, 159] on img at bounding box center [730, 158] width 7 height 7
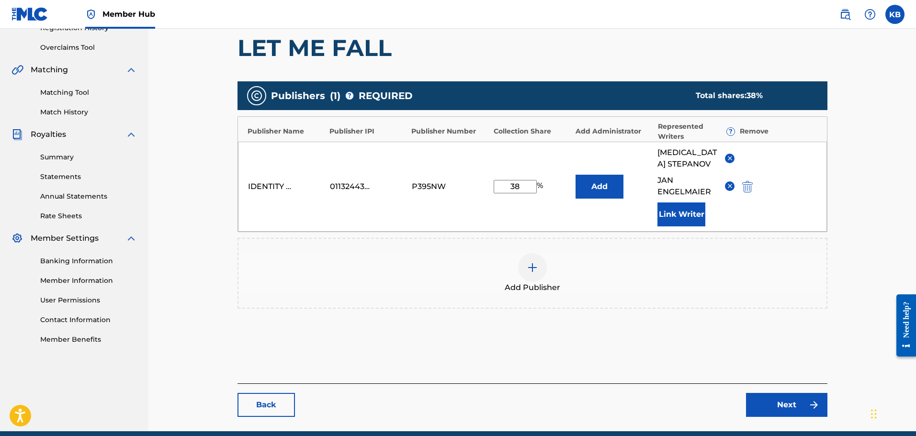
drag, startPoint x: 522, startPoint y: 187, endPoint x: 483, endPoint y: 186, distance: 39.3
click at [483, 186] on div "IDENTITY MUSIC PUBLISHING 01132443300 P395NW 38 % Add [MEDICAL_DATA][PERSON_NAM…" at bounding box center [532, 187] width 589 height 90
type input "40"
click at [814, 419] on main "Catalog Enter Work Details Add Writers Add Publishers & Shares Add Recording Re…" at bounding box center [532, 146] width 647 height 570
click at [815, 411] on link "Next" at bounding box center [786, 405] width 81 height 24
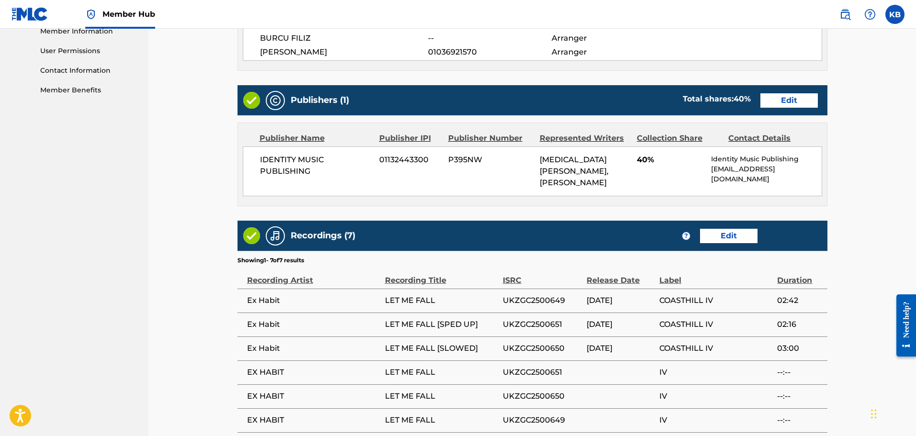
scroll to position [558, 0]
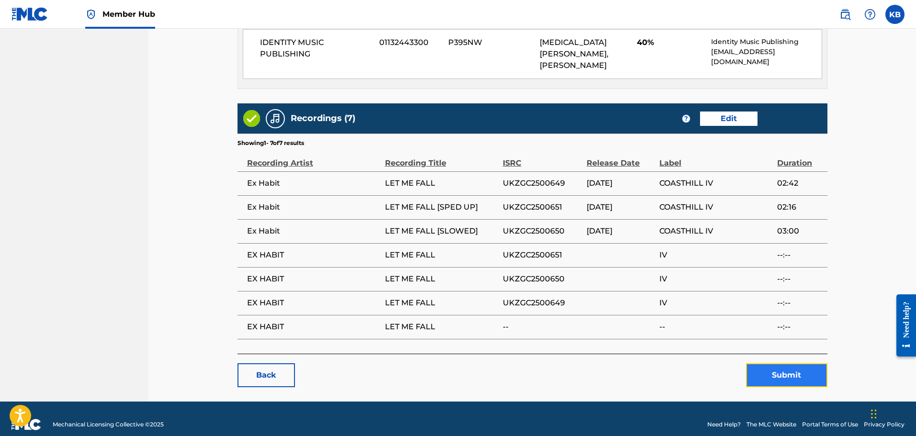
click at [795, 370] on button "Submit" at bounding box center [786, 375] width 81 height 24
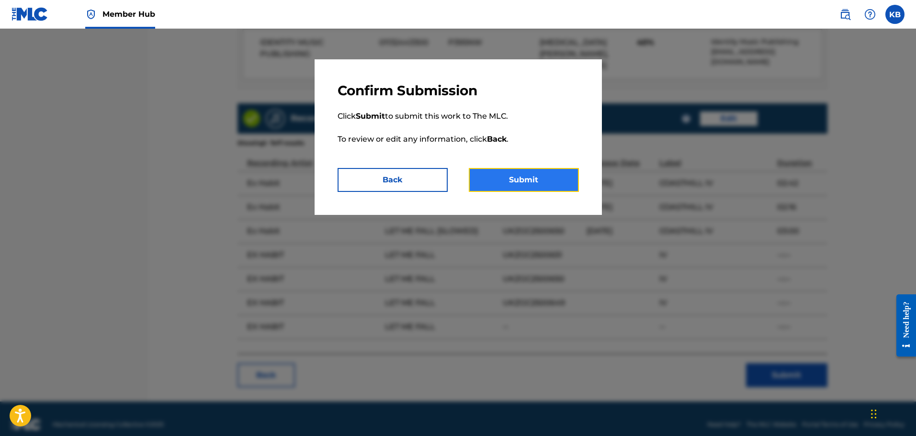
click at [534, 180] on button "Submit" at bounding box center [524, 180] width 110 height 24
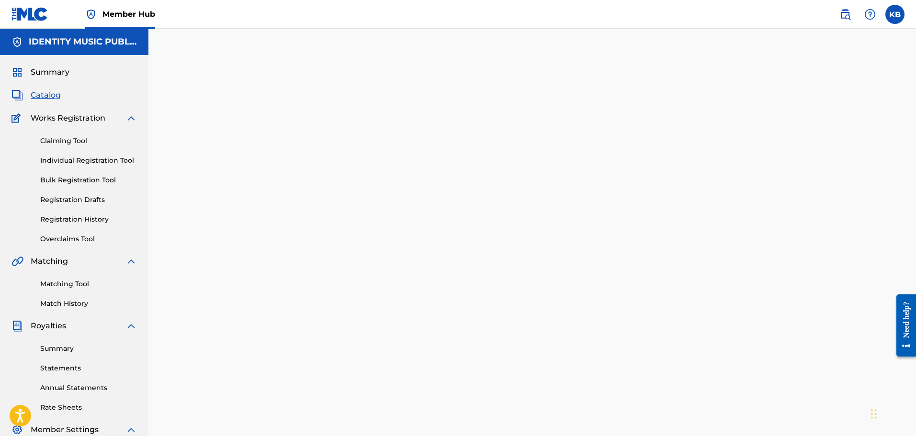
click at [51, 93] on span "Catalog" at bounding box center [46, 95] width 30 height 11
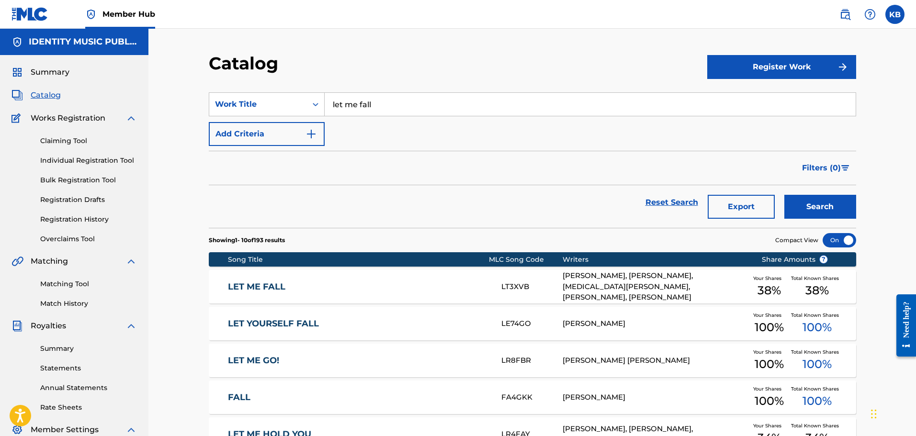
drag, startPoint x: 391, startPoint y: 103, endPoint x: 181, endPoint y: 98, distance: 209.8
click at [198, 102] on div "Catalog Register Work SearchWithCriteriae6e2fdcf-b33d-44cb-a117-8aae7acebc1b Wo…" at bounding box center [532, 369] width 670 height 632
click at [57, 75] on span "Summary" at bounding box center [50, 72] width 39 height 11
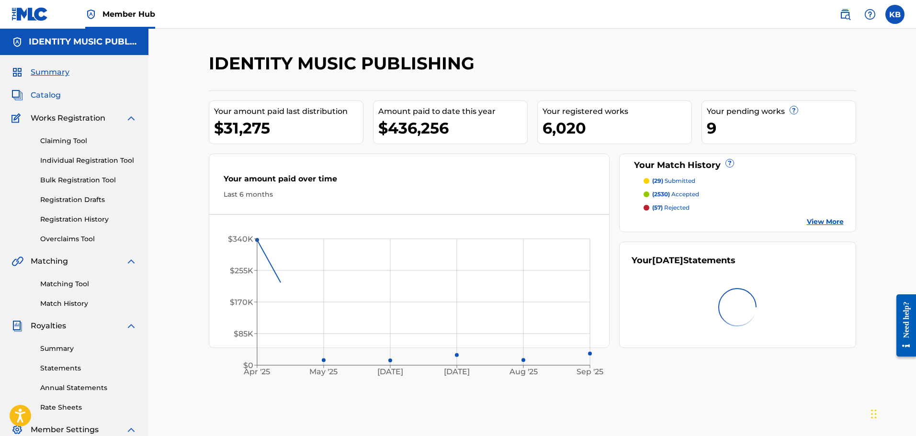
click at [41, 98] on span "Catalog" at bounding box center [46, 95] width 30 height 11
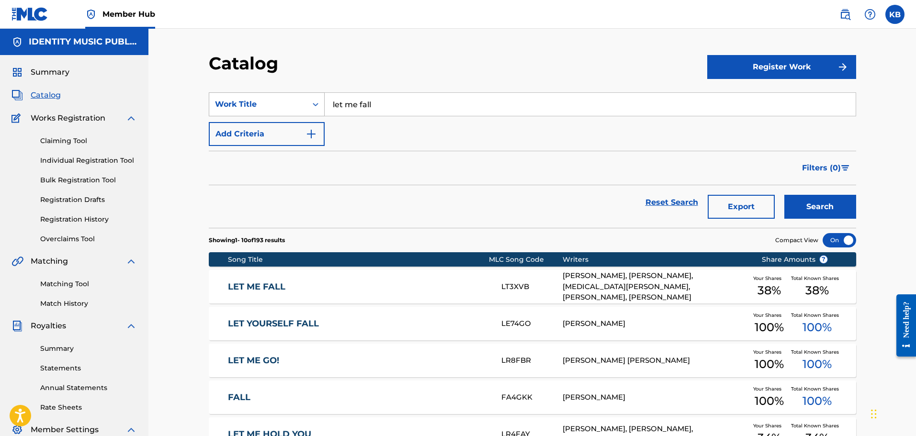
drag, startPoint x: 415, startPoint y: 112, endPoint x: 235, endPoint y: 106, distance: 179.7
click at [235, 106] on div "SearchWithCriteriae6e2fdcf-b33d-44cb-a117-8aae7acebc1b Work Title let me fall" at bounding box center [532, 104] width 647 height 24
click at [396, 160] on div "calling you" at bounding box center [518, 160] width 387 height 17
type input "calling you"
click at [809, 201] on button "Search" at bounding box center [820, 207] width 72 height 24
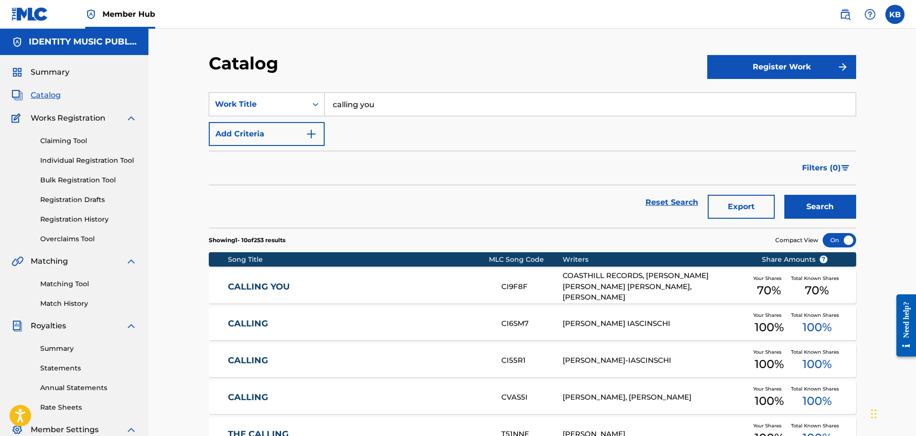
click at [406, 292] on link "CALLING YOU" at bounding box center [358, 287] width 261 height 11
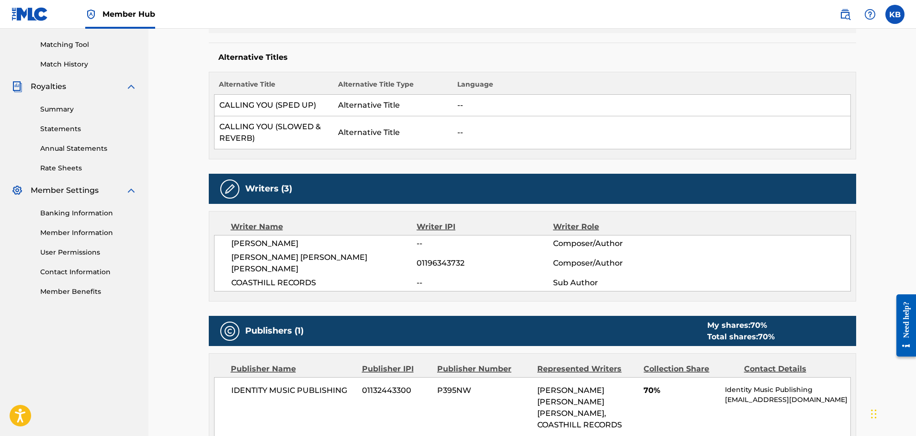
scroll to position [48, 0]
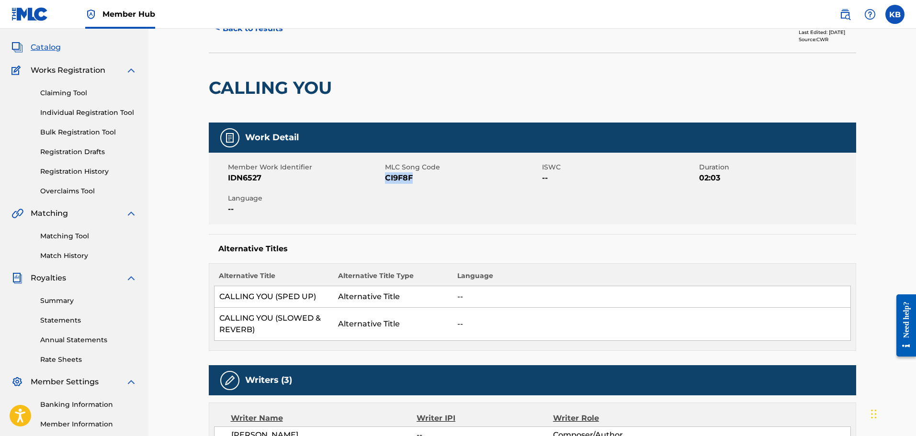
copy span "CI9F8F"
drag, startPoint x: 422, startPoint y: 180, endPoint x: 388, endPoint y: 181, distance: 33.5
click at [387, 181] on span "CI9F8F" at bounding box center [462, 177] width 155 height 11
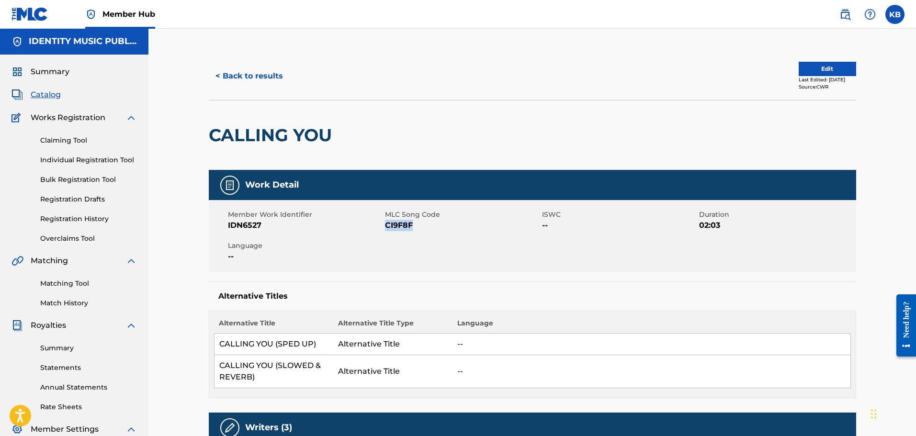
scroll to position [0, 0]
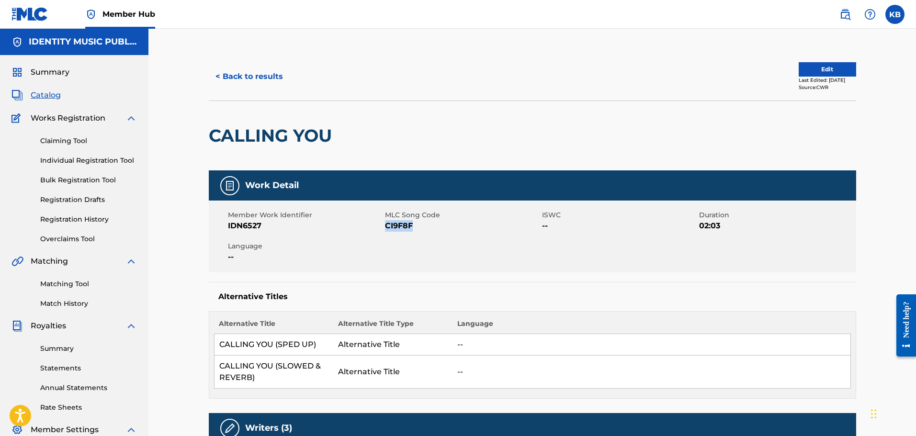
drag, startPoint x: 444, startPoint y: 238, endPoint x: 430, endPoint y: 230, distance: 16.3
click at [444, 238] on div "Member Work Identifier IDN6527 MLC Song Code CI9F8F ISWC -- Duration 02:03 Lang…" at bounding box center [532, 237] width 647 height 72
click at [411, 229] on span "CI9F8F" at bounding box center [462, 225] width 155 height 11
copy span "CI9F8F"
drag, startPoint x: 413, startPoint y: 228, endPoint x: 387, endPoint y: 227, distance: 26.3
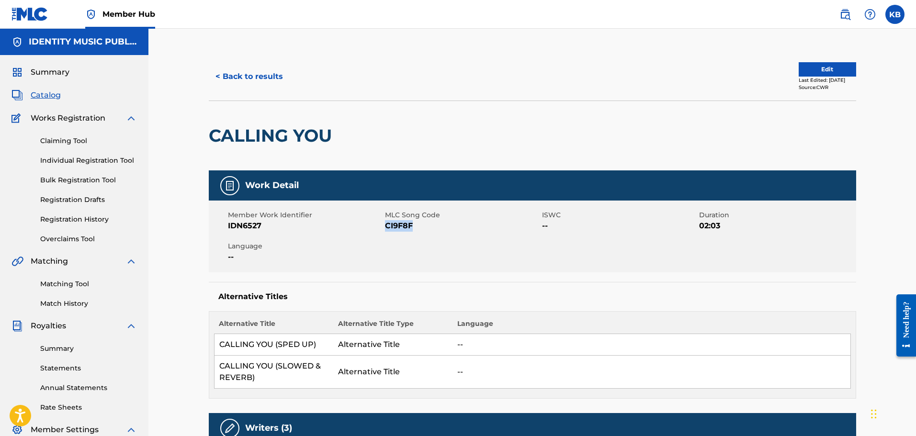
click at [387, 227] on span "CI9F8F" at bounding box center [462, 225] width 155 height 11
click at [387, 151] on div at bounding box center [411, 135] width 149 height 69
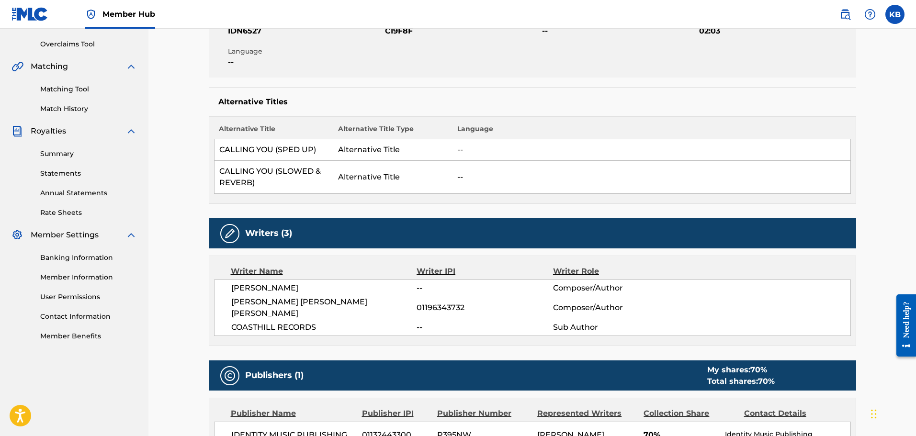
scroll to position [239, 0]
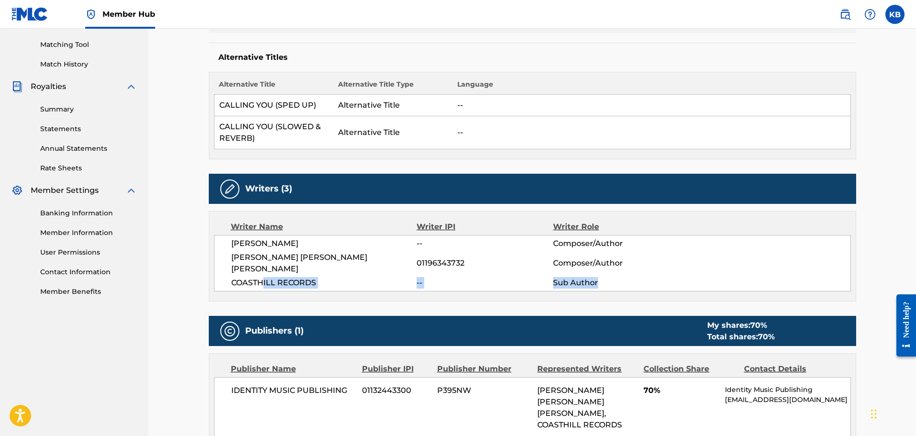
drag, startPoint x: 261, startPoint y: 273, endPoint x: 613, endPoint y: 284, distance: 352.7
click at [613, 284] on div "Writer Name Writer IPI Writer Role [PERSON_NAME] -- Composer/Author [PERSON_NAM…" at bounding box center [532, 256] width 647 height 91
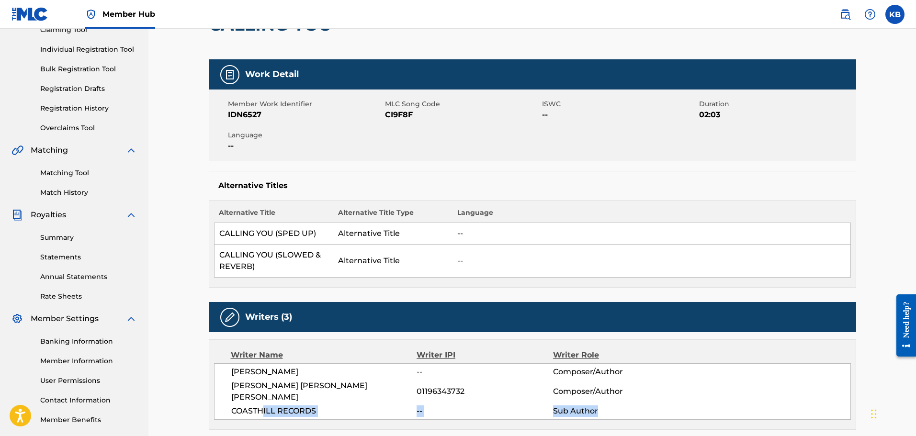
scroll to position [0, 0]
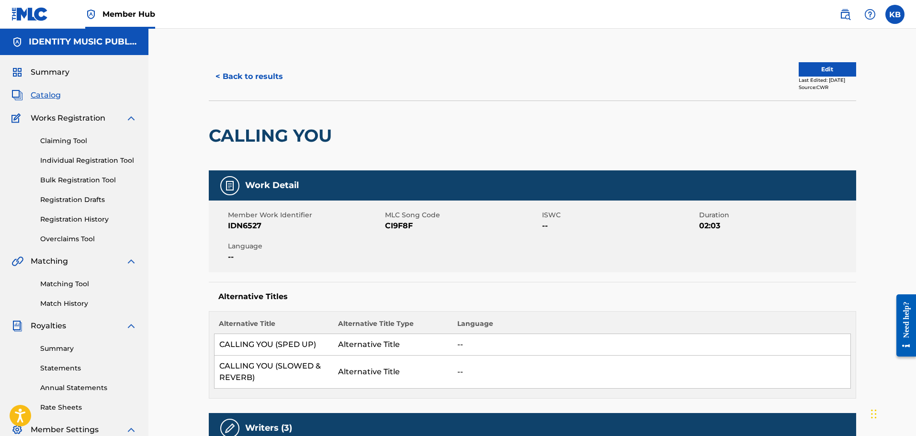
click at [449, 142] on div at bounding box center [411, 135] width 149 height 69
click at [60, 222] on link "Registration History" at bounding box center [88, 220] width 97 height 10
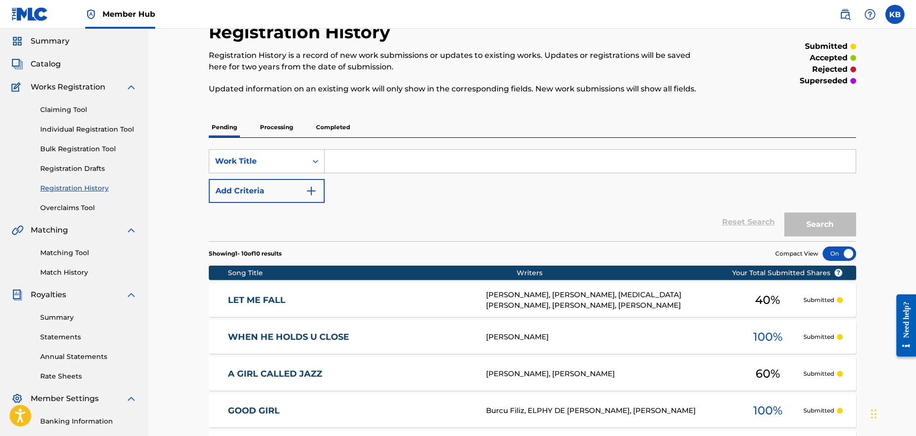
scroll to position [15, 0]
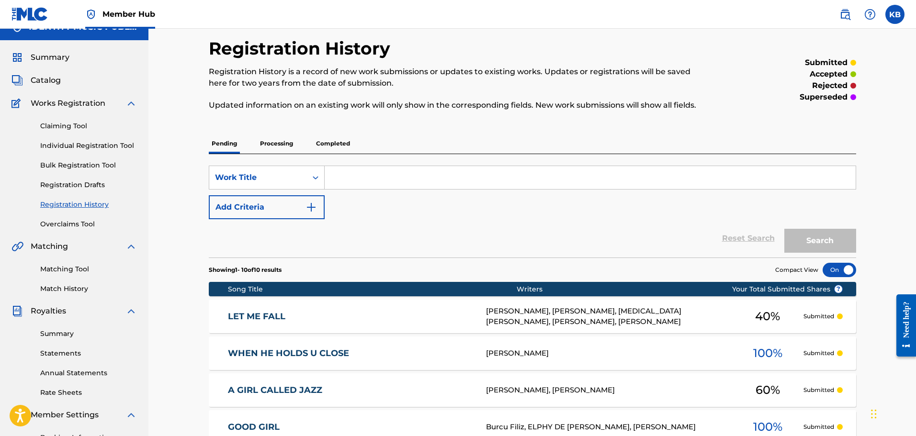
click at [89, 208] on link "Registration History" at bounding box center [88, 205] width 97 height 10
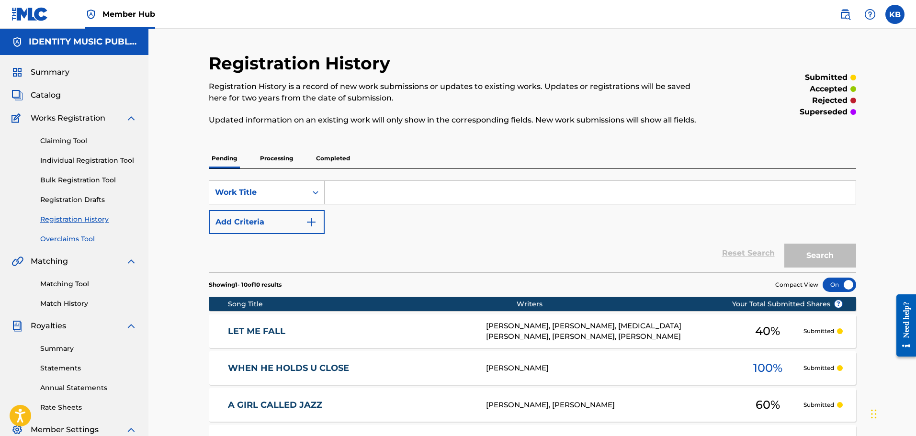
click at [77, 239] on link "Overclaims Tool" at bounding box center [88, 239] width 97 height 10
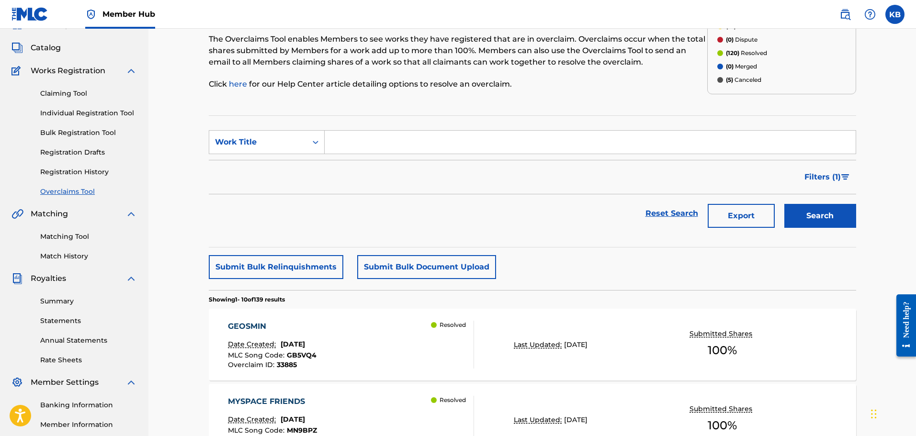
scroll to position [285, 0]
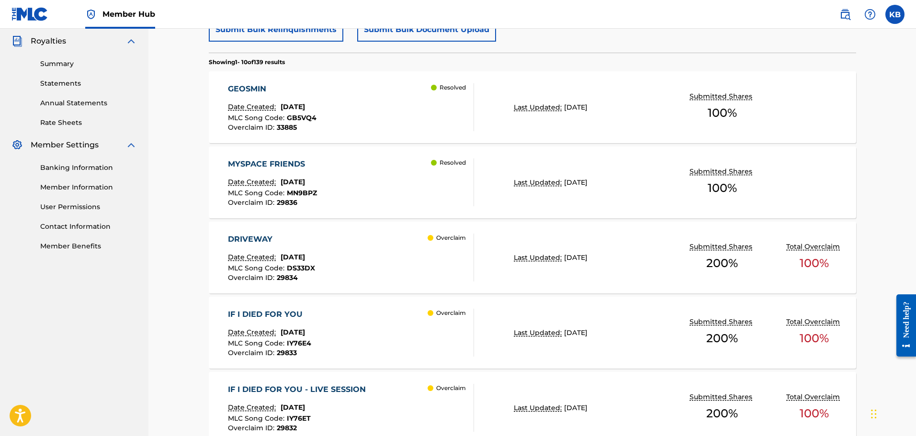
click at [380, 300] on div "IF I DIED FOR YOU Date Created: [DATE] MLC Song Code : IY76E4 Overclaim ID : 29…" at bounding box center [532, 333] width 647 height 72
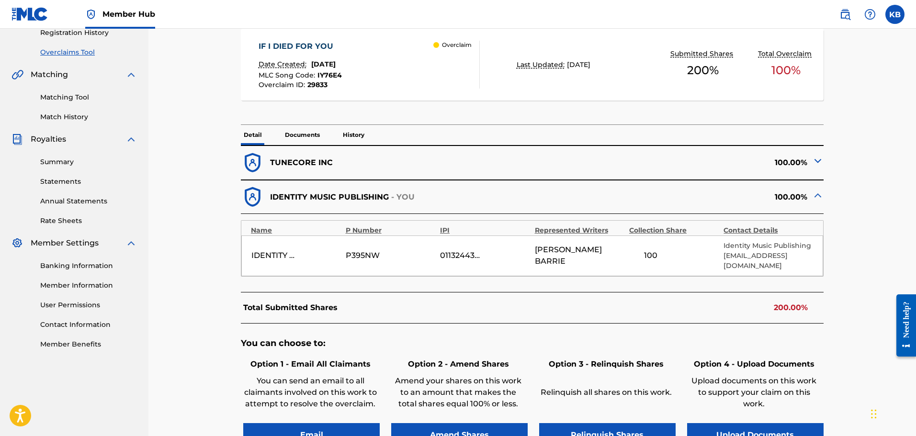
scroll to position [172, 0]
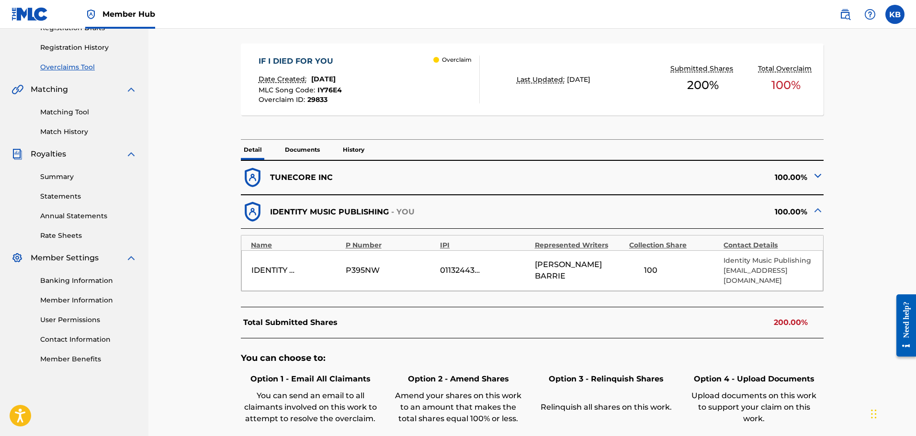
click at [418, 177] on div "TUNECORE INC" at bounding box center [386, 177] width 291 height 23
click at [818, 173] on img at bounding box center [817, 175] width 11 height 11
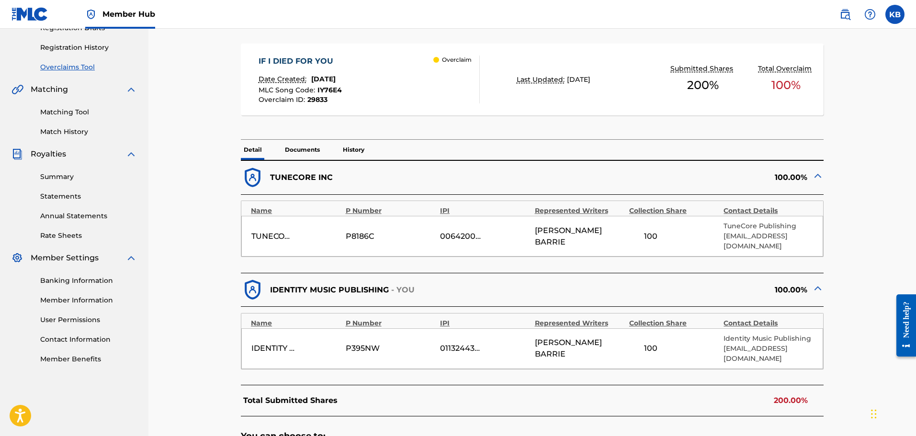
click at [818, 173] on img at bounding box center [817, 175] width 11 height 11
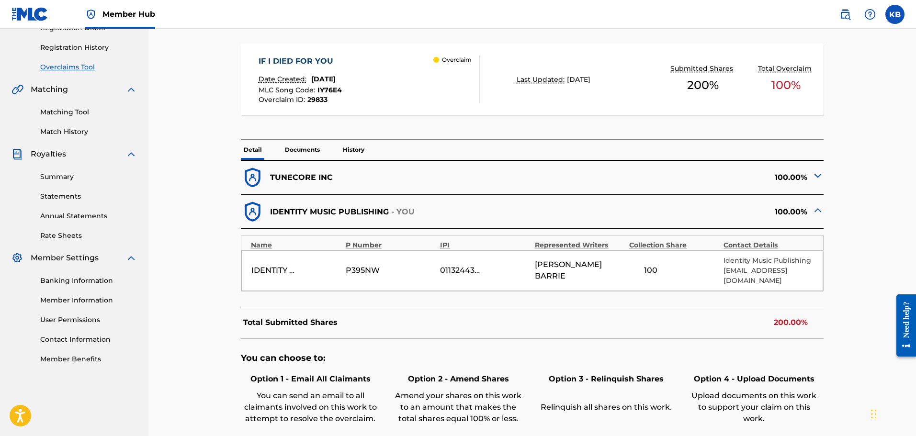
scroll to position [0, 0]
